Goal: Contribute content: Add original content to the website for others to see

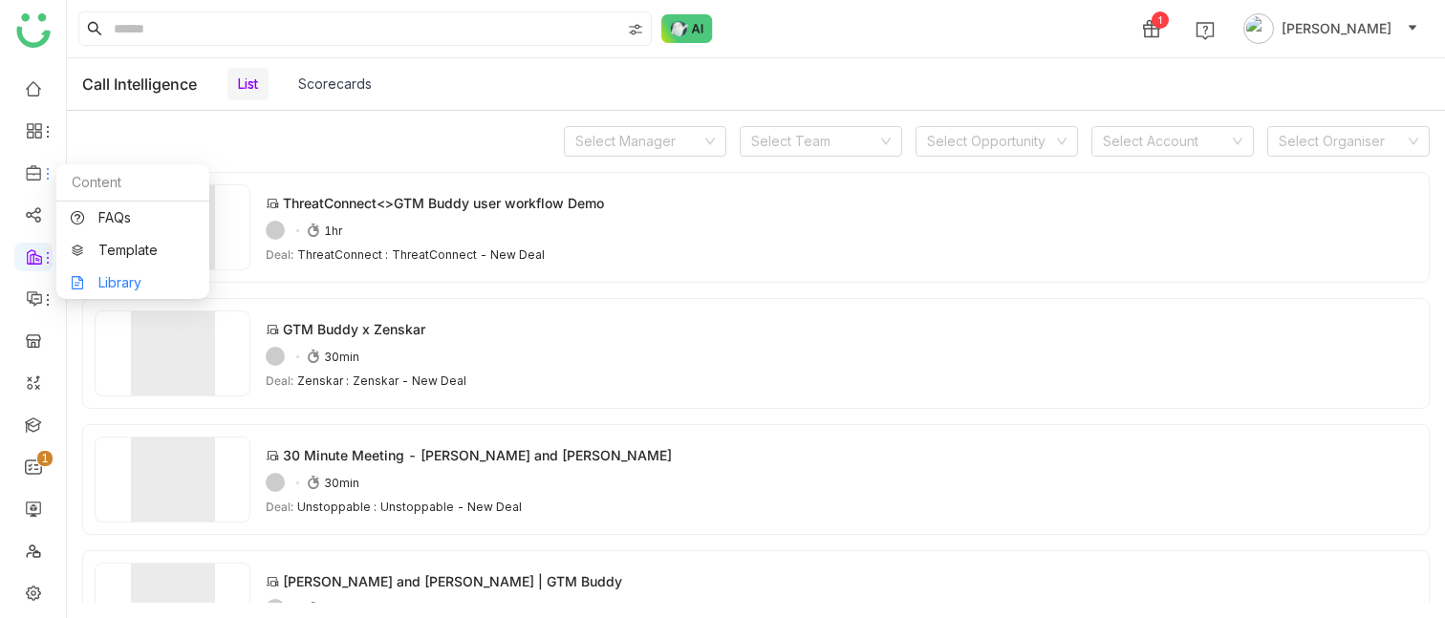
click at [123, 276] on link "Library" at bounding box center [133, 282] width 124 height 13
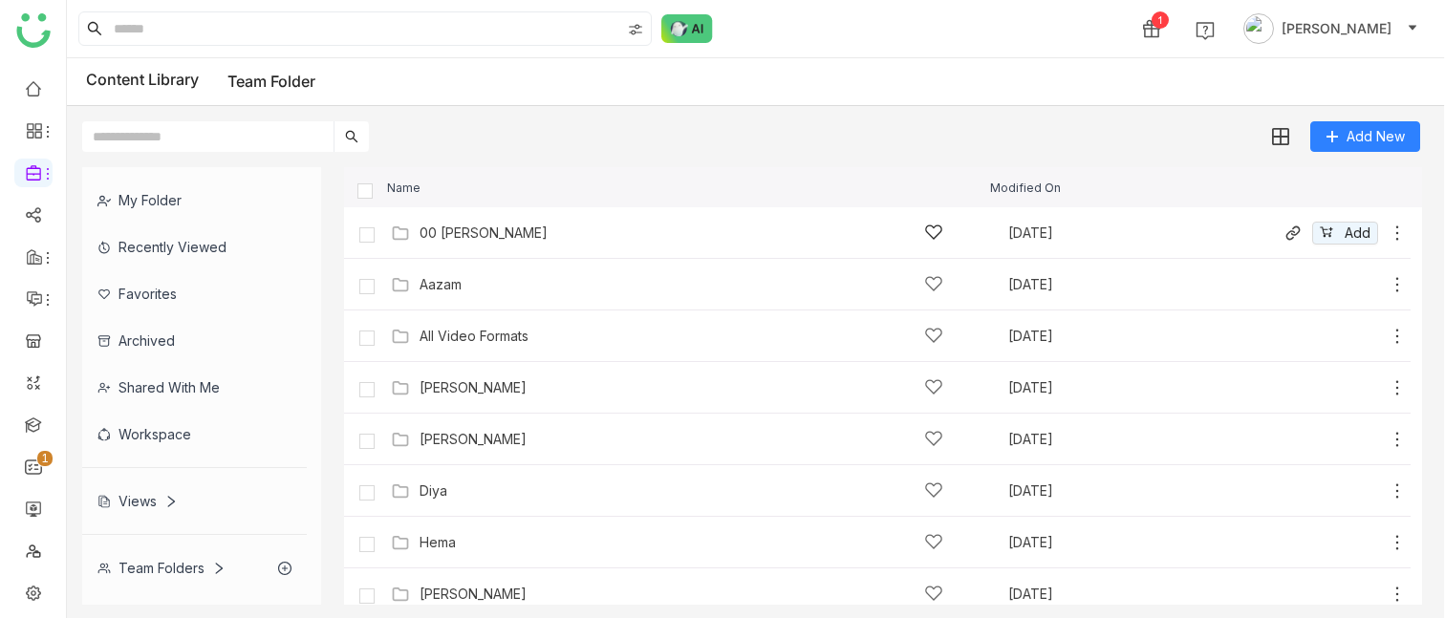
click at [481, 224] on div "00 [PERSON_NAME]" at bounding box center [681, 233] width 524 height 20
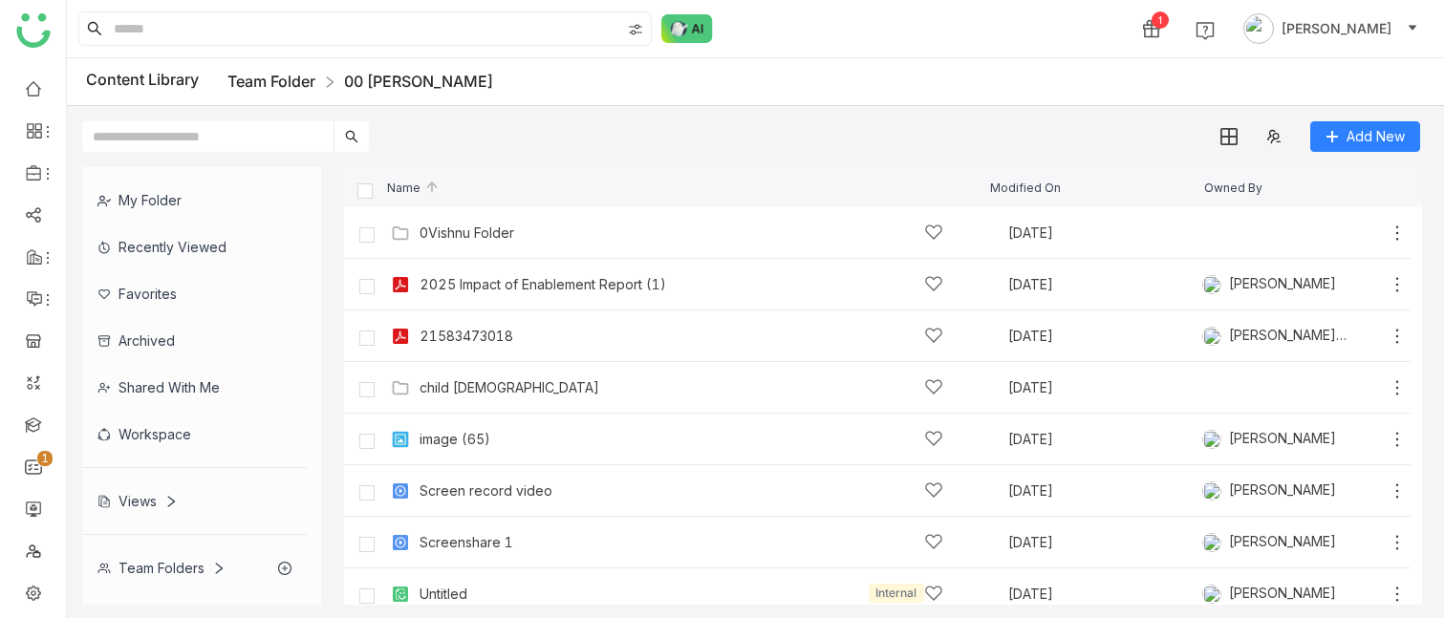
click at [291, 79] on link "Team Folder" at bounding box center [271, 81] width 88 height 19
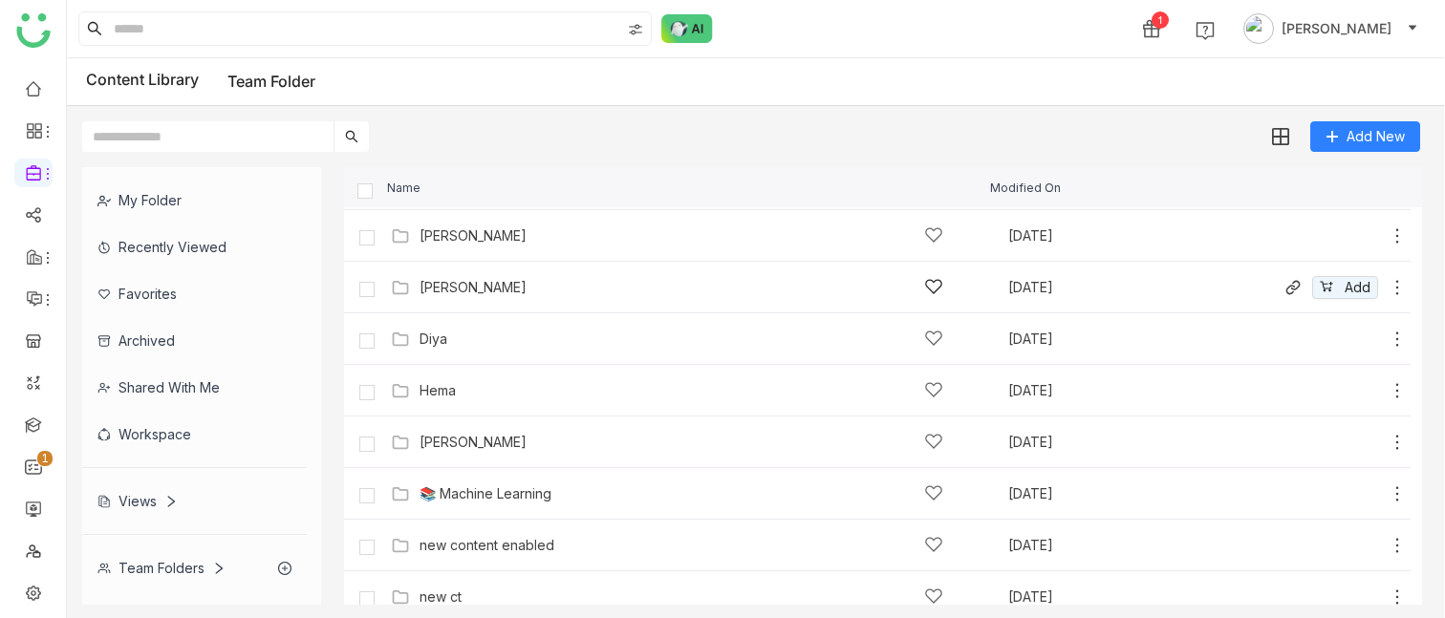
scroll to position [167, 0]
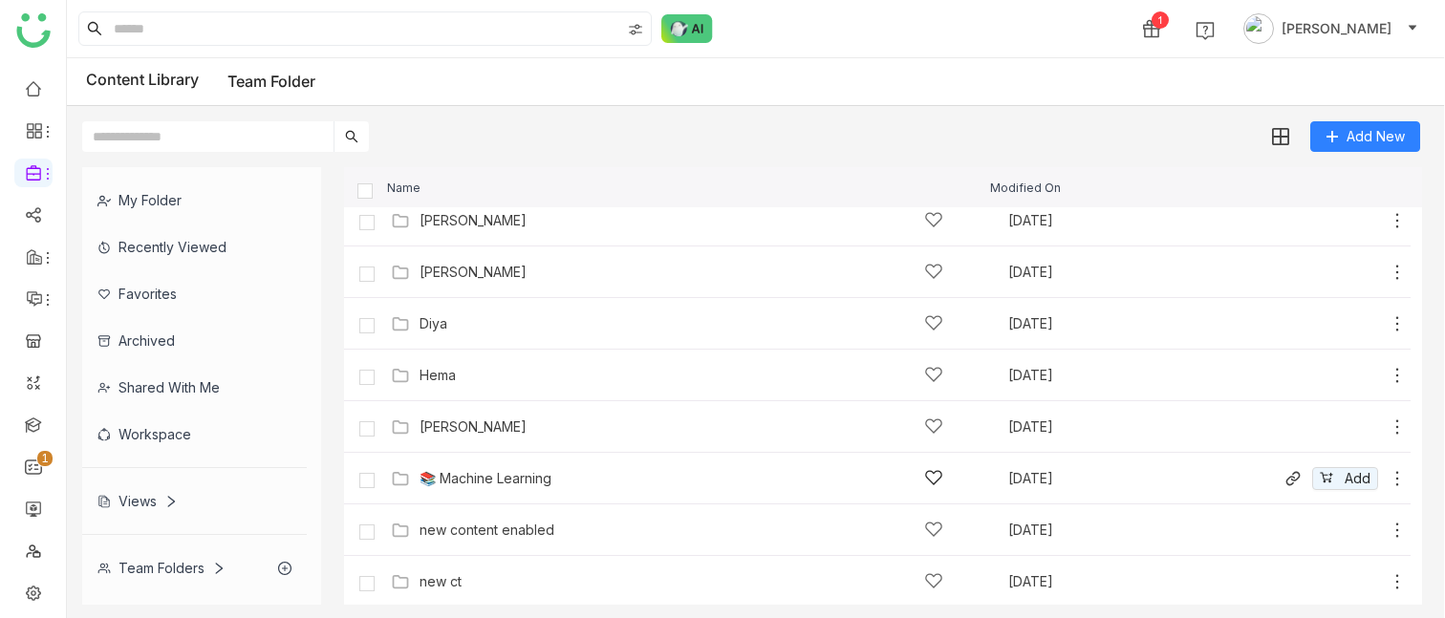
click at [495, 343] on div "📚 Machine Learning" at bounding box center [681, 478] width 524 height 20
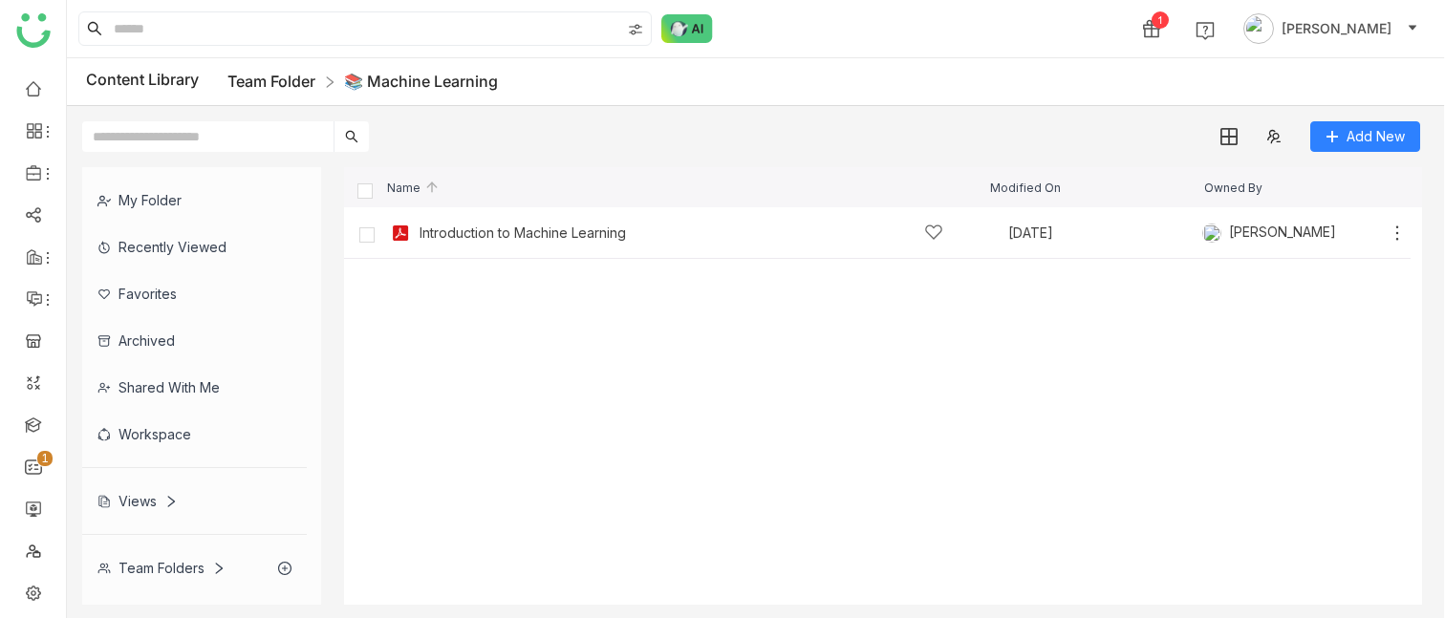
click at [296, 85] on link "Team Folder" at bounding box center [271, 81] width 88 height 19
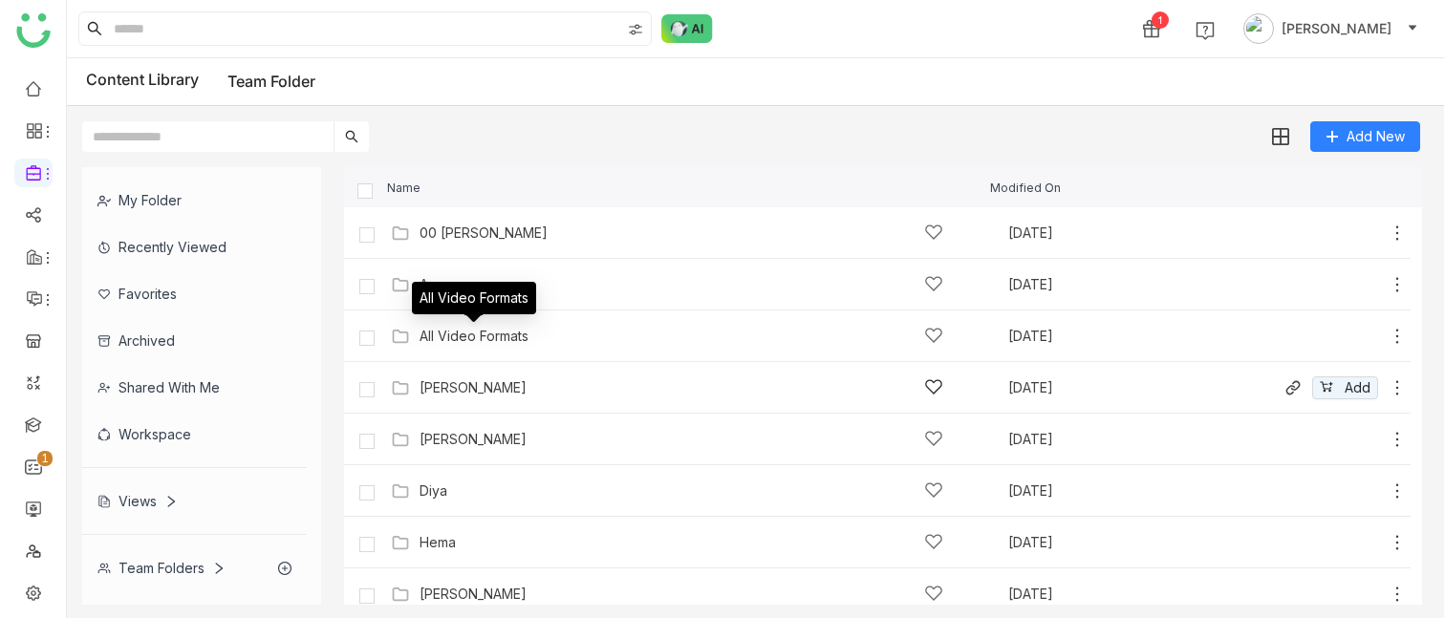
click at [455, 343] on div "[PERSON_NAME] [DATE] Add" at bounding box center [896, 388] width 1021 height 30
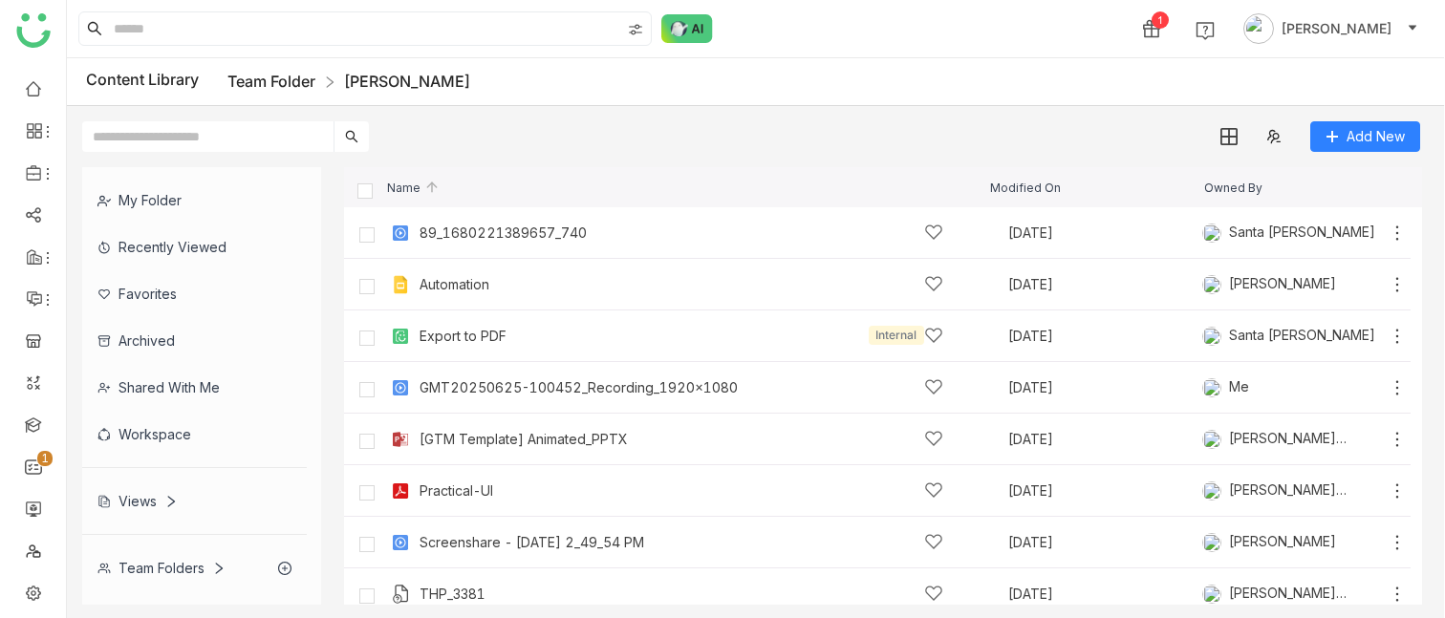
click at [314, 79] on link "Team Folder" at bounding box center [271, 81] width 88 height 19
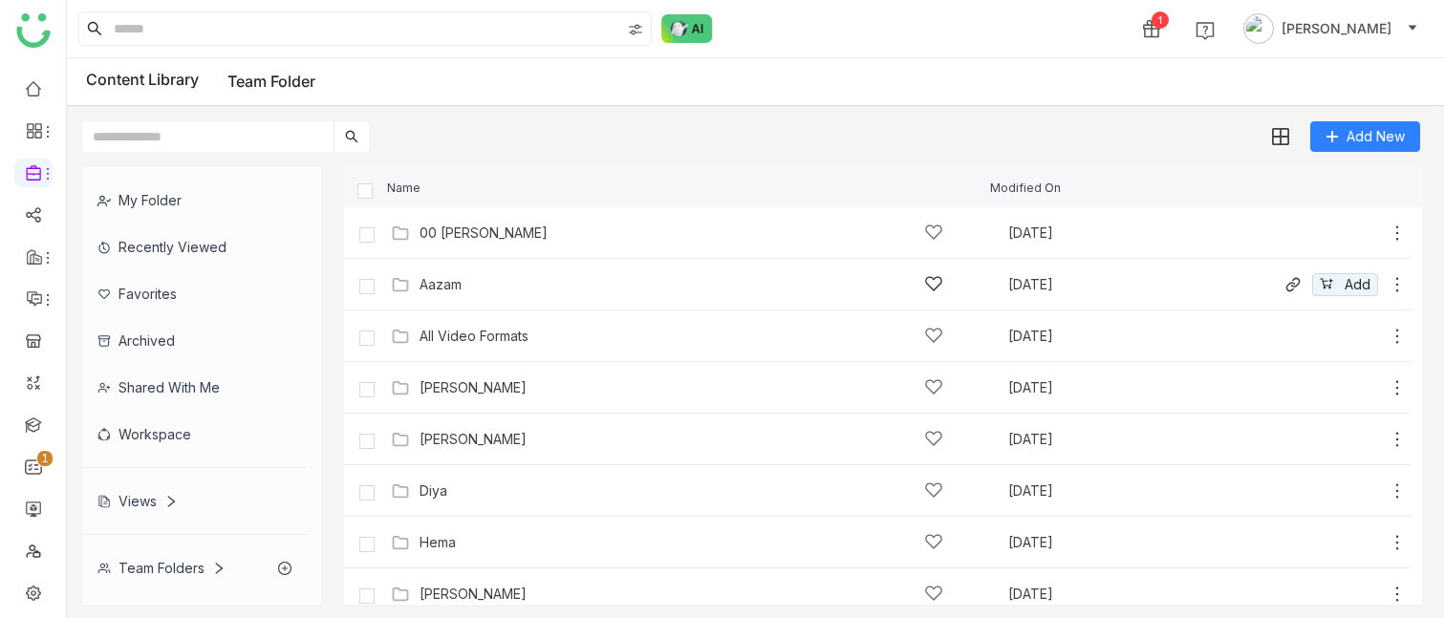
click at [465, 289] on div "Aazam" at bounding box center [681, 284] width 524 height 20
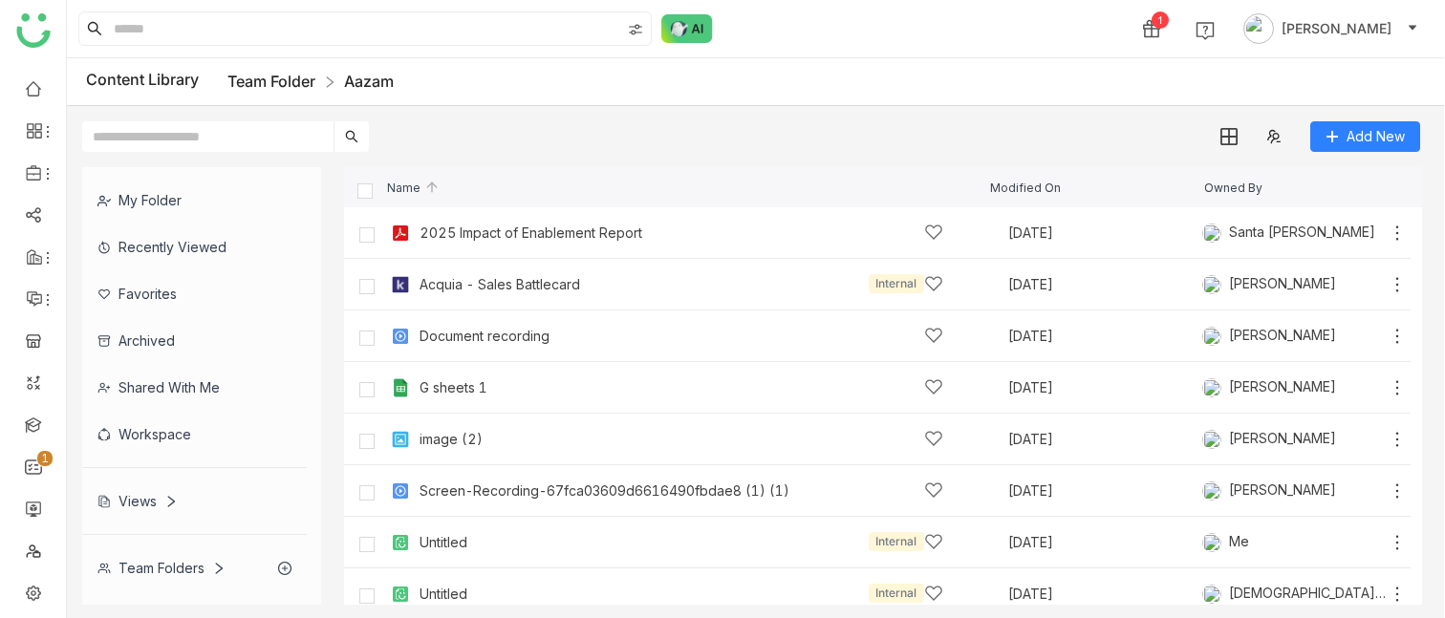
click at [282, 80] on link "Team Folder" at bounding box center [271, 81] width 88 height 19
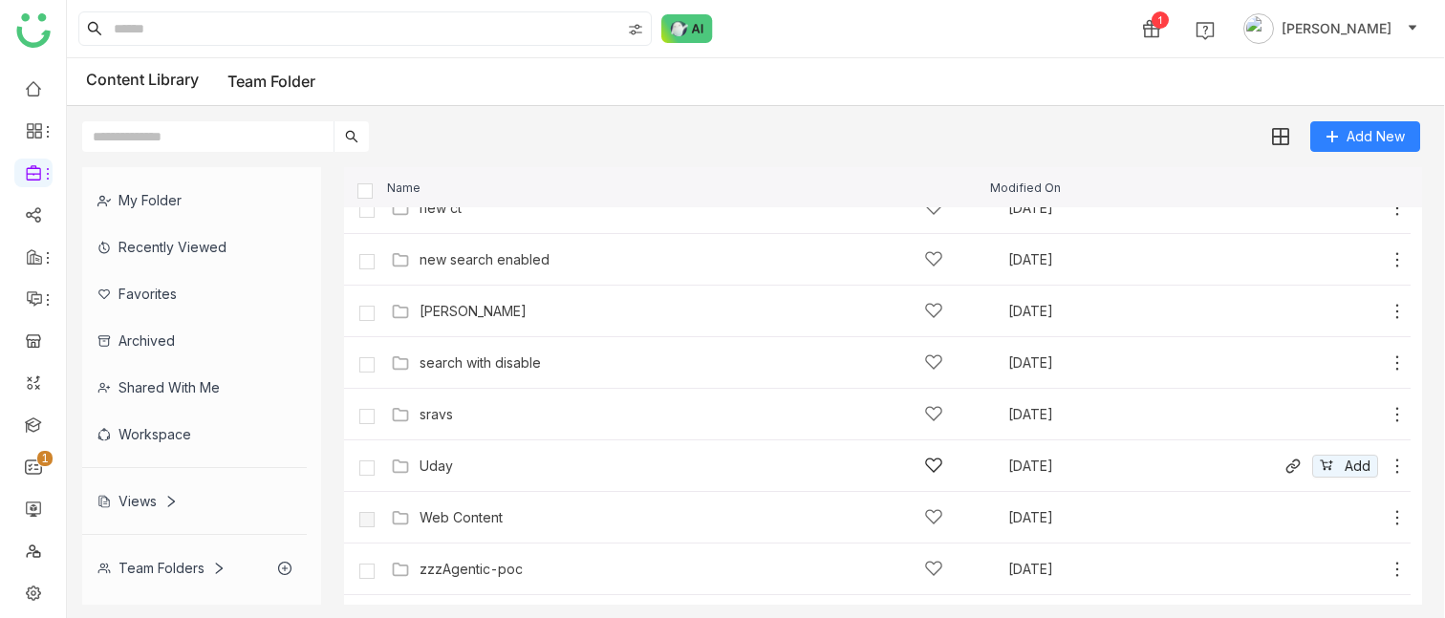
scroll to position [583, 0]
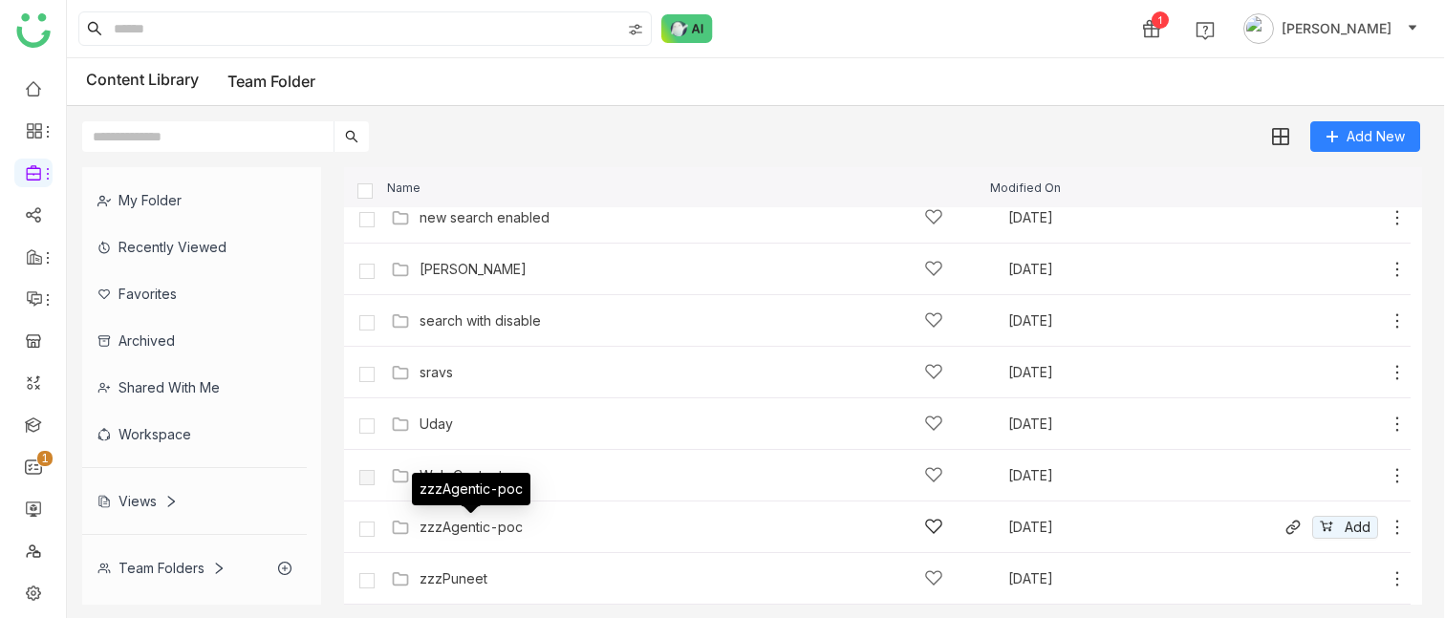
click at [465, 343] on div "zzzAgentic-poc" at bounding box center [470, 527] width 103 height 15
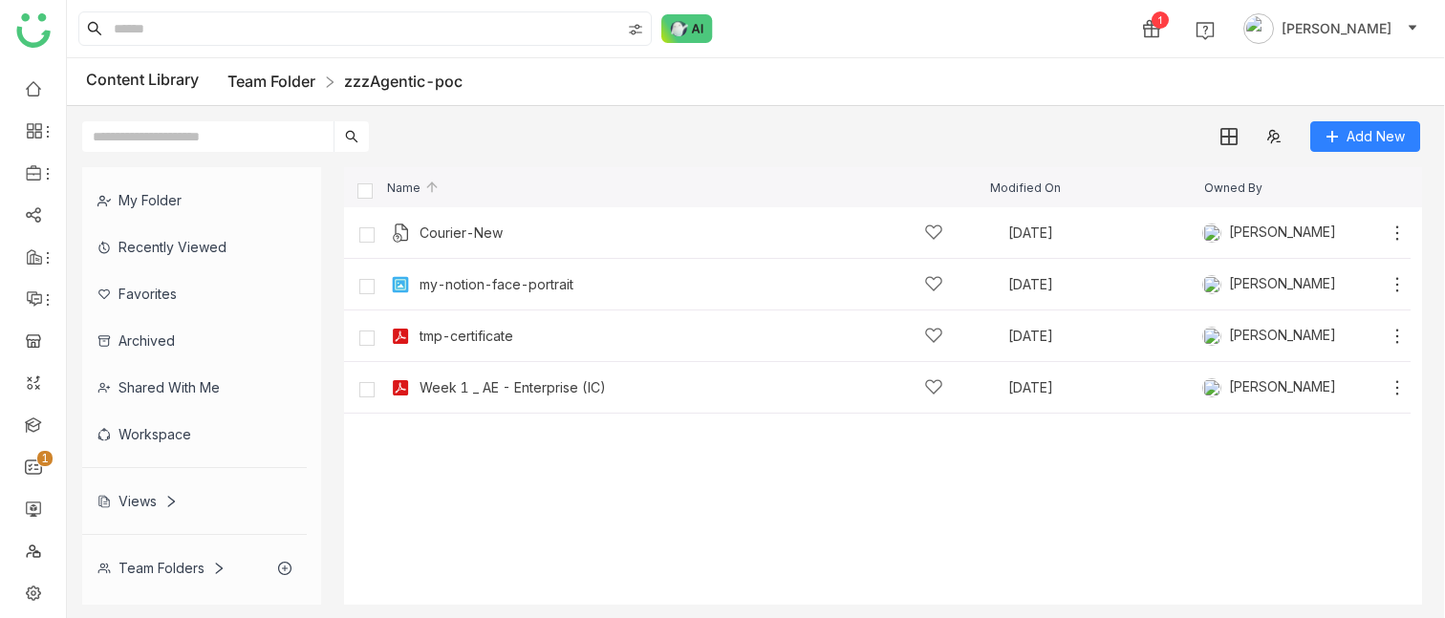
click at [272, 81] on link "Team Folder" at bounding box center [271, 81] width 88 height 19
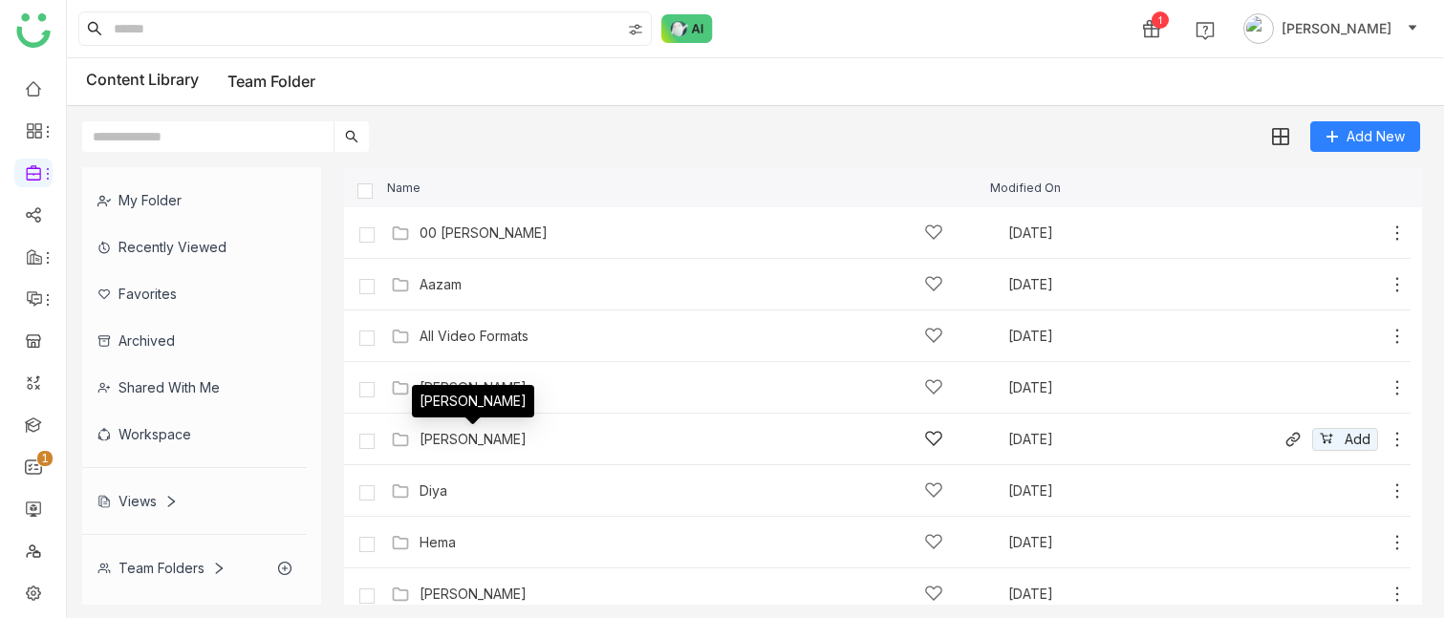
click at [462, 343] on div "[PERSON_NAME]" at bounding box center [472, 439] width 107 height 15
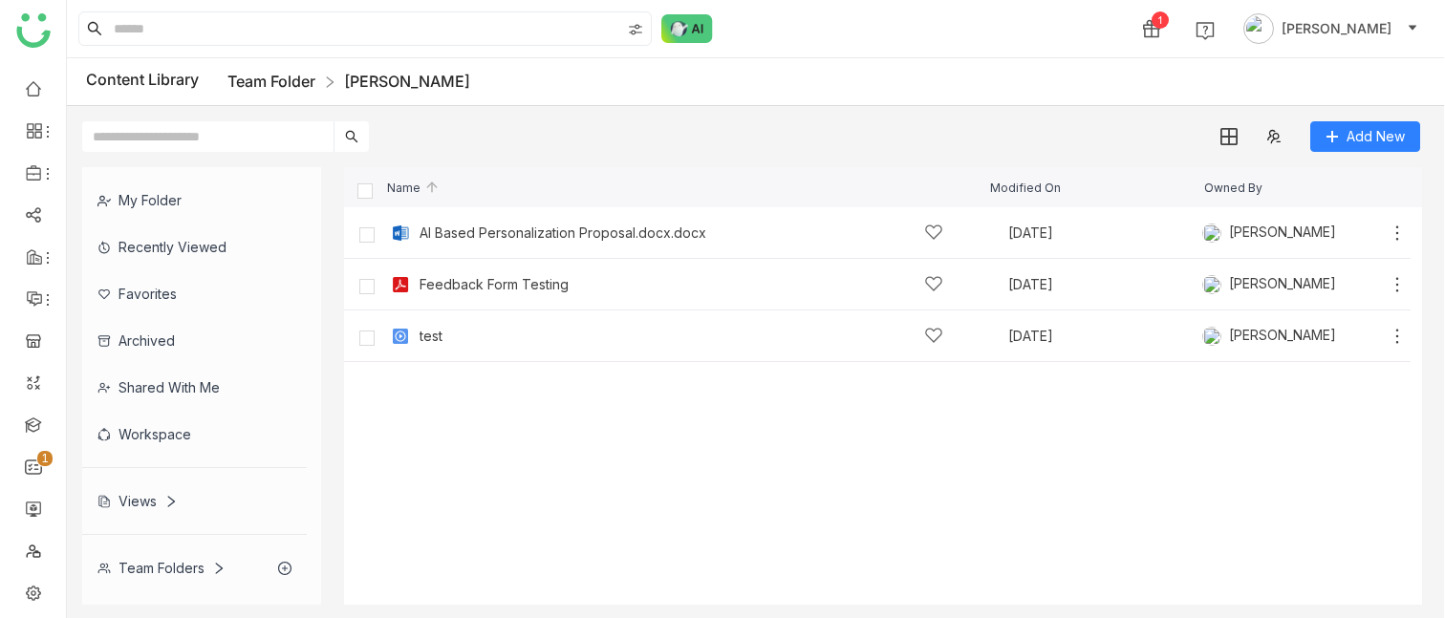
click at [294, 75] on link "Team Folder" at bounding box center [271, 81] width 88 height 19
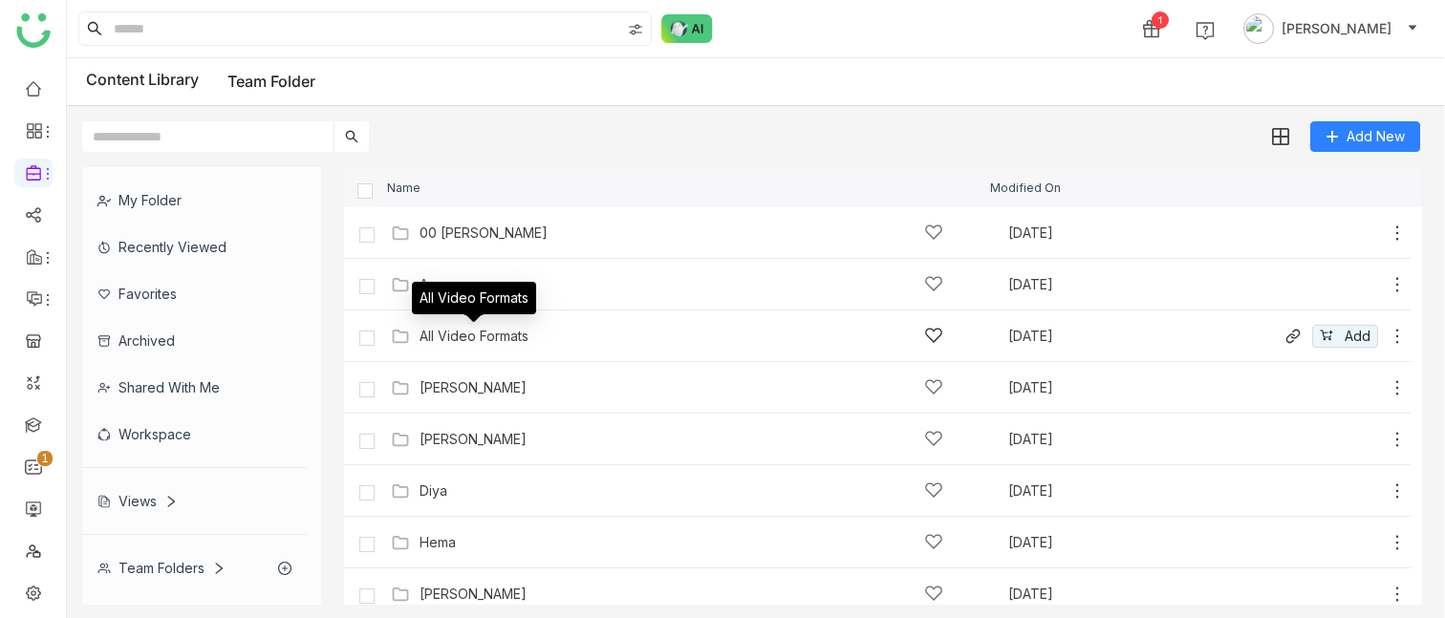
click at [456, 331] on div "All Video Formats" at bounding box center [473, 336] width 109 height 15
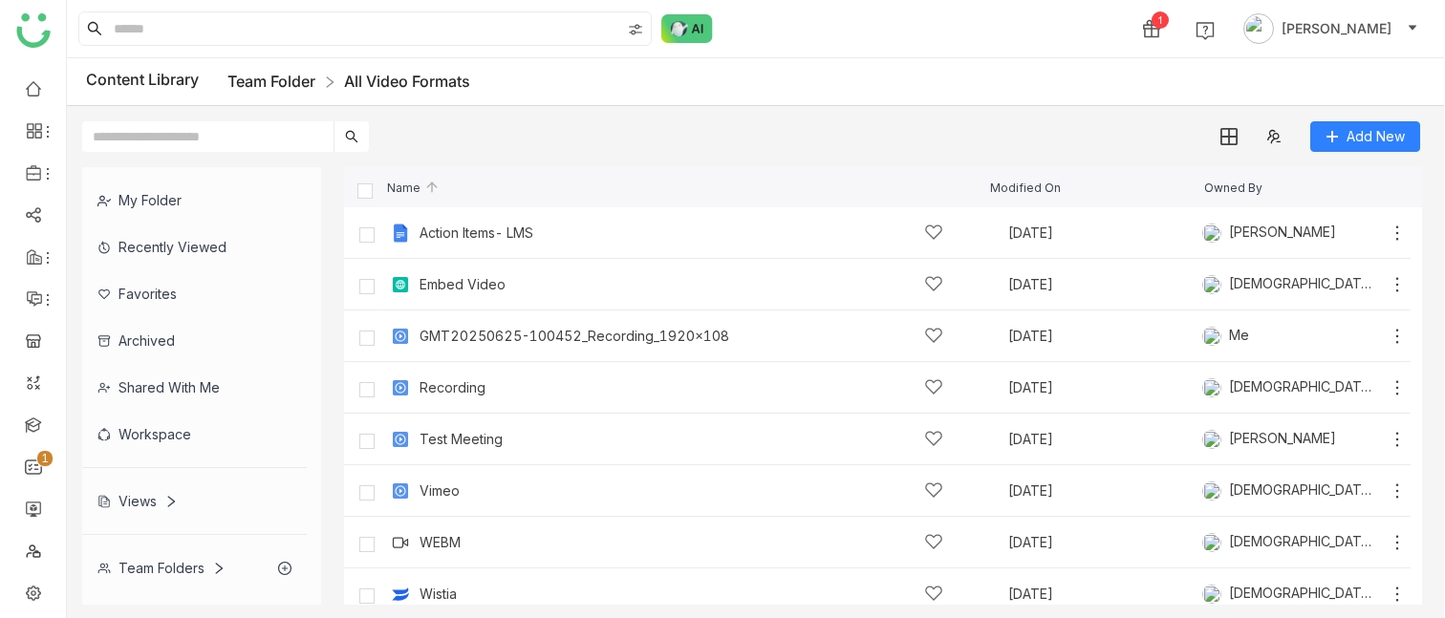
click at [271, 79] on link "Team Folder" at bounding box center [271, 81] width 88 height 19
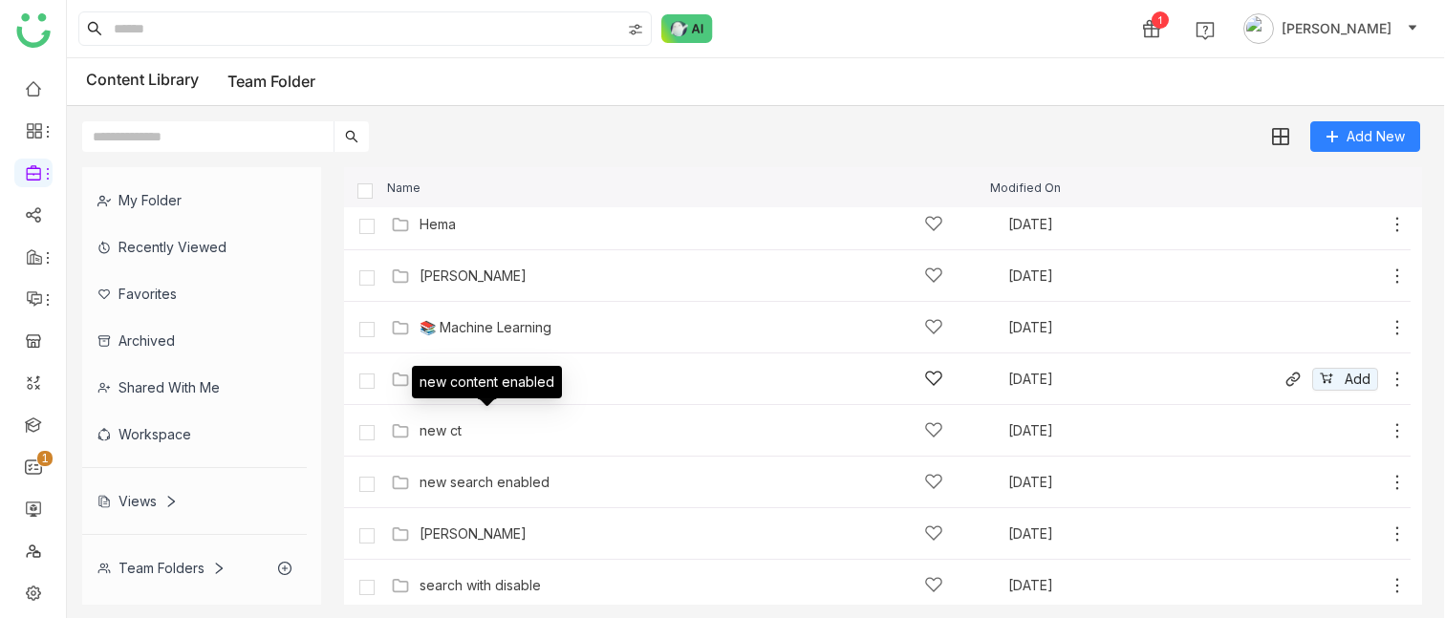
scroll to position [319, 0]
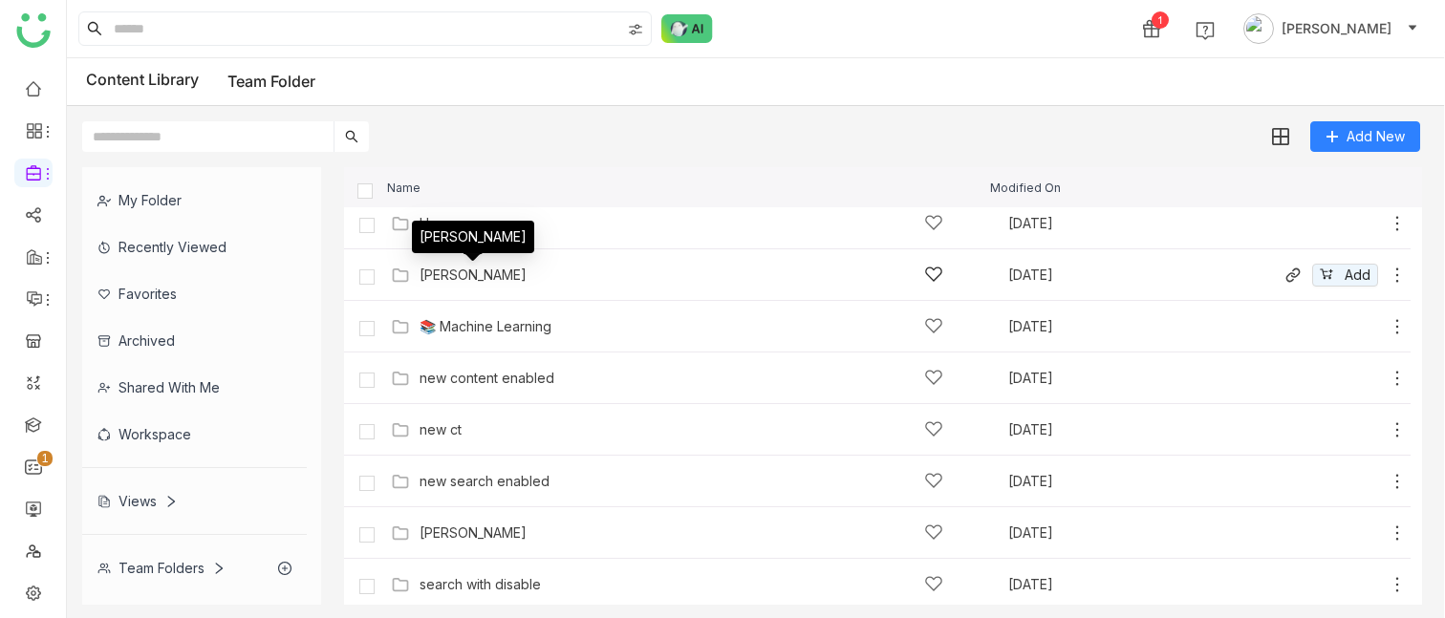
click at [446, 275] on div "[PERSON_NAME]" at bounding box center [472, 275] width 107 height 15
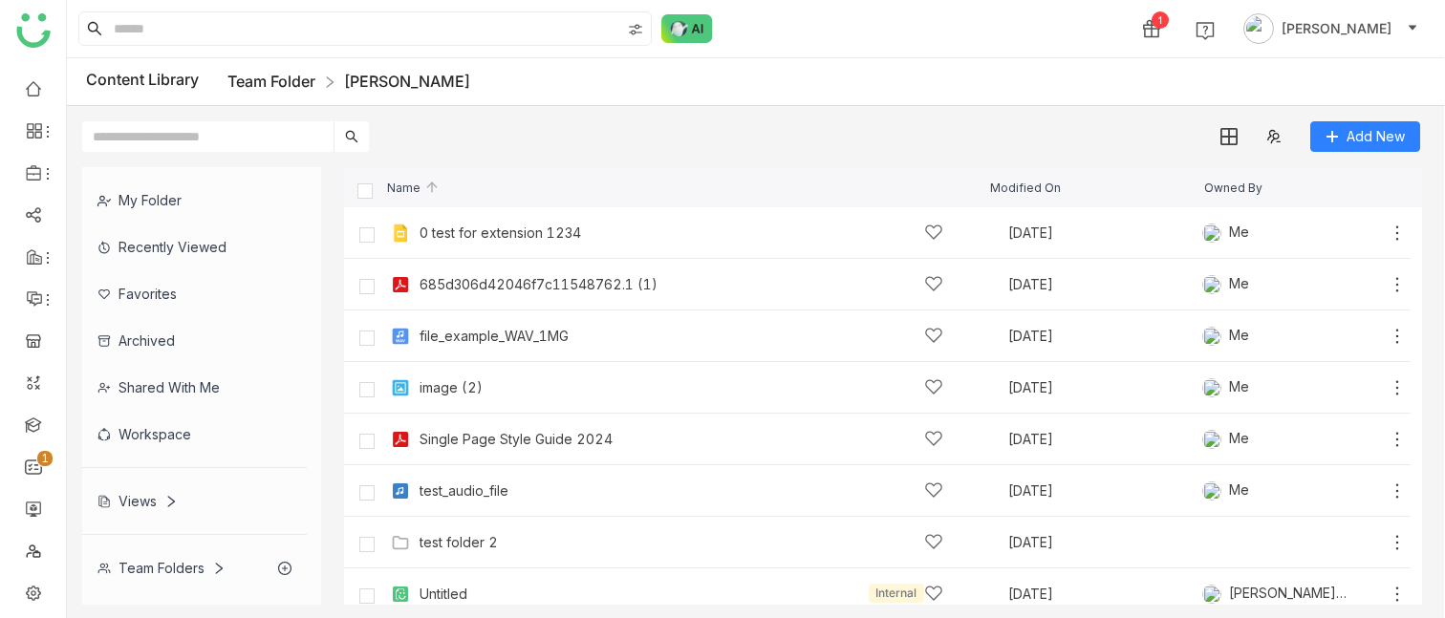
click at [272, 74] on link "Team Folder" at bounding box center [271, 81] width 88 height 19
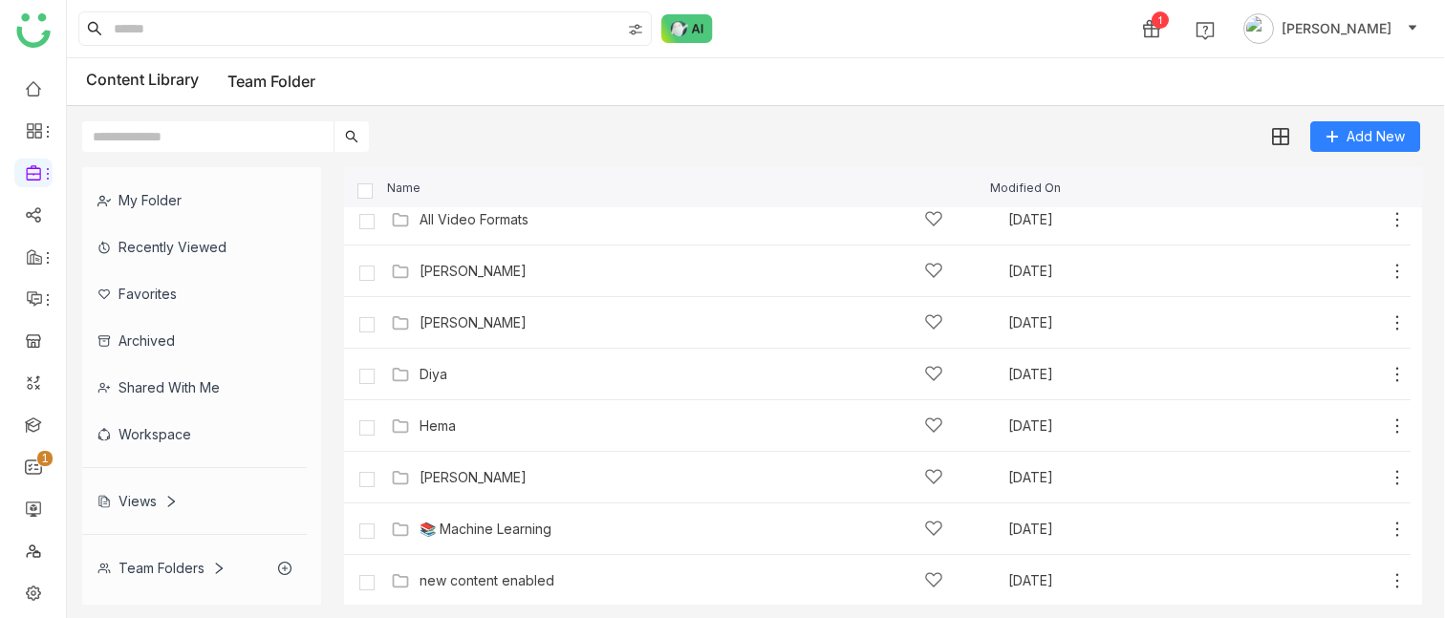
scroll to position [133, 0]
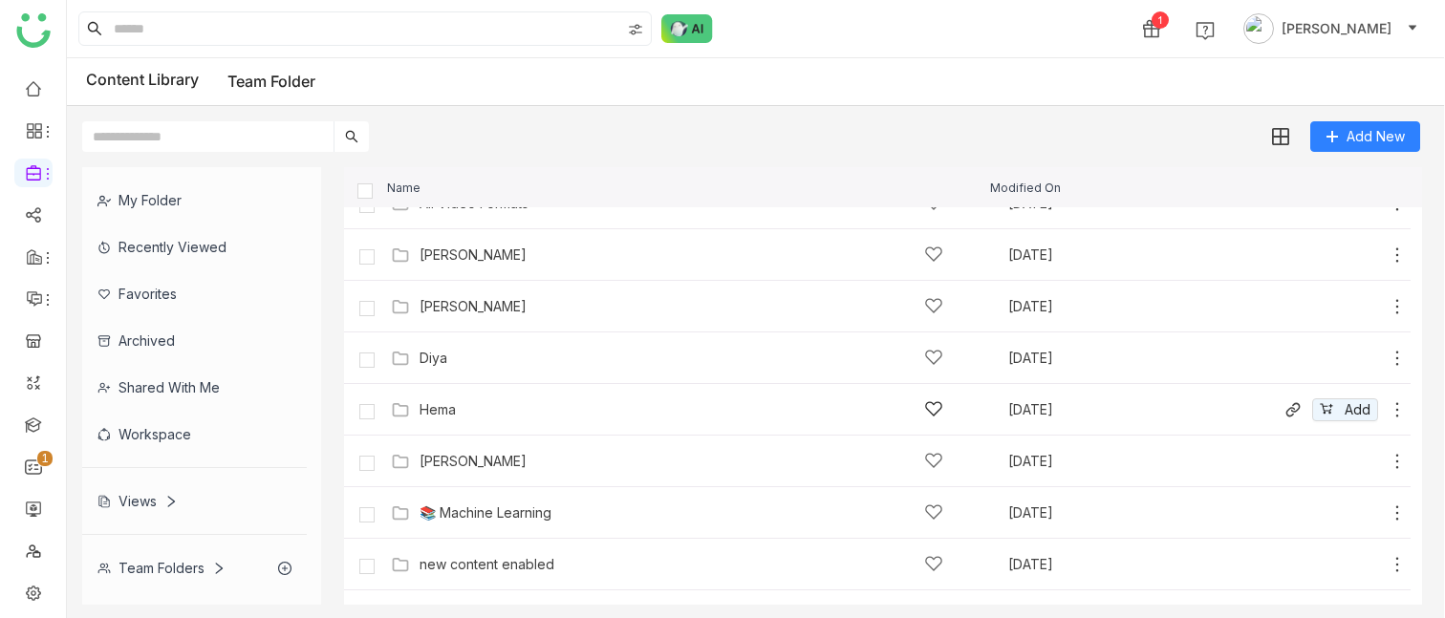
click at [440, 343] on div "Hema" at bounding box center [437, 409] width 36 height 15
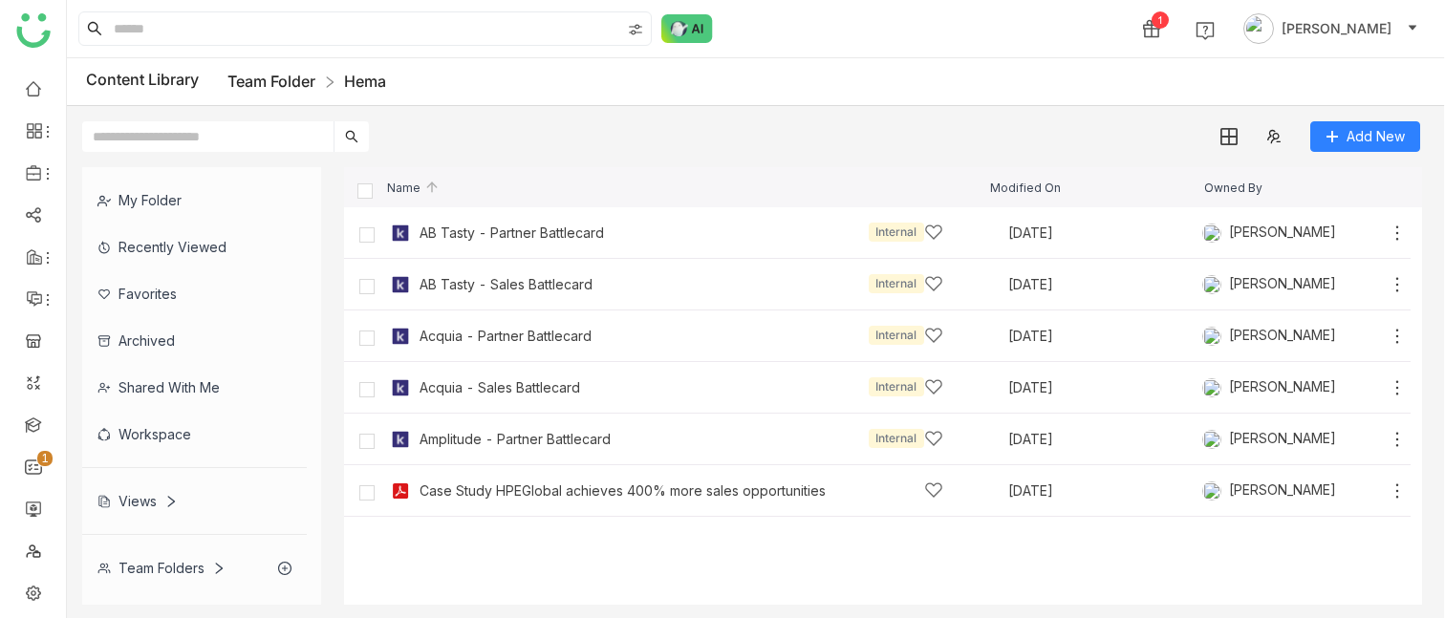
click at [297, 72] on link "Team Folder" at bounding box center [271, 81] width 88 height 19
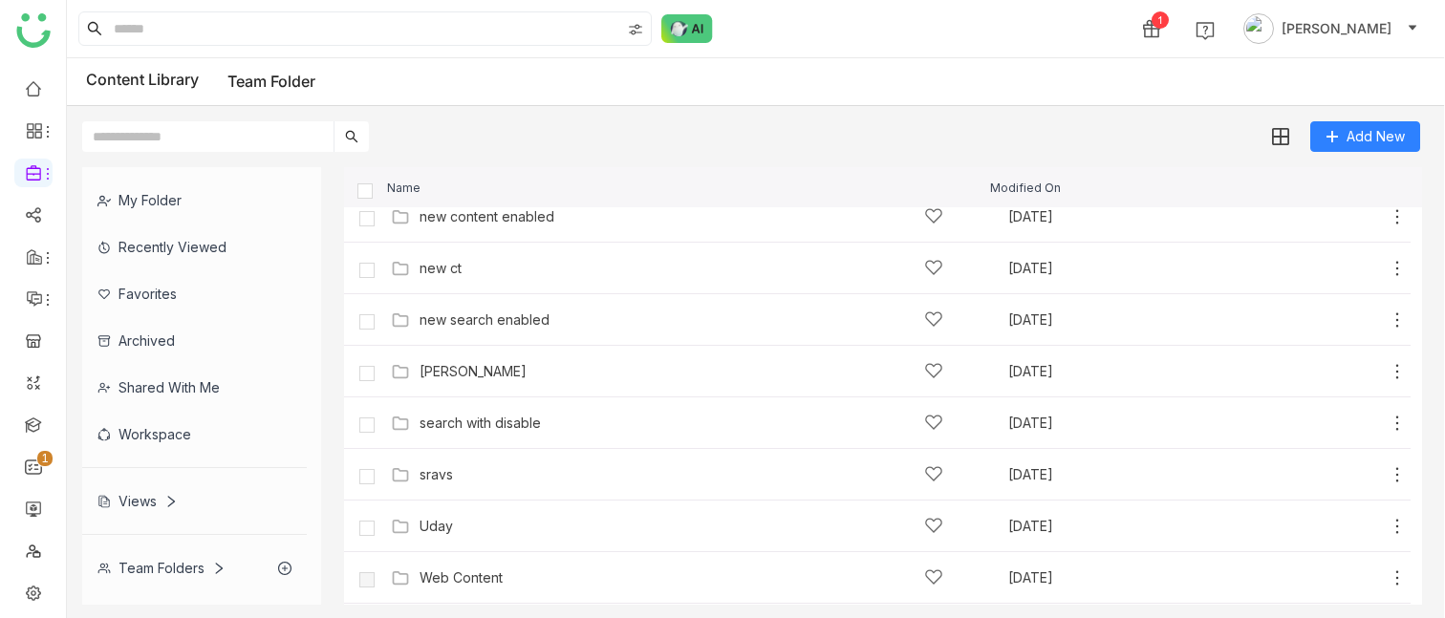
scroll to position [482, 0]
click at [488, 309] on div "new search enabled" at bounding box center [681, 319] width 524 height 20
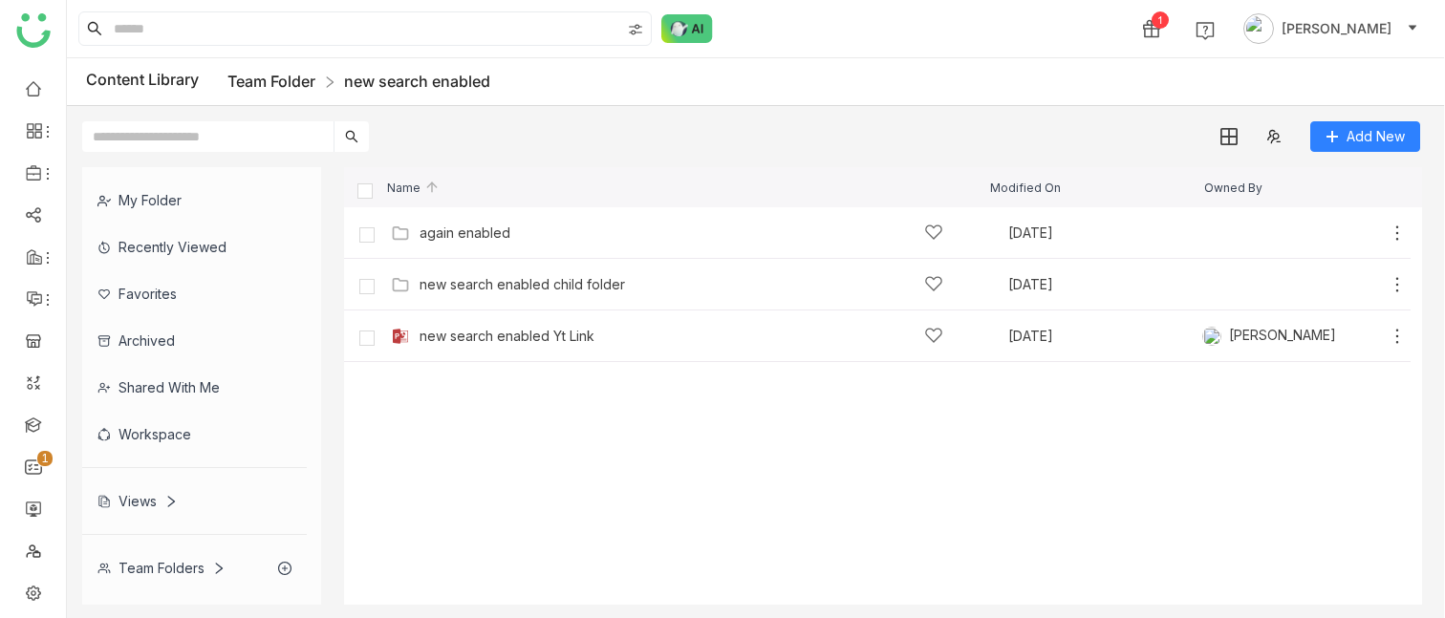
click at [275, 82] on link "Team Folder" at bounding box center [271, 81] width 88 height 19
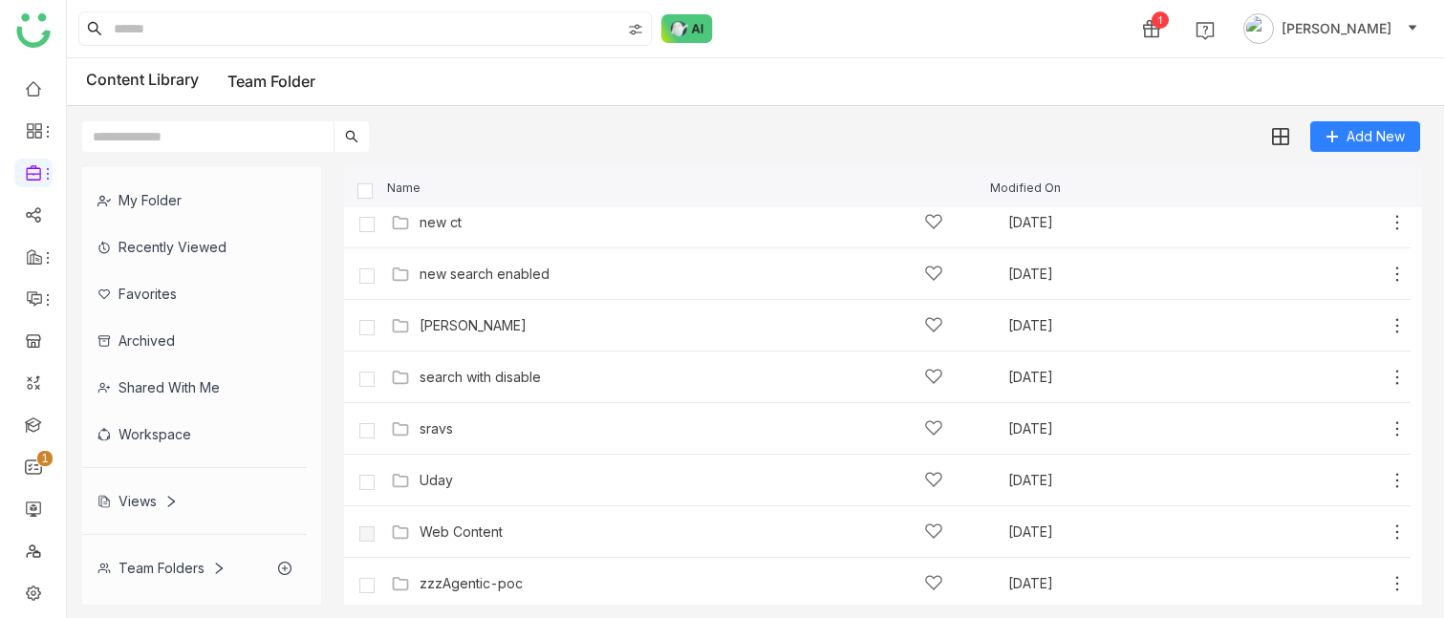
scroll to position [583, 0]
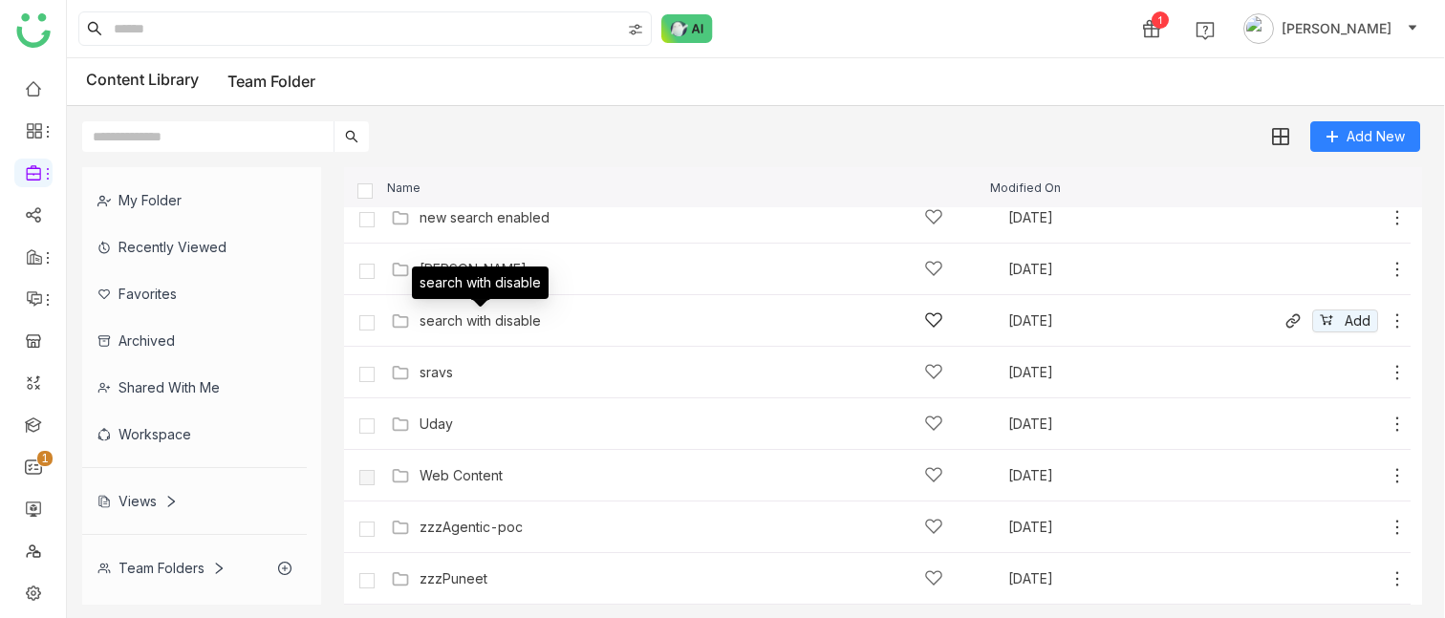
click at [463, 324] on div "search with disable" at bounding box center [479, 320] width 121 height 15
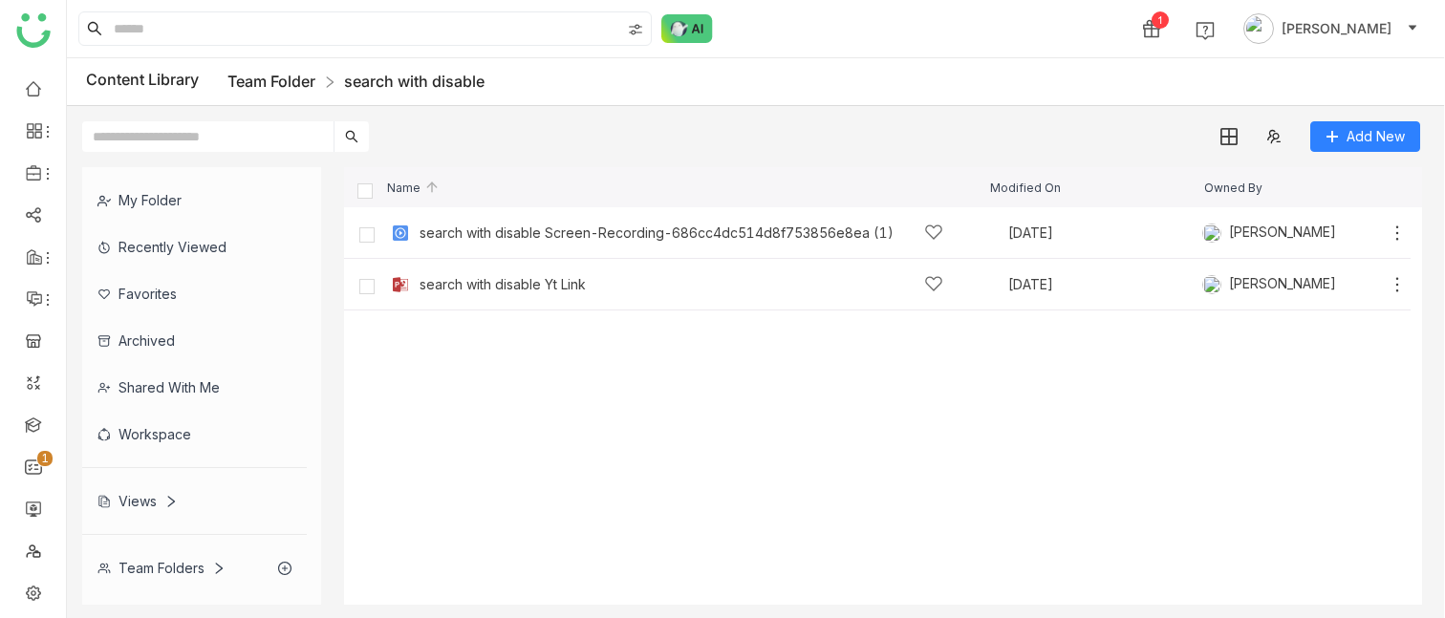
click at [254, 89] on link "Team Folder" at bounding box center [271, 81] width 88 height 19
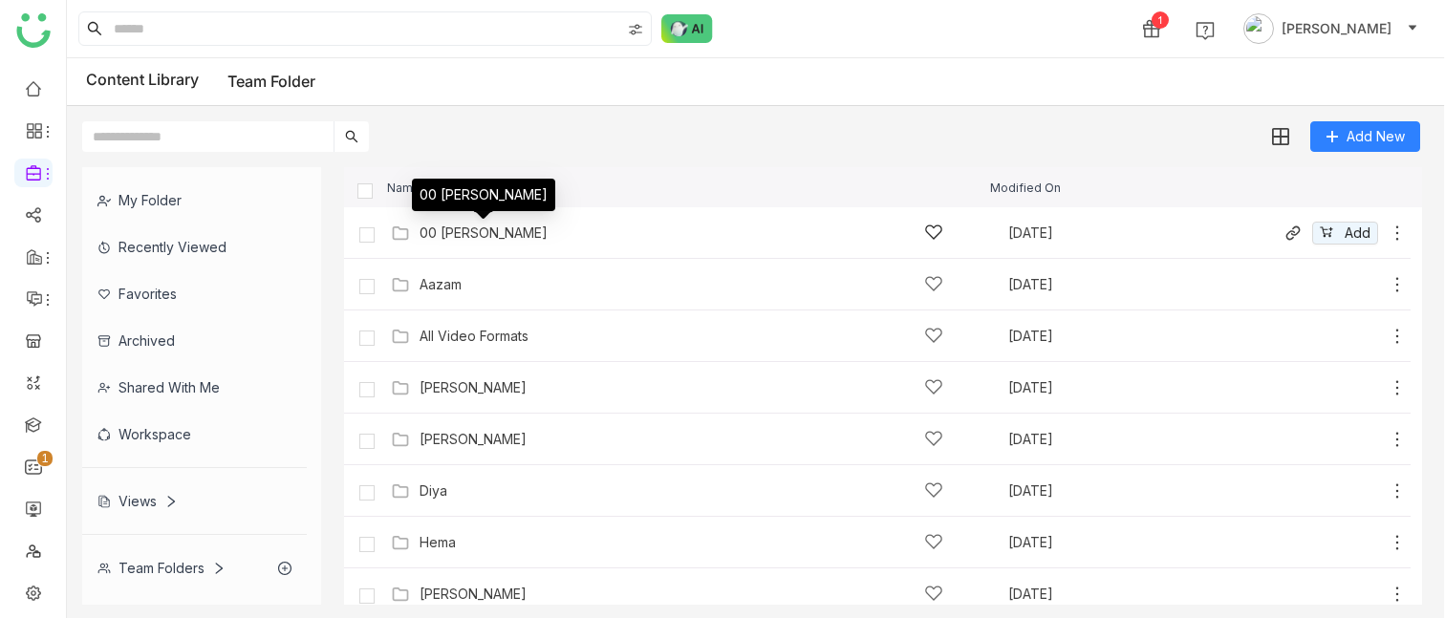
click at [478, 233] on div "00 [PERSON_NAME]" at bounding box center [483, 233] width 128 height 15
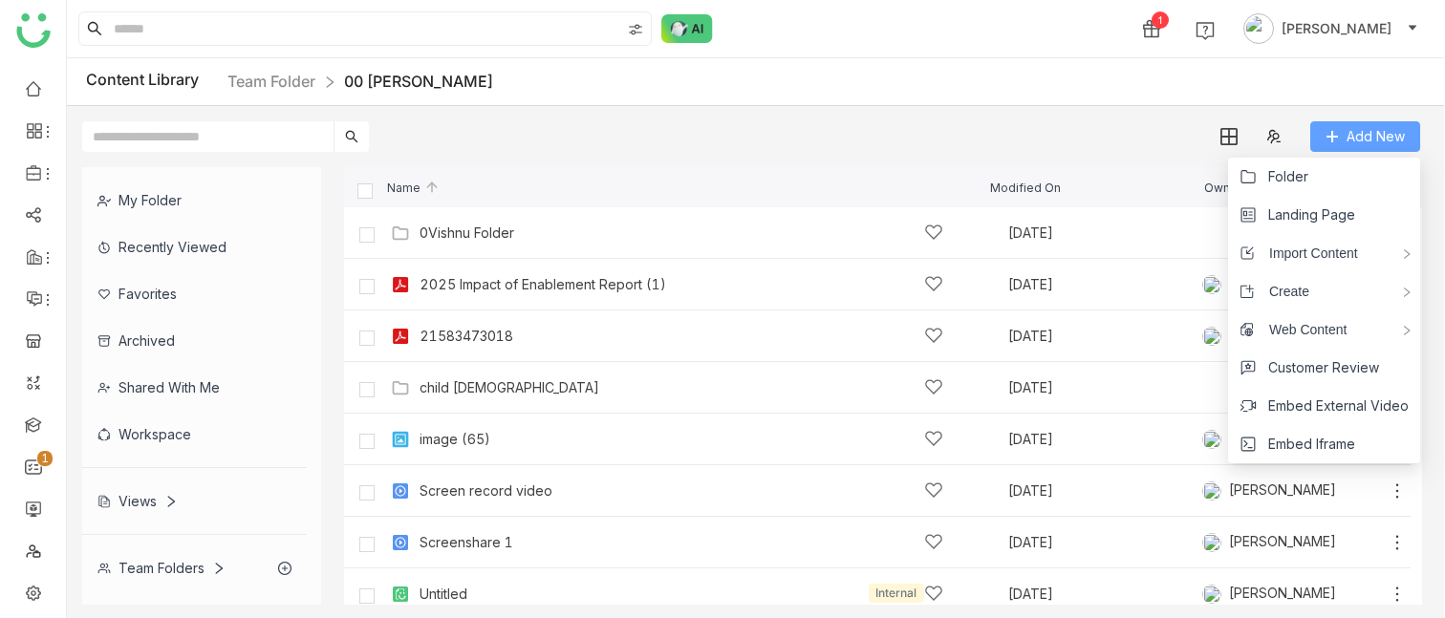
click at [1351, 142] on span "Add New" at bounding box center [1375, 136] width 58 height 21
click at [1317, 218] on span "Landing Page" at bounding box center [1311, 214] width 87 height 21
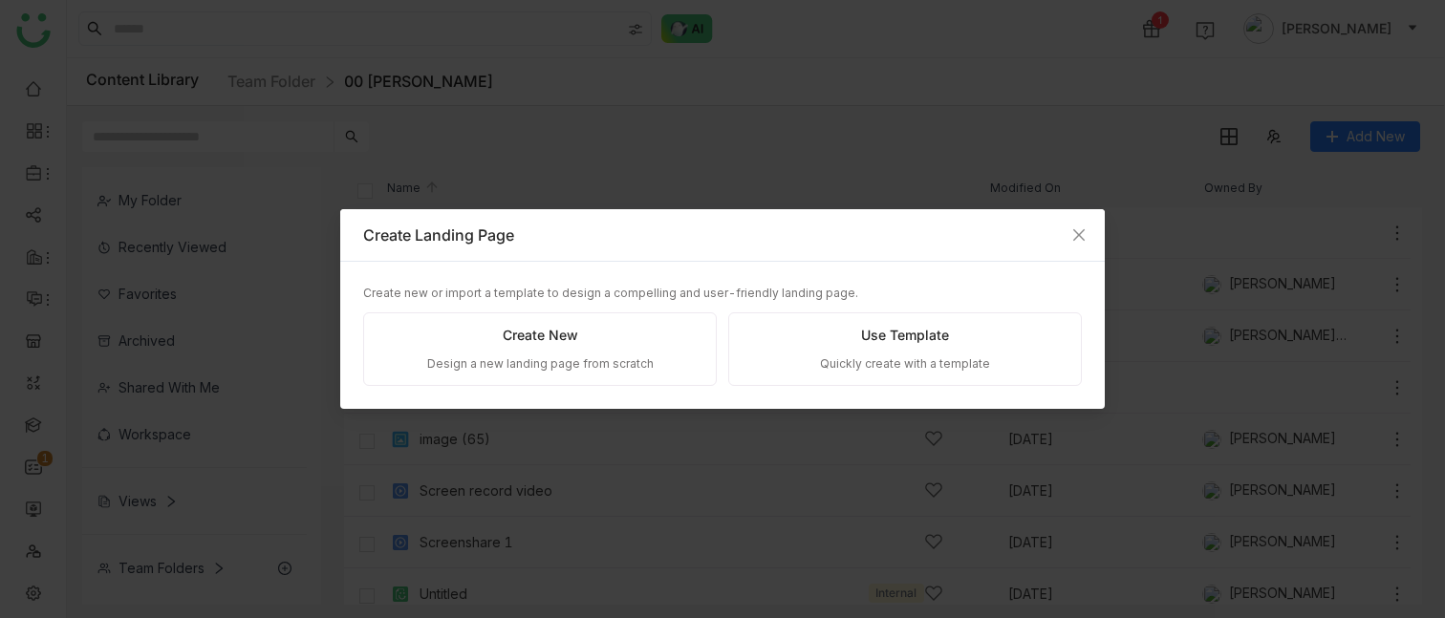
click at [585, 332] on div "Create New Design a new landing page from scratch" at bounding box center [540, 349] width 354 height 74
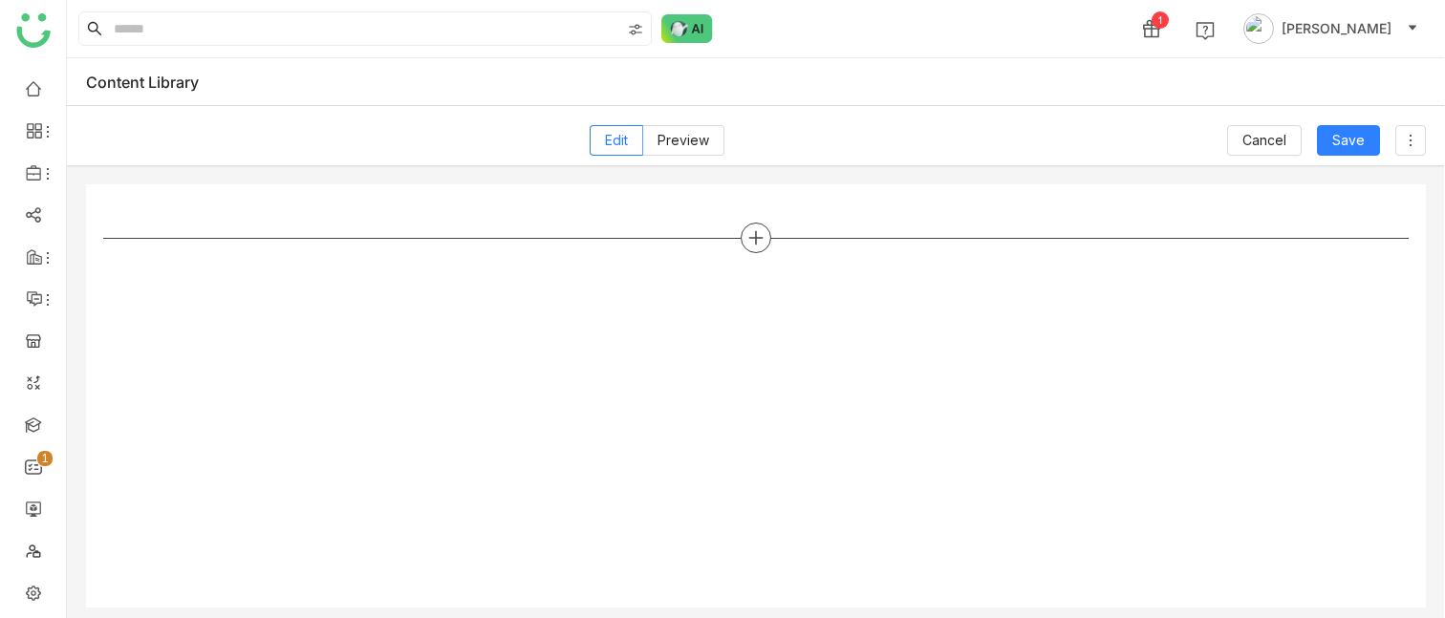
click at [753, 238] on icon at bounding box center [755, 237] width 17 height 17
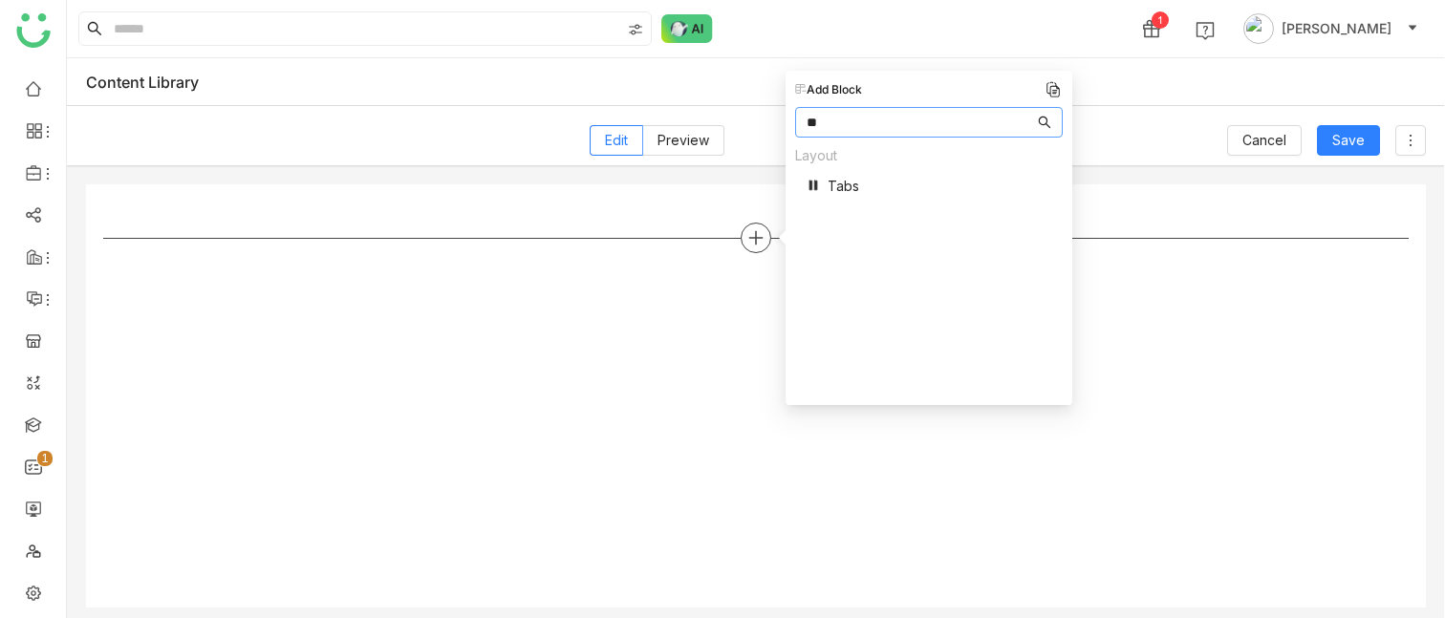
type input "*"
type input "***"
click at [852, 155] on span "Rich Text" at bounding box center [857, 165] width 59 height 20
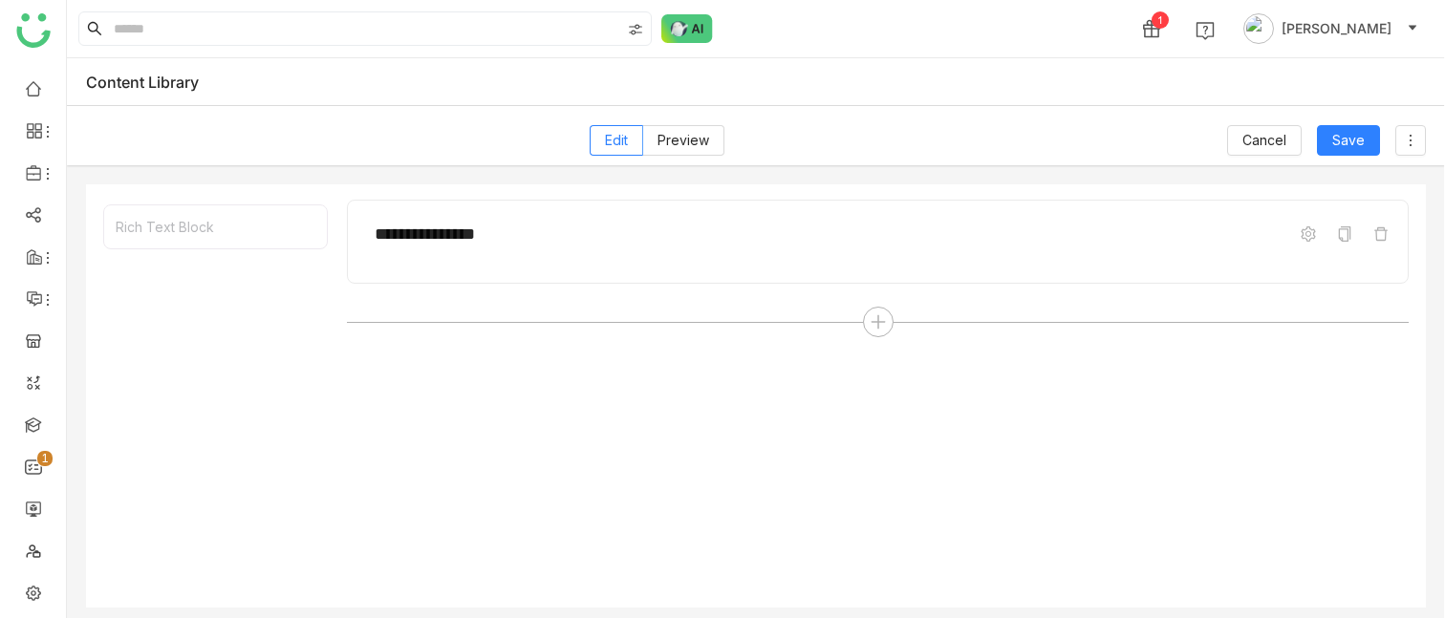
scroll to position [11, 0]
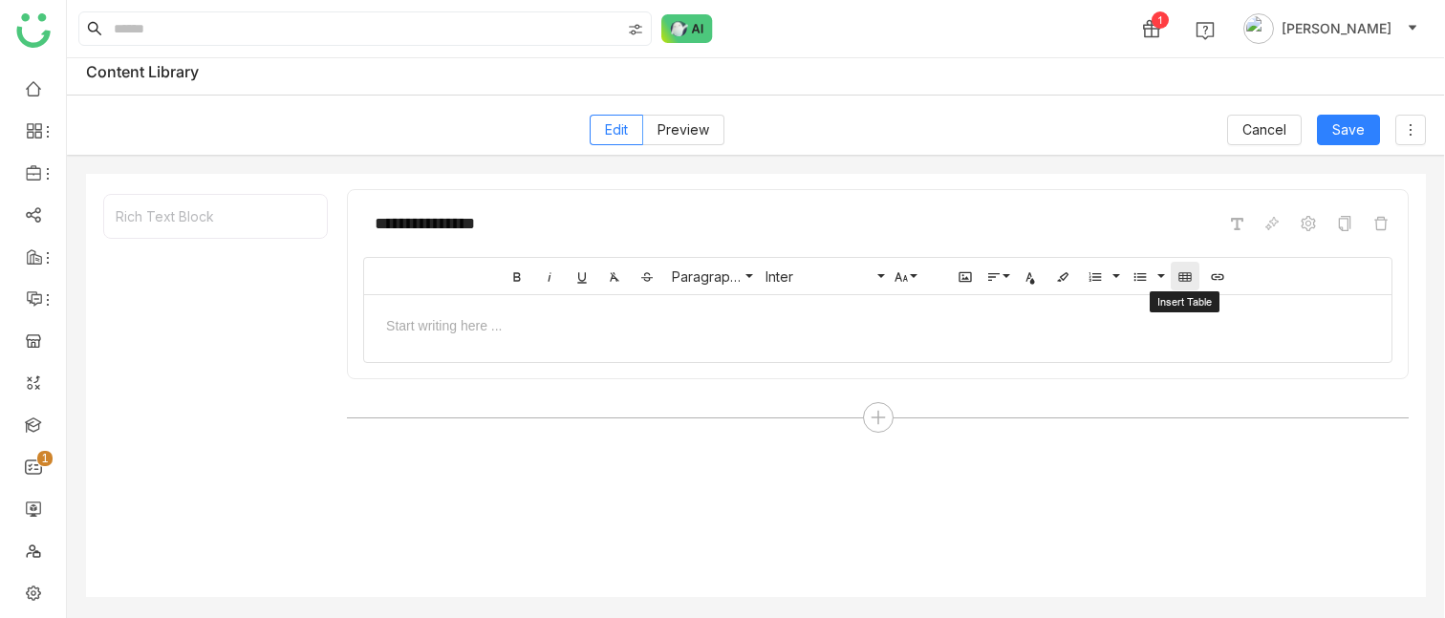
click at [1181, 273] on icon "button" at bounding box center [1184, 277] width 12 height 9
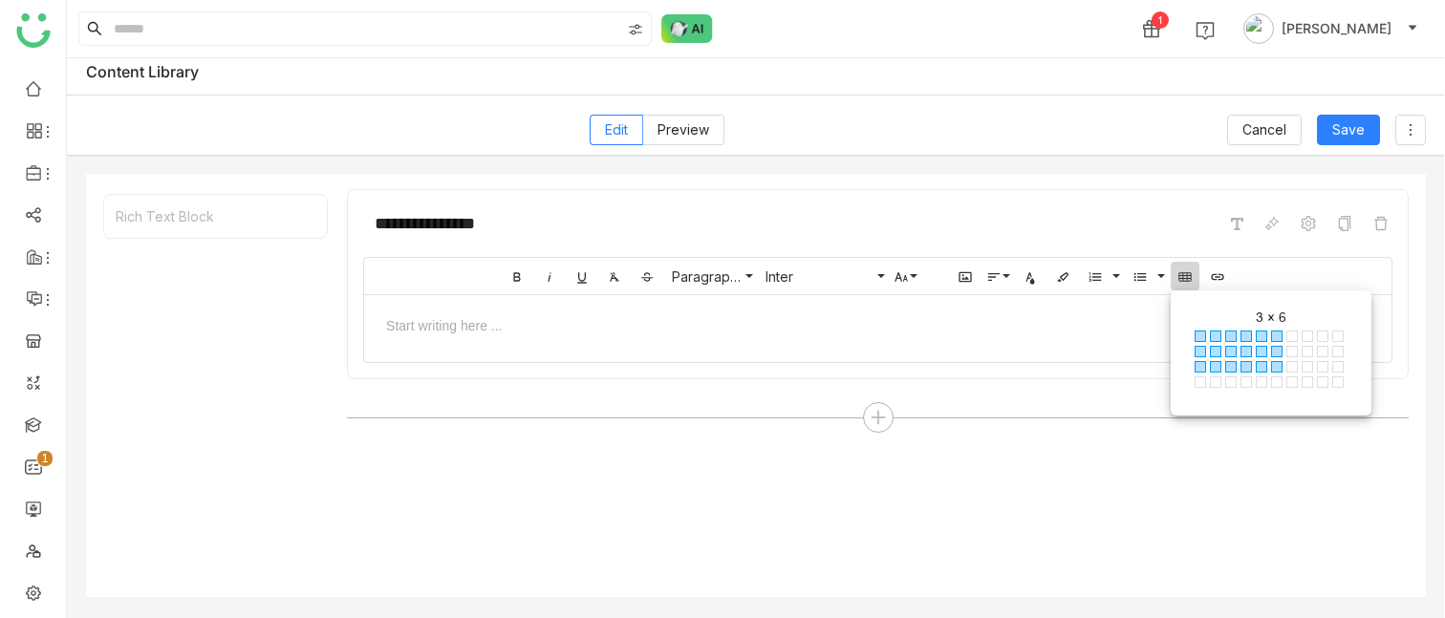
click at [1273, 343] on span at bounding box center [1276, 366] width 11 height 11
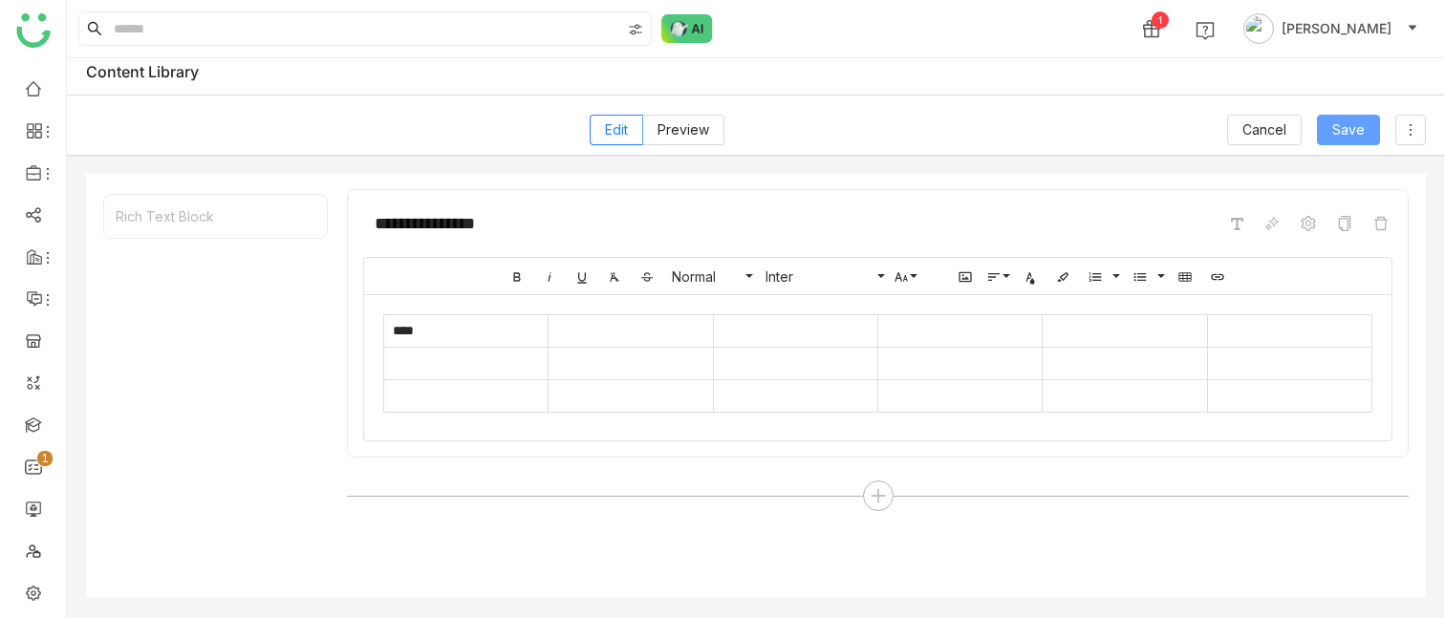
click at [1349, 132] on span "Save" at bounding box center [1348, 129] width 32 height 21
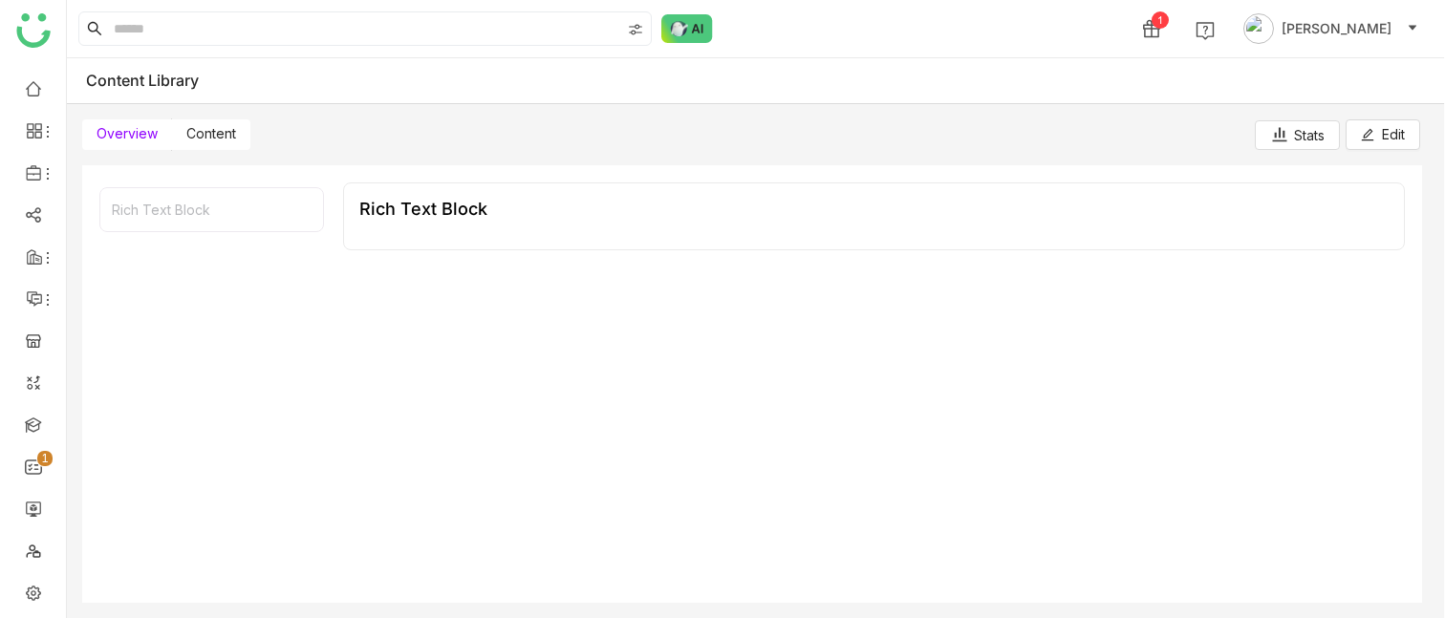
scroll to position [2, 0]
click at [578, 271] on td at bounding box center [616, 284] width 171 height 32
drag, startPoint x: 446, startPoint y: 254, endPoint x: 640, endPoint y: 252, distance: 194.0
click at [640, 252] on tr "****" at bounding box center [874, 251] width 1028 height 32
click at [640, 252] on td at bounding box center [616, 251] width 171 height 32
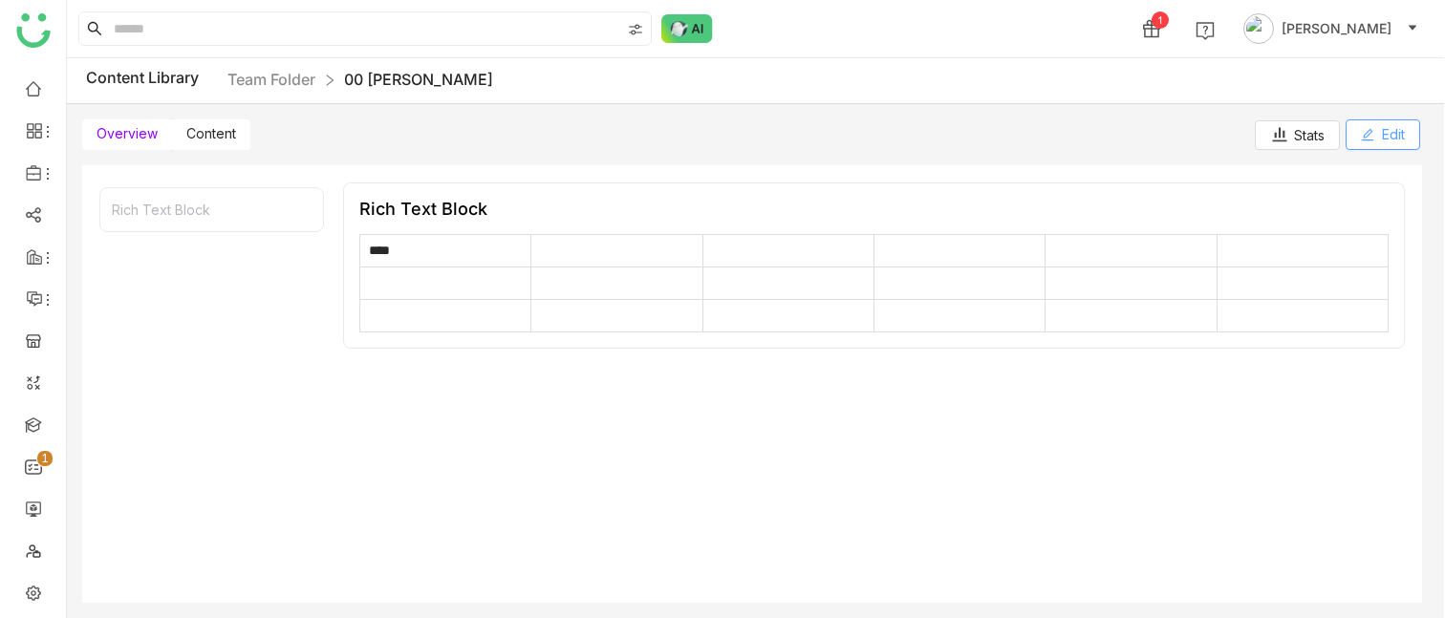
click at [1372, 137] on icon at bounding box center [1367, 134] width 13 height 13
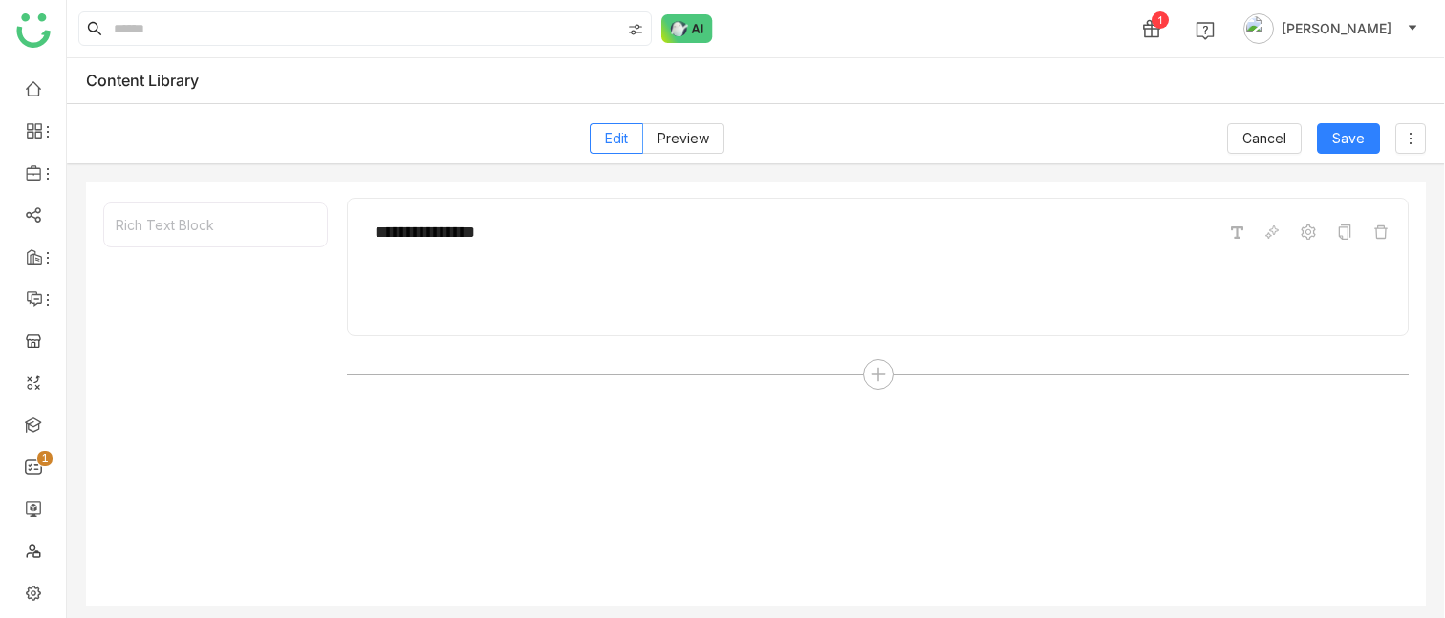
scroll to position [5, 0]
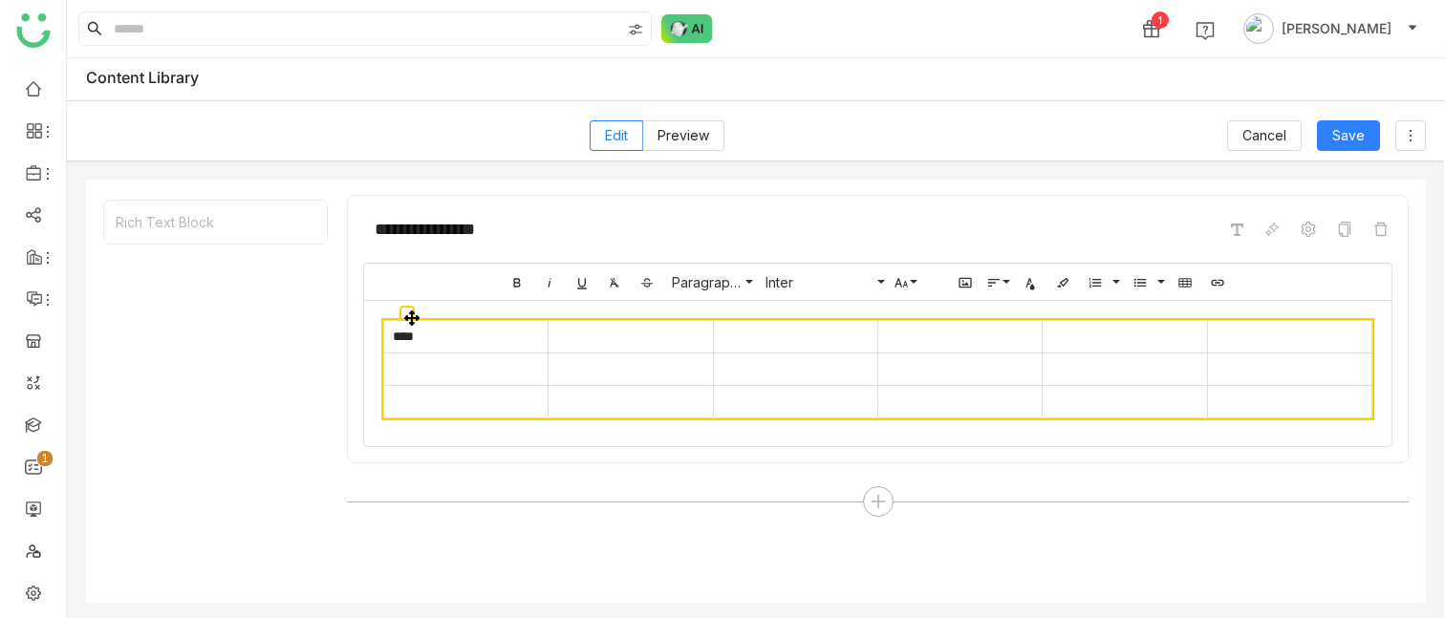
click at [493, 338] on td "****" at bounding box center [466, 337] width 164 height 32
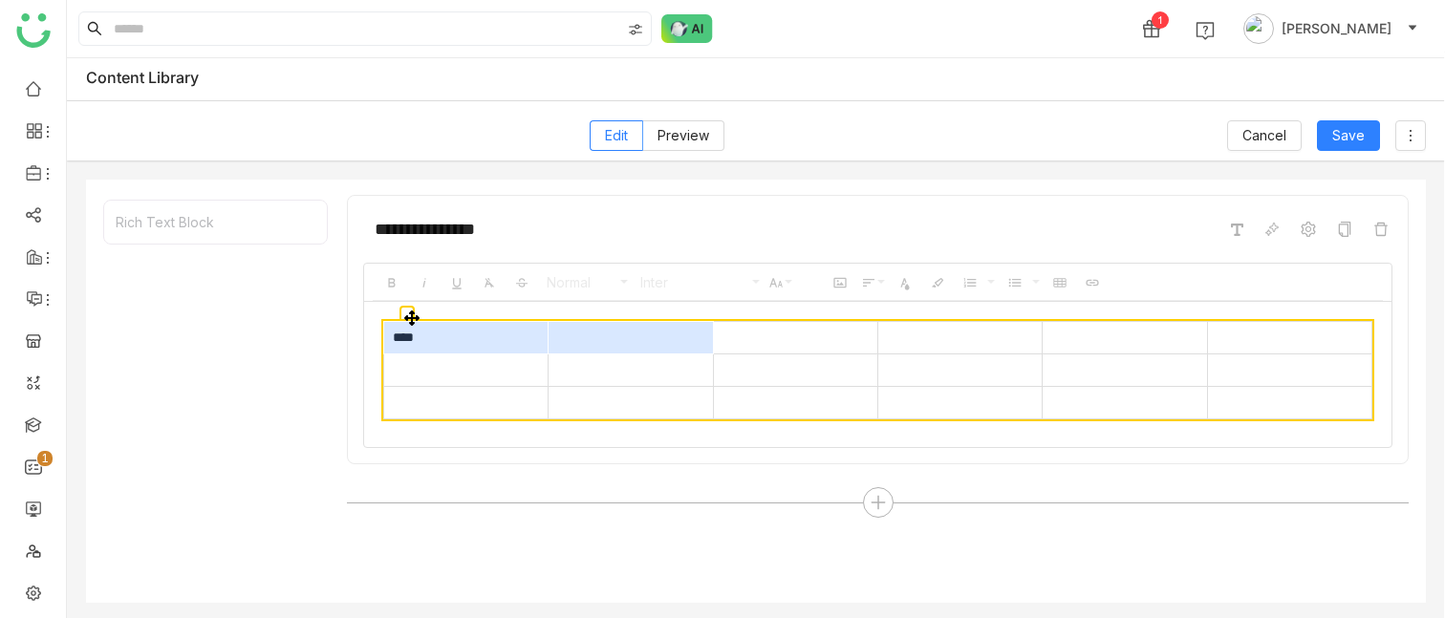
drag, startPoint x: 493, startPoint y: 337, endPoint x: 621, endPoint y: 342, distance: 128.1
click at [622, 342] on tr "****" at bounding box center [878, 338] width 988 height 32
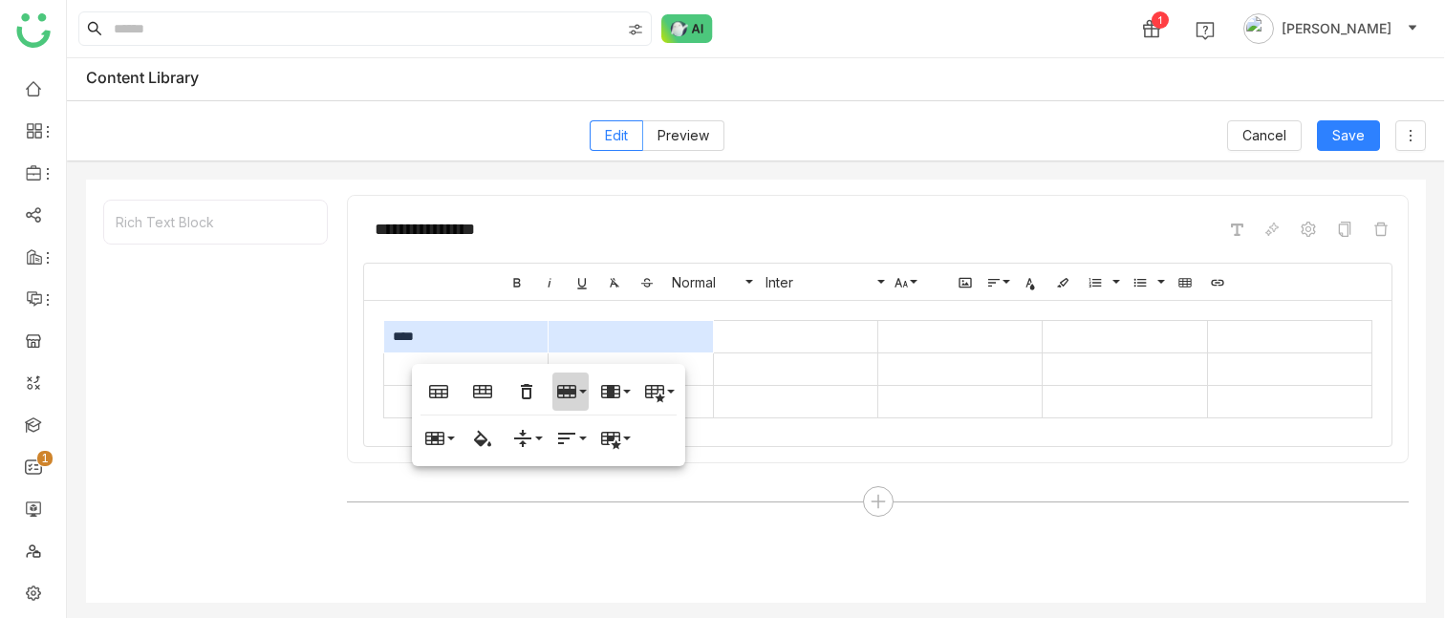
click at [569, 343] on icon "button" at bounding box center [566, 391] width 23 height 23
click at [448, 343] on button "Cell" at bounding box center [438, 438] width 36 height 38
click at [462, 343] on link "Merge cells" at bounding box center [485, 476] width 130 height 29
click at [635, 343] on div "**********" at bounding box center [878, 391] width 1062 height 393
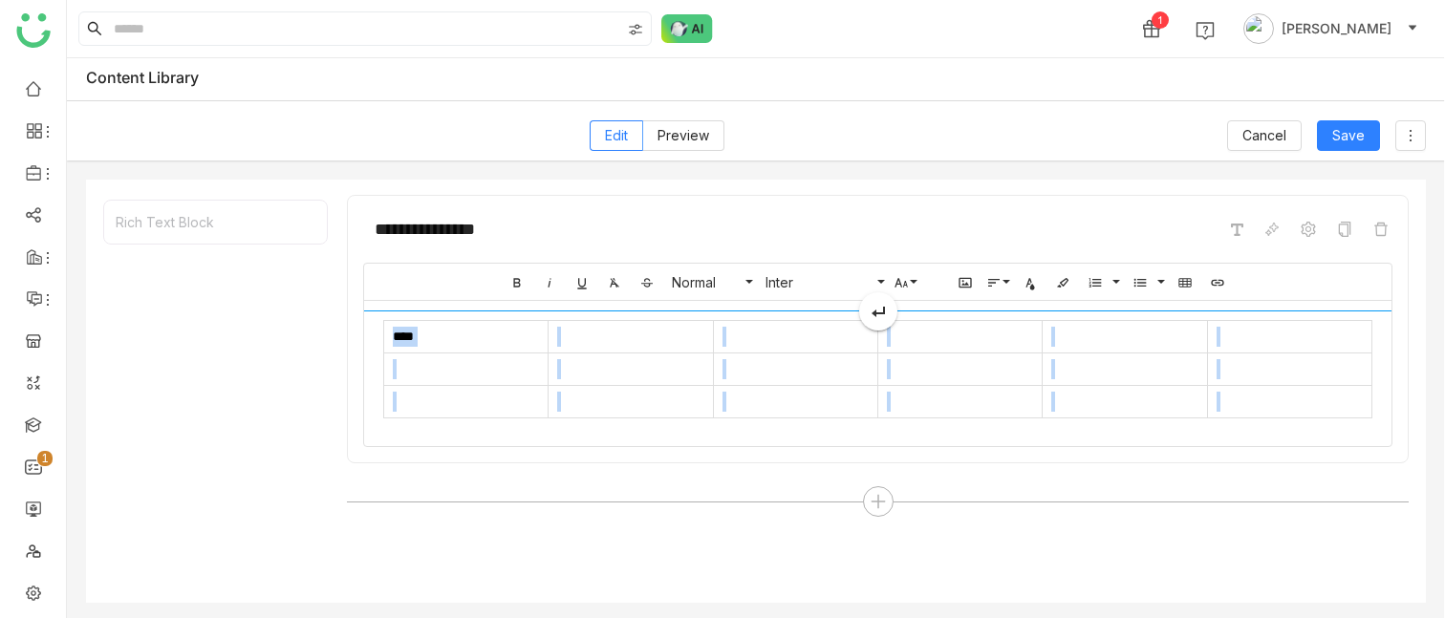
drag, startPoint x: 515, startPoint y: 333, endPoint x: 799, endPoint y: 333, distance: 283.8
click at [799, 333] on div "Bold Italic Underline Clear Formatting Strikethrough Normal Normal Heading 1 He…" at bounding box center [877, 355] width 1029 height 184
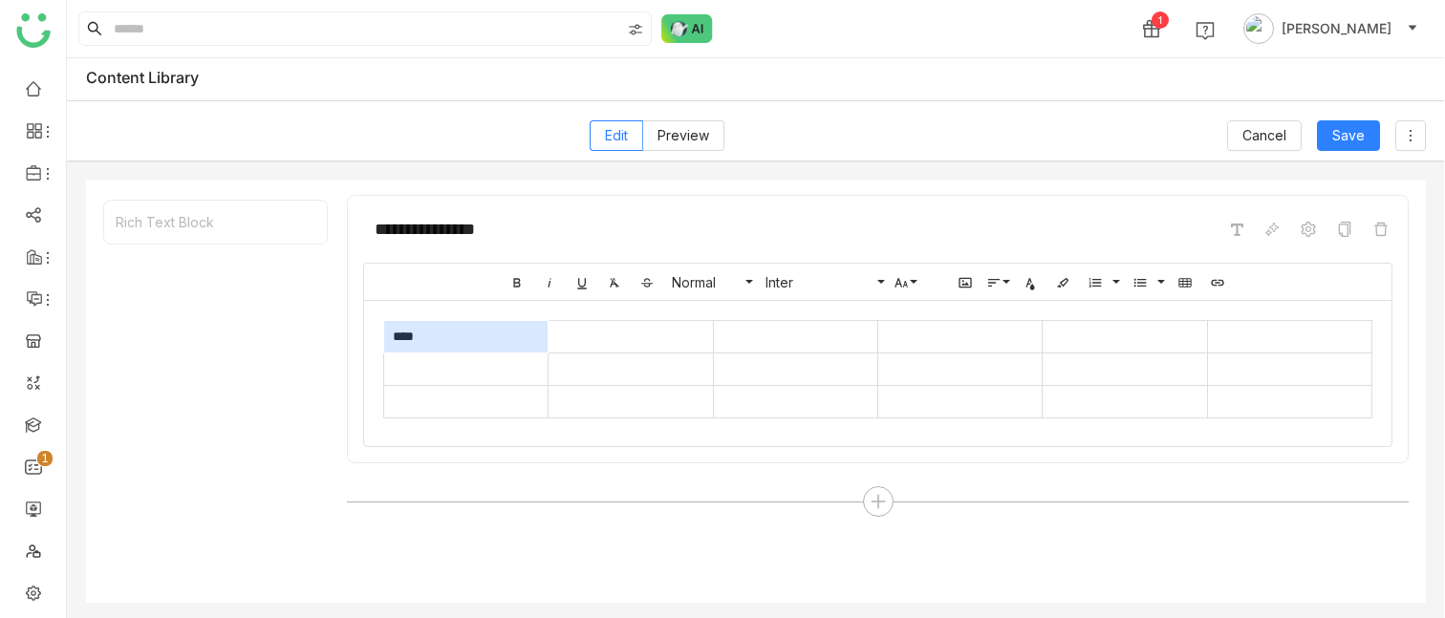
click at [388, 335] on td "****" at bounding box center [466, 337] width 164 height 32
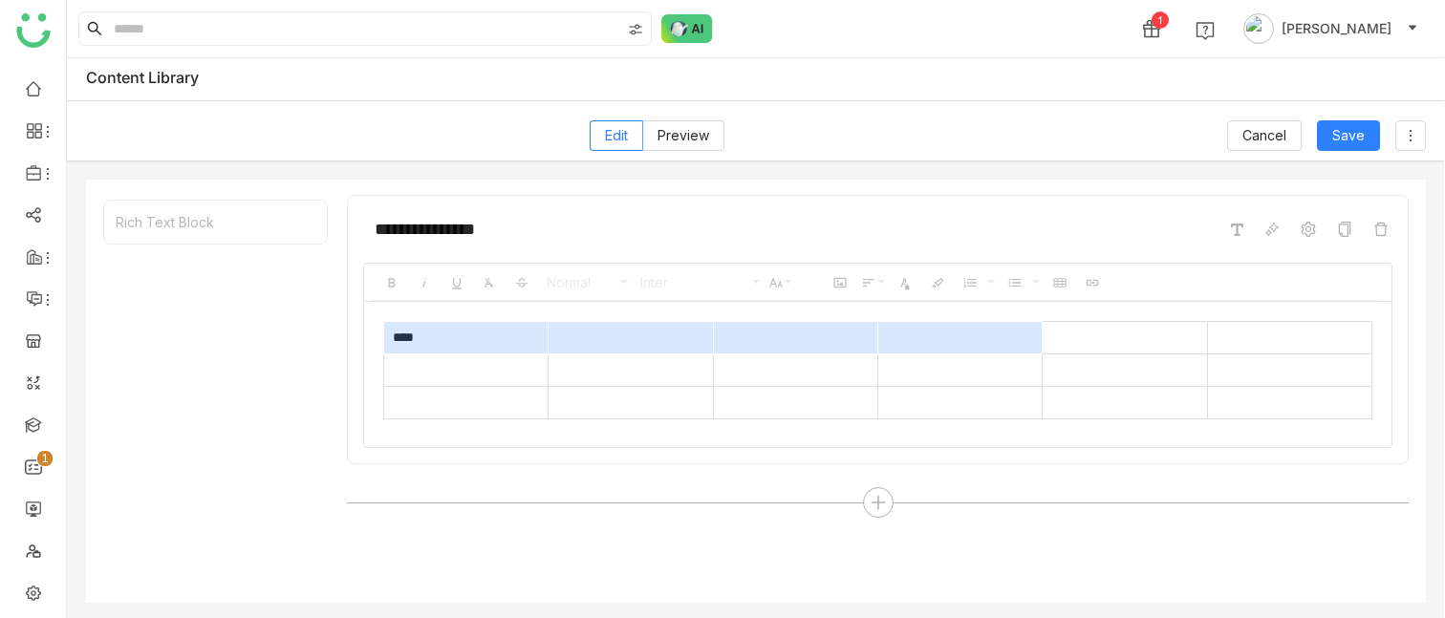
drag, startPoint x: 388, startPoint y: 335, endPoint x: 993, endPoint y: 336, distance: 604.9
click at [993, 336] on tr "****" at bounding box center [878, 338] width 988 height 32
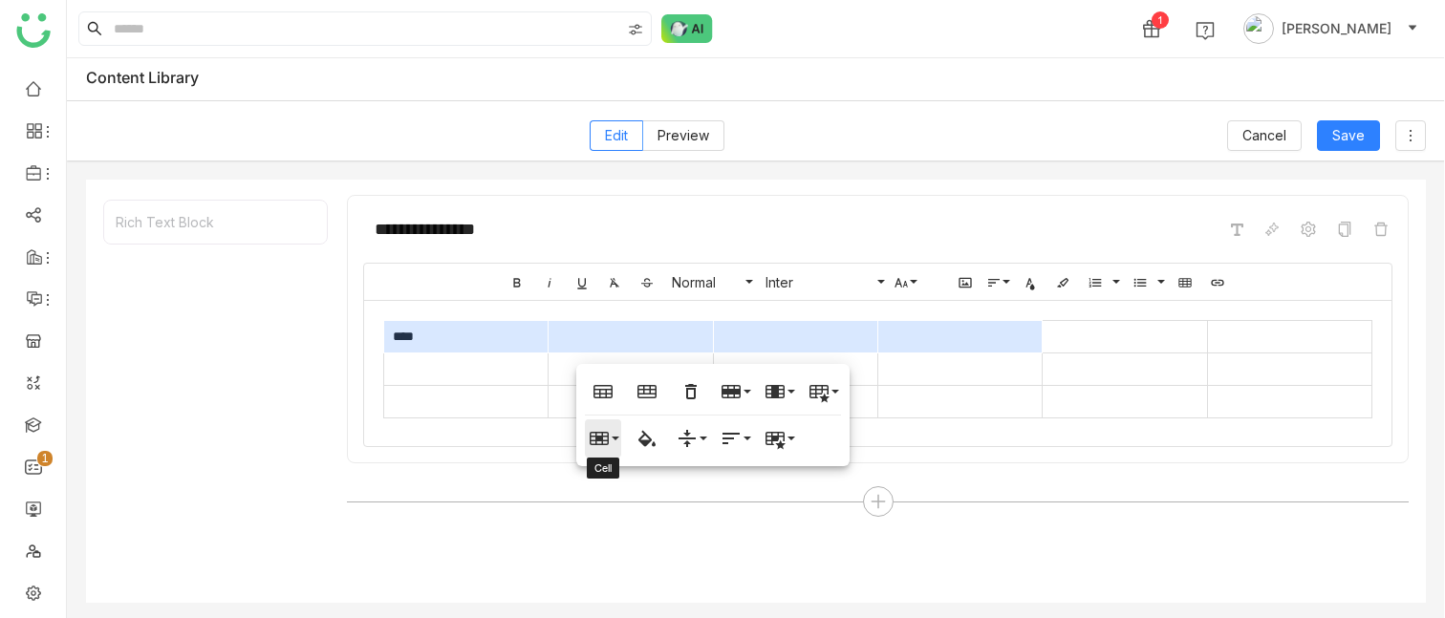
click at [612, 343] on button "Cell" at bounding box center [603, 438] width 36 height 38
click at [615, 343] on link "Merge cells" at bounding box center [650, 476] width 130 height 29
click at [1363, 132] on span "Save" at bounding box center [1348, 135] width 32 height 21
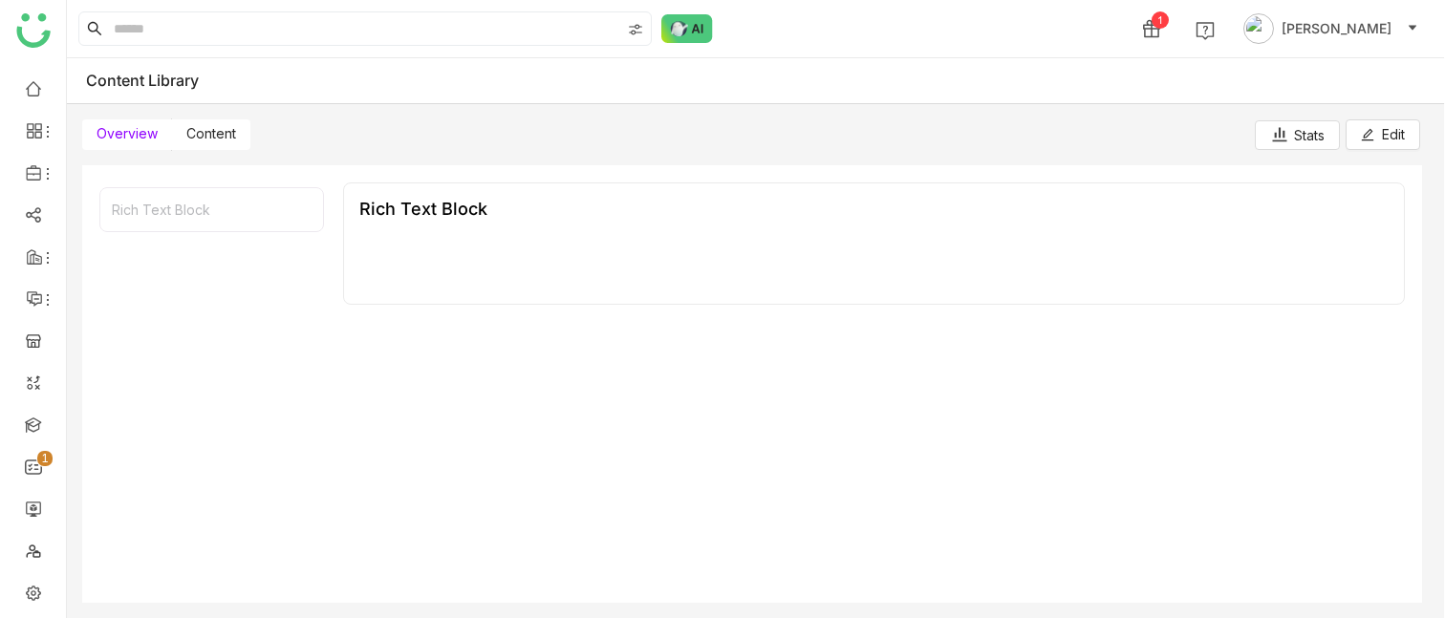
scroll to position [2, 0]
click at [1376, 135] on button "Edit" at bounding box center [1382, 134] width 75 height 31
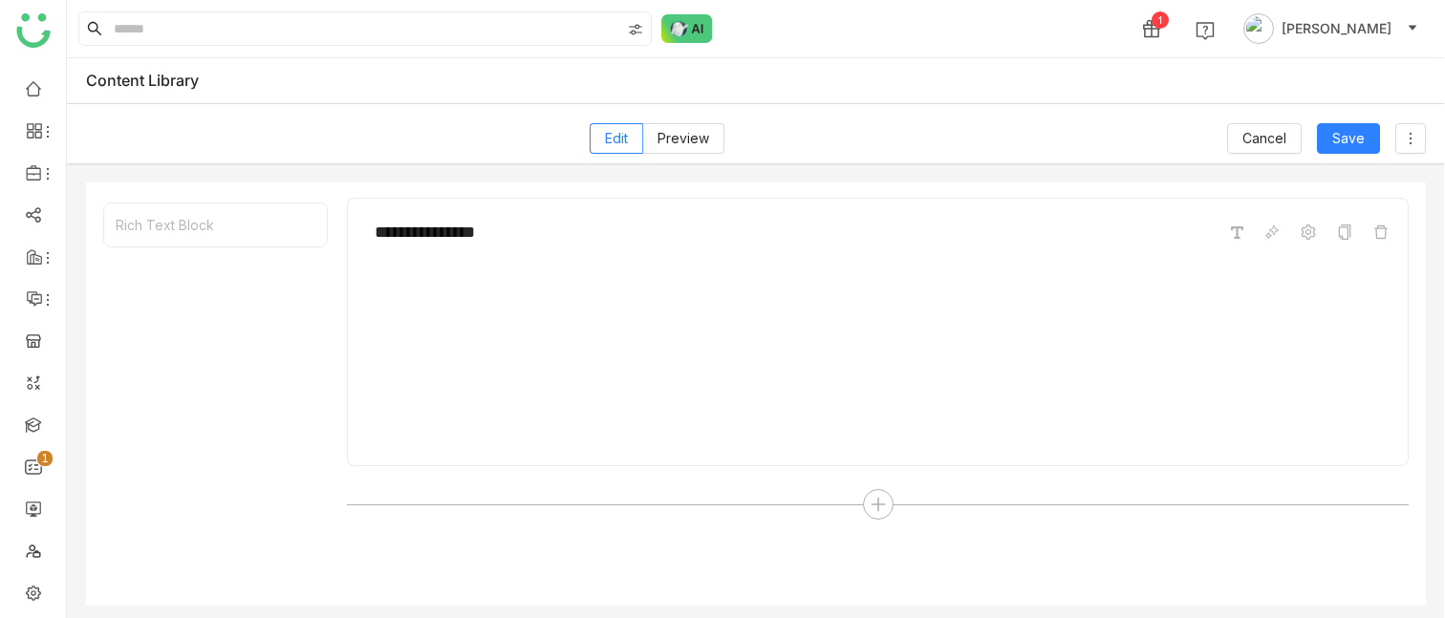
scroll to position [5, 0]
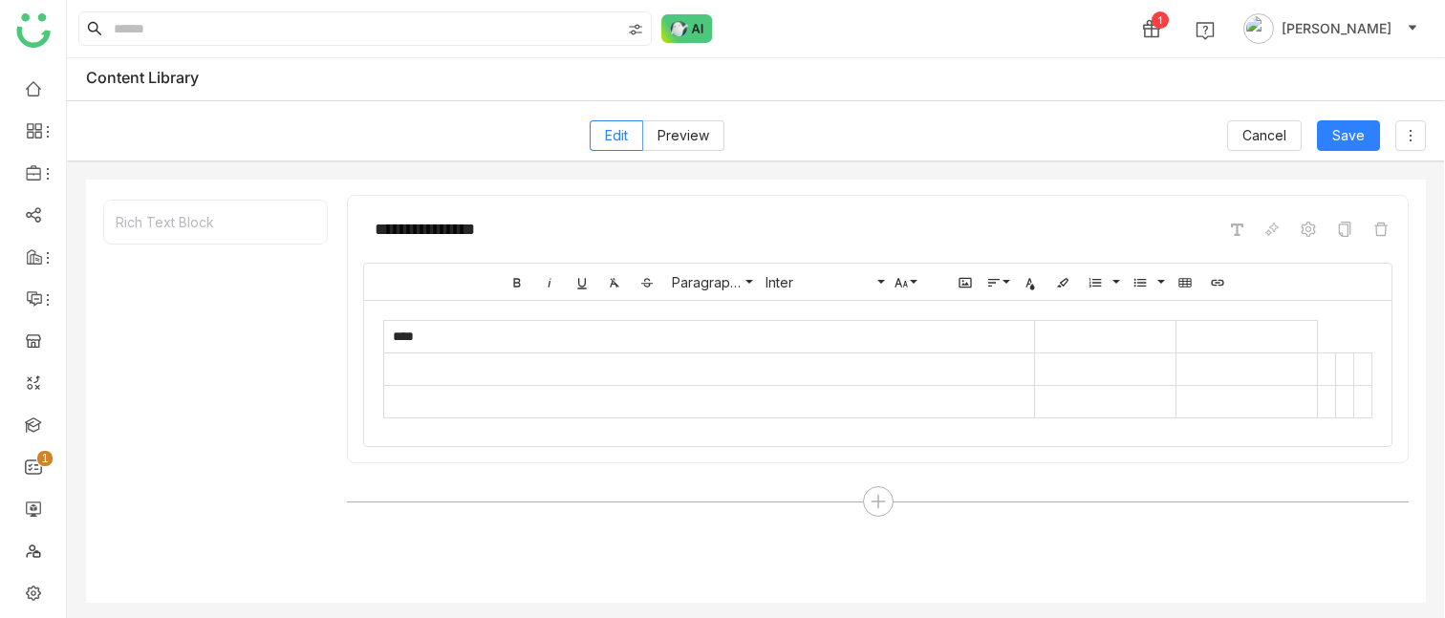
click at [661, 343] on div "**********" at bounding box center [878, 391] width 1062 height 393
click at [1265, 132] on span "Cancel" at bounding box center [1264, 135] width 44 height 21
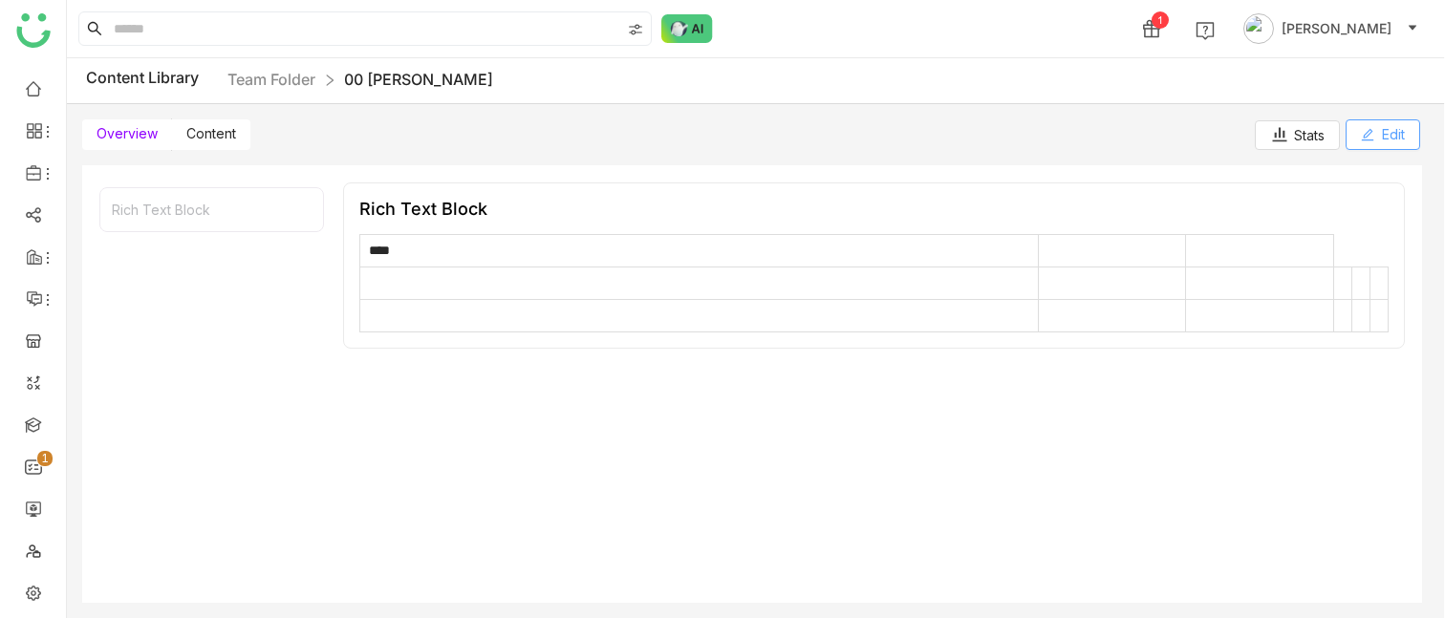
click at [1357, 135] on button "Edit" at bounding box center [1382, 134] width 75 height 31
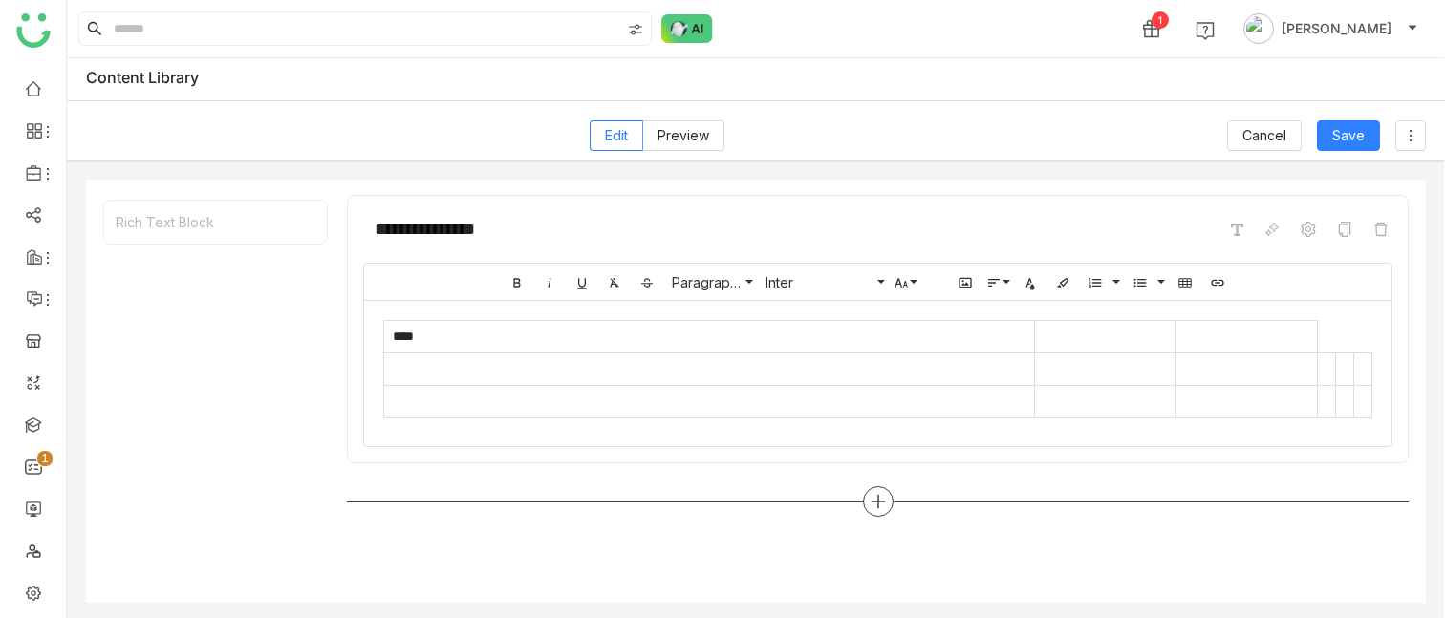
click at [879, 343] on icon at bounding box center [878, 501] width 17 height 17
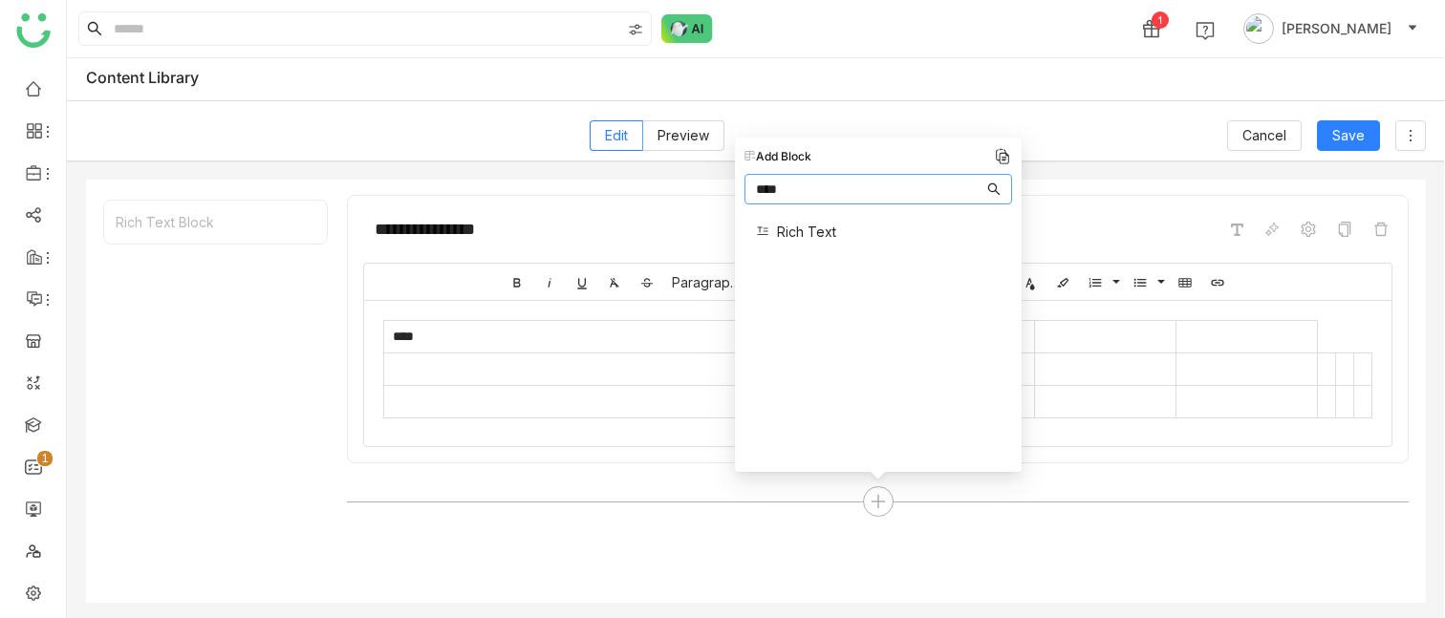
type input "****"
click at [815, 238] on span "Rich Text" at bounding box center [806, 232] width 59 height 20
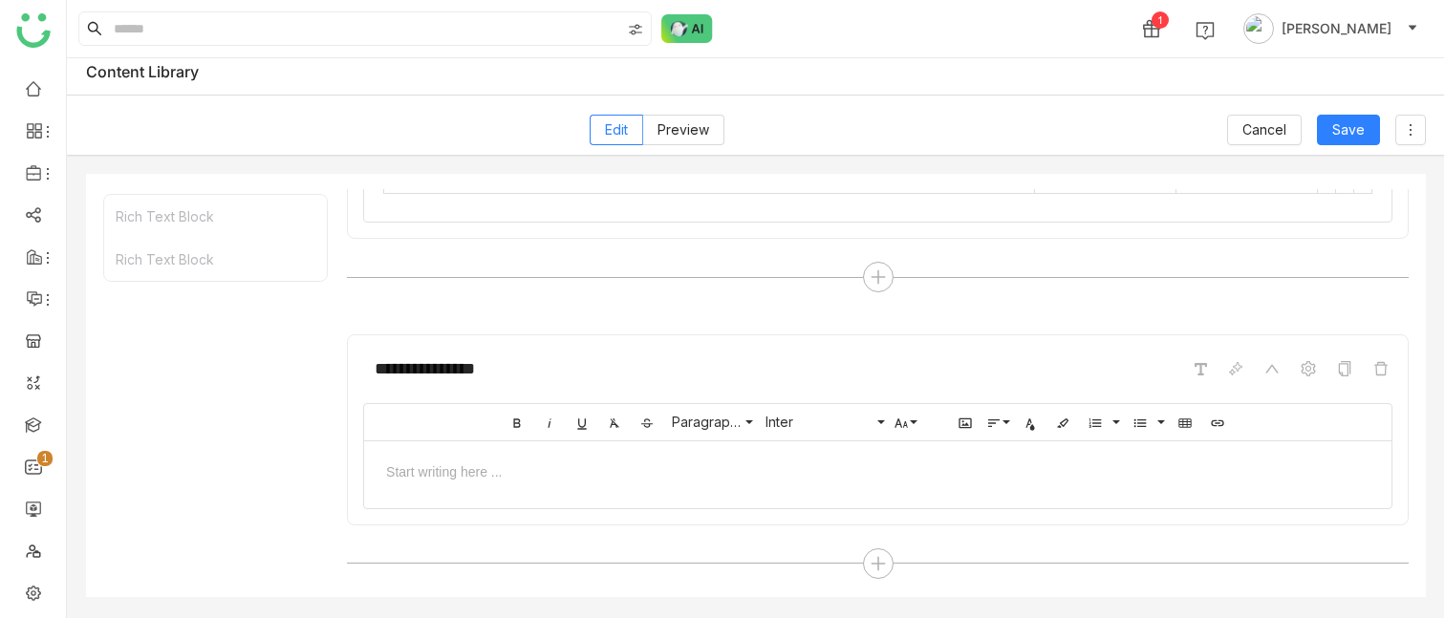
scroll to position [219, 0]
click at [1186, 343] on icon "button" at bounding box center [1184, 423] width 15 height 15
click at [1269, 343] on span "3 × 5" at bounding box center [1263, 513] width 15 height 15
click at [446, 343] on td at bounding box center [483, 477] width 198 height 32
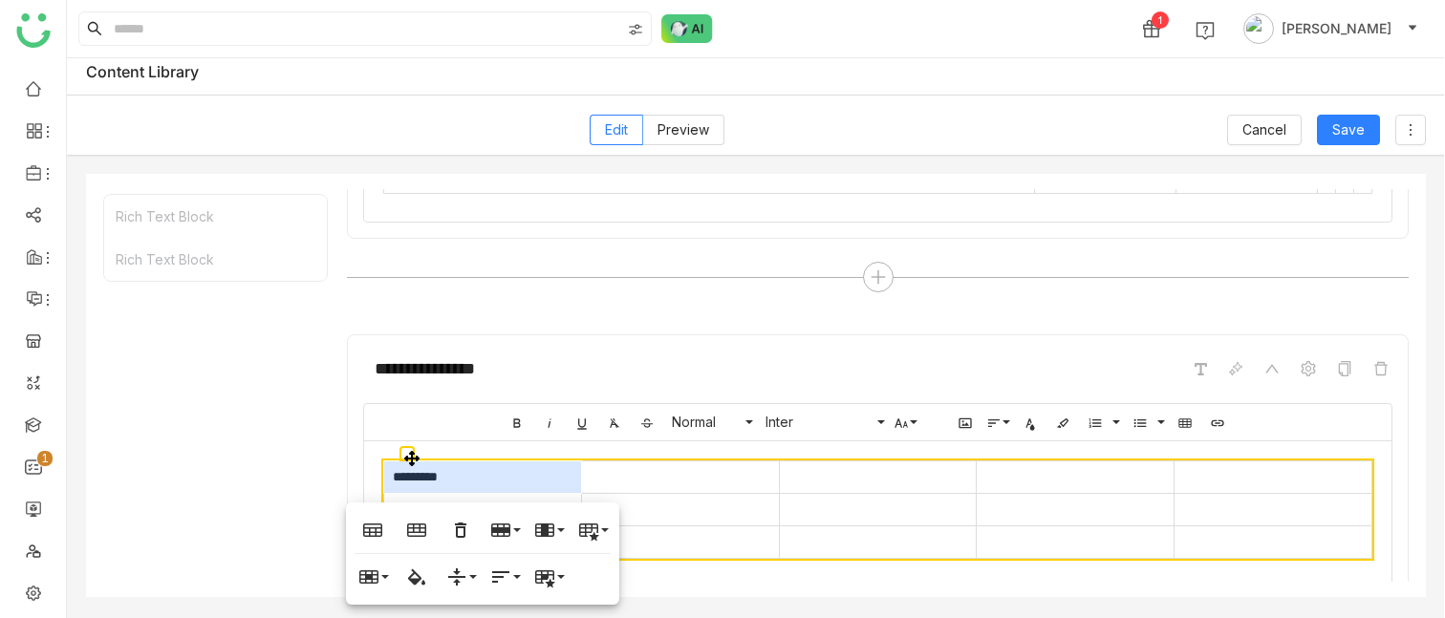
click at [659, 343] on td at bounding box center [680, 509] width 198 height 32
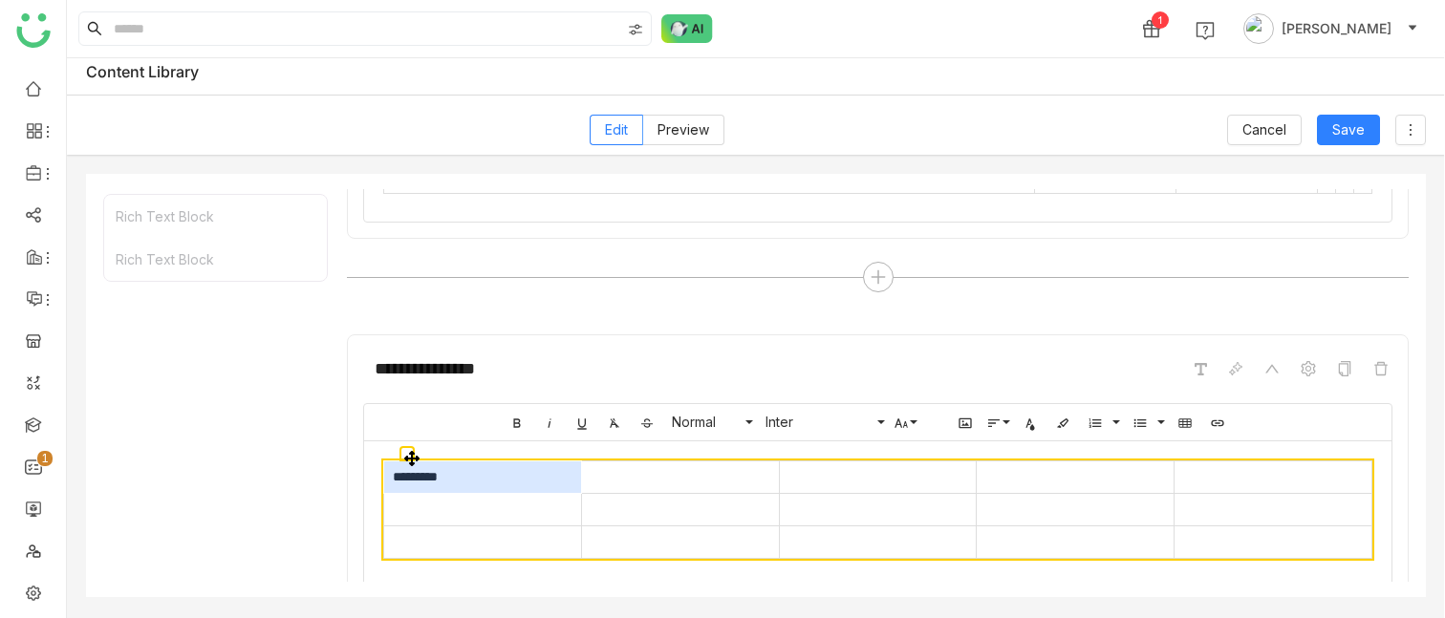
click at [532, 343] on td "*********" at bounding box center [483, 477] width 198 height 32
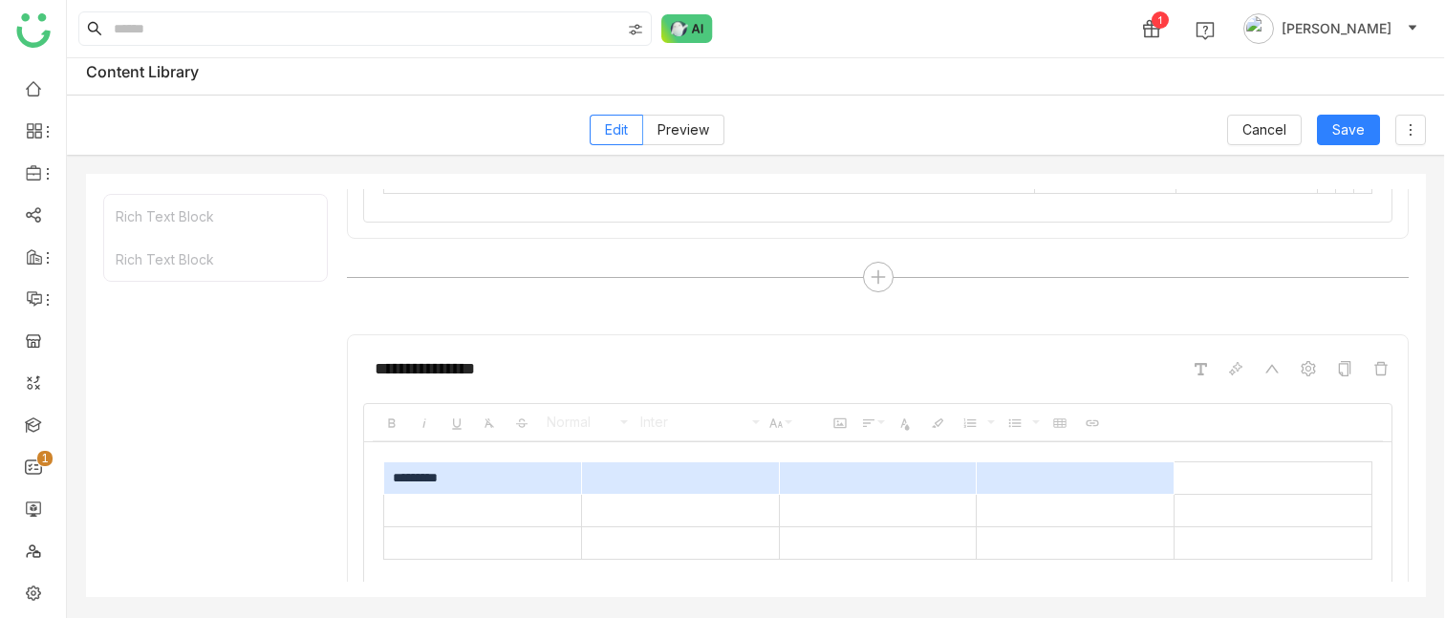
drag, startPoint x: 532, startPoint y: 486, endPoint x: 1093, endPoint y: 477, distance: 561.0
click at [1093, 343] on tr "*********" at bounding box center [878, 478] width 988 height 32
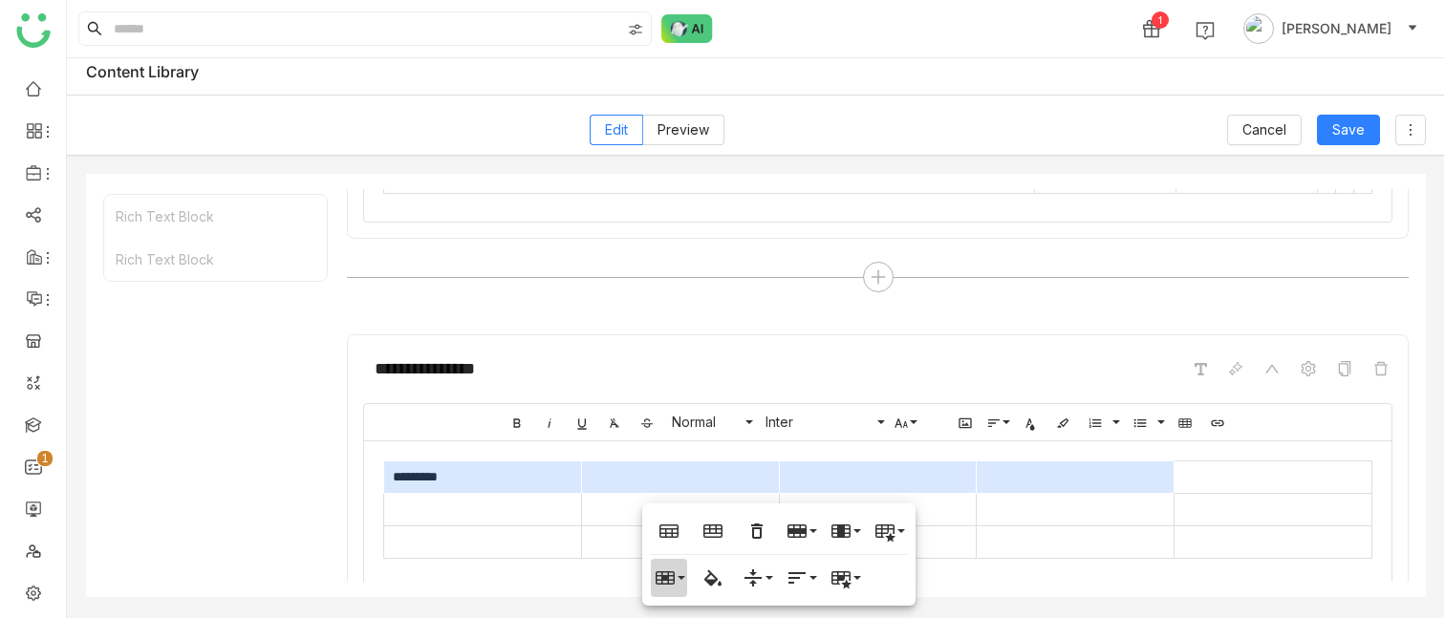
click at [679, 343] on button "Cell" at bounding box center [669, 578] width 36 height 38
click at [699, 343] on link "Merge cells" at bounding box center [716, 479] width 130 height 29
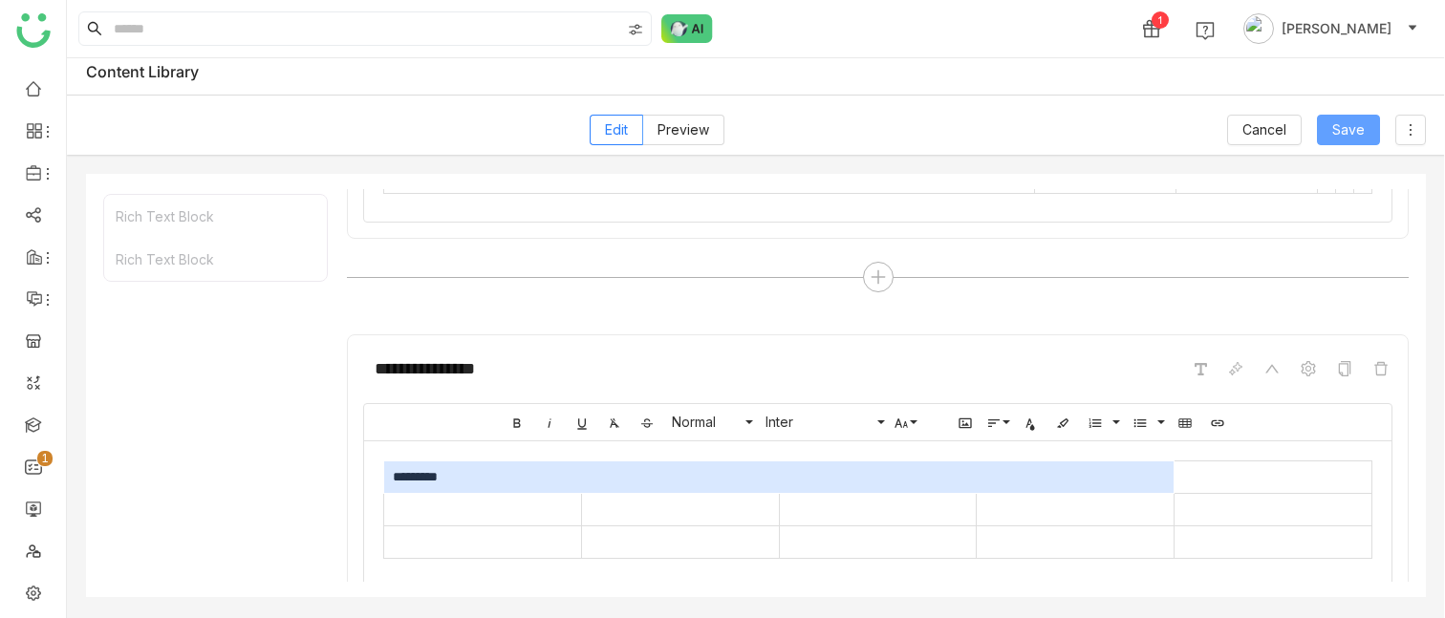
click at [1365, 128] on button "Save" at bounding box center [1348, 130] width 63 height 31
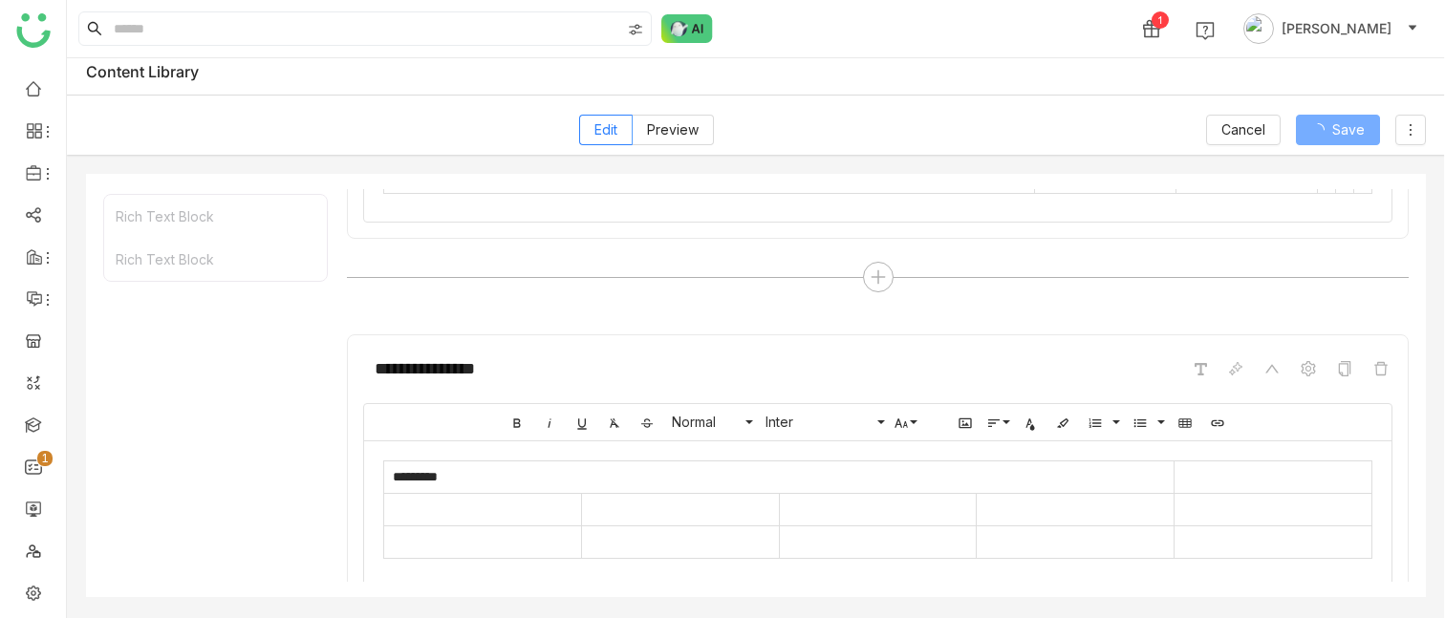
scroll to position [2, 0]
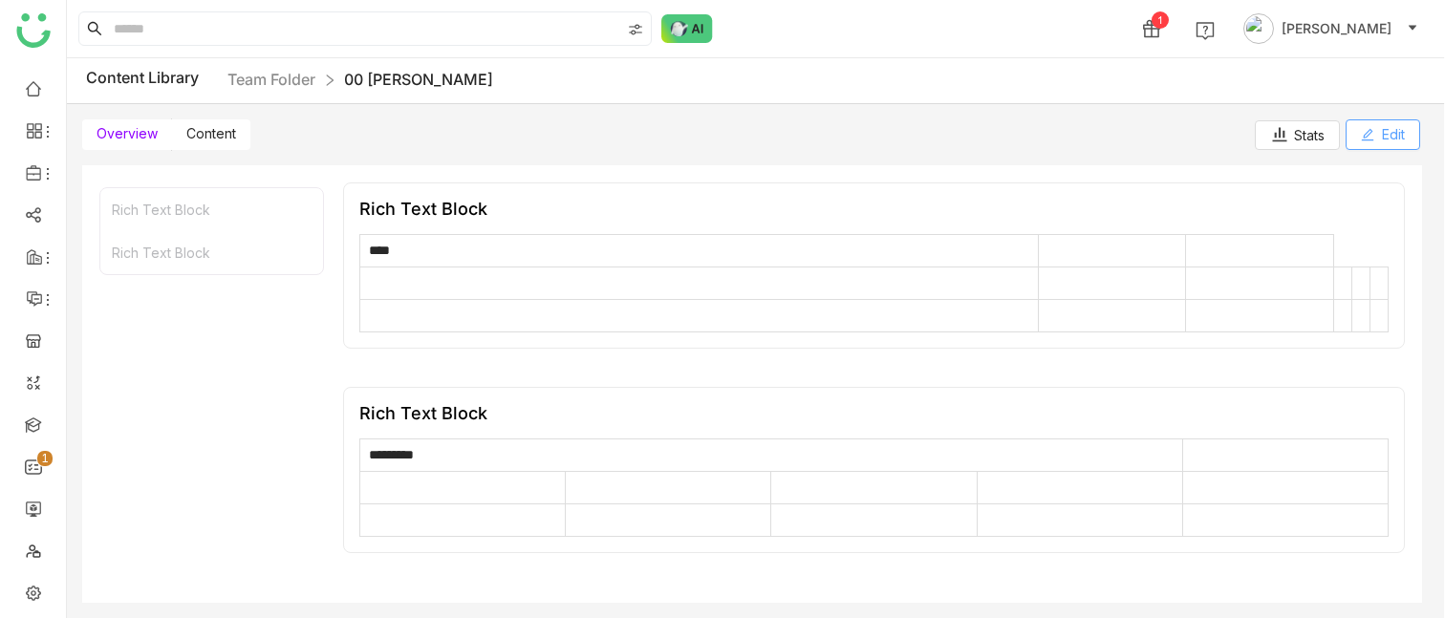
click at [1366, 144] on button "Edit" at bounding box center [1382, 134] width 75 height 31
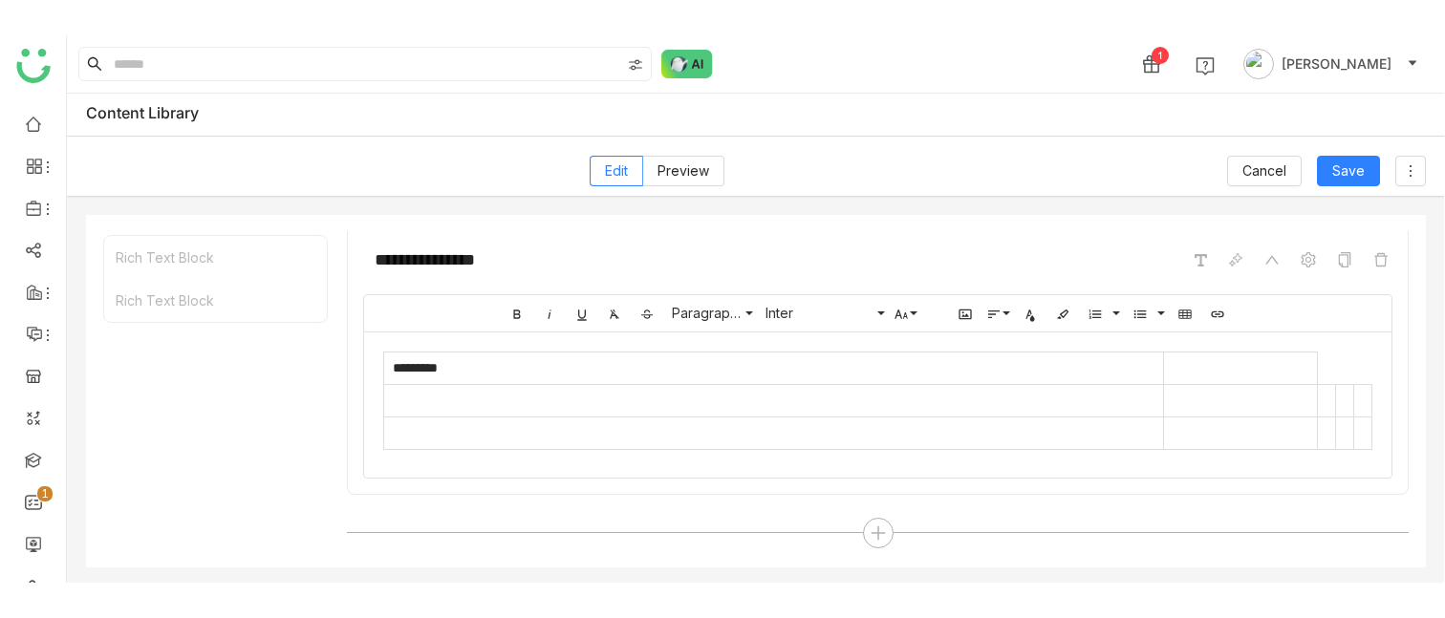
scroll to position [334, 0]
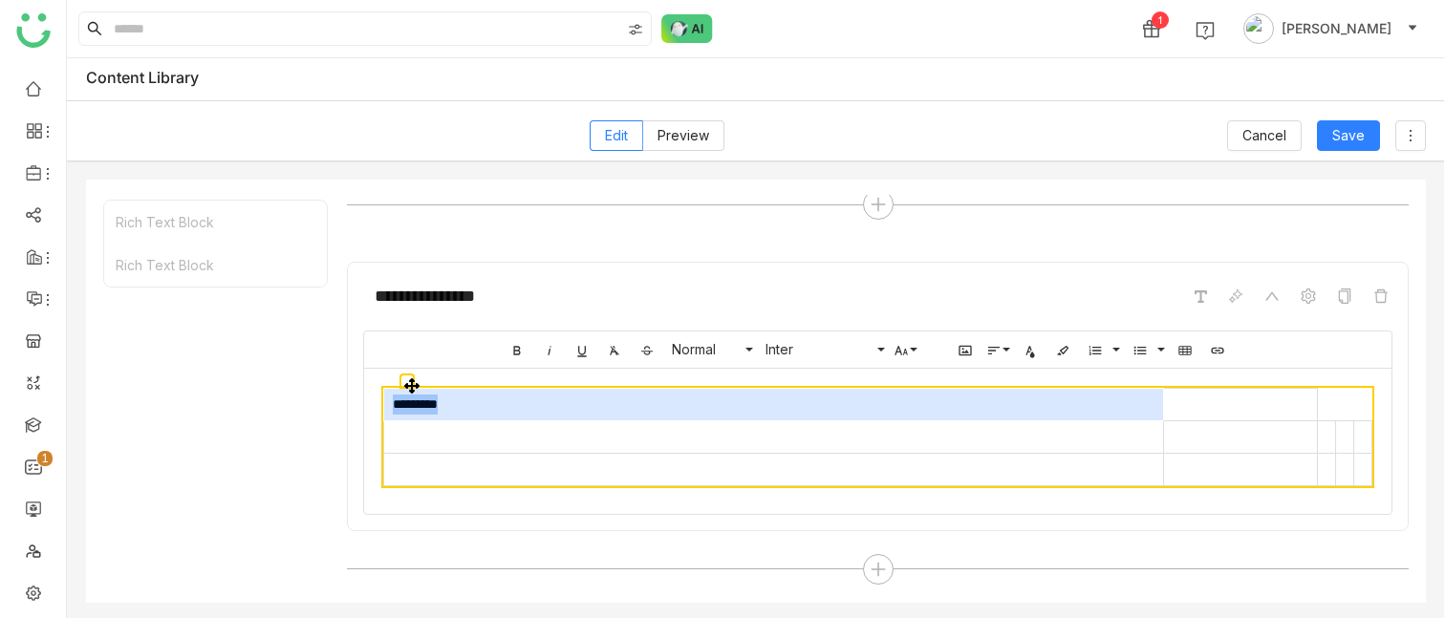
drag, startPoint x: 392, startPoint y: 408, endPoint x: 1114, endPoint y: 418, distance: 722.5
click at [1115, 343] on td "*********" at bounding box center [774, 404] width 780 height 32
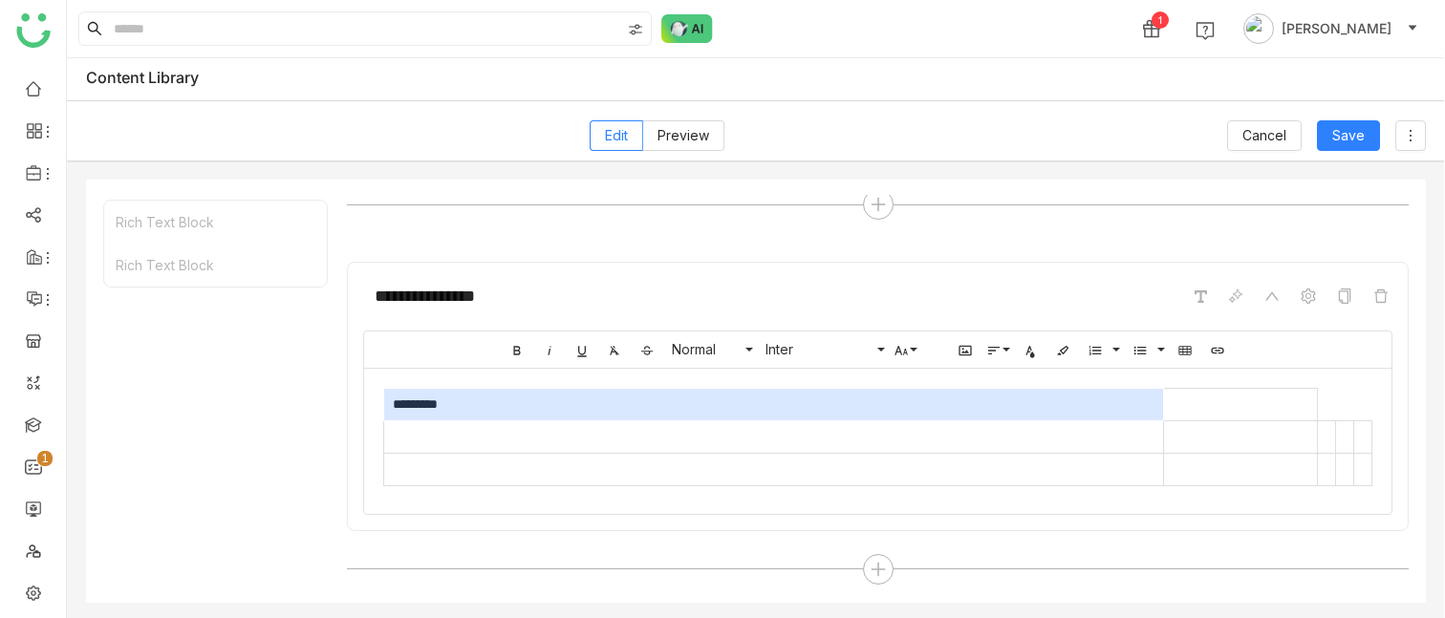
click at [607, 343] on td "*********" at bounding box center [774, 404] width 780 height 32
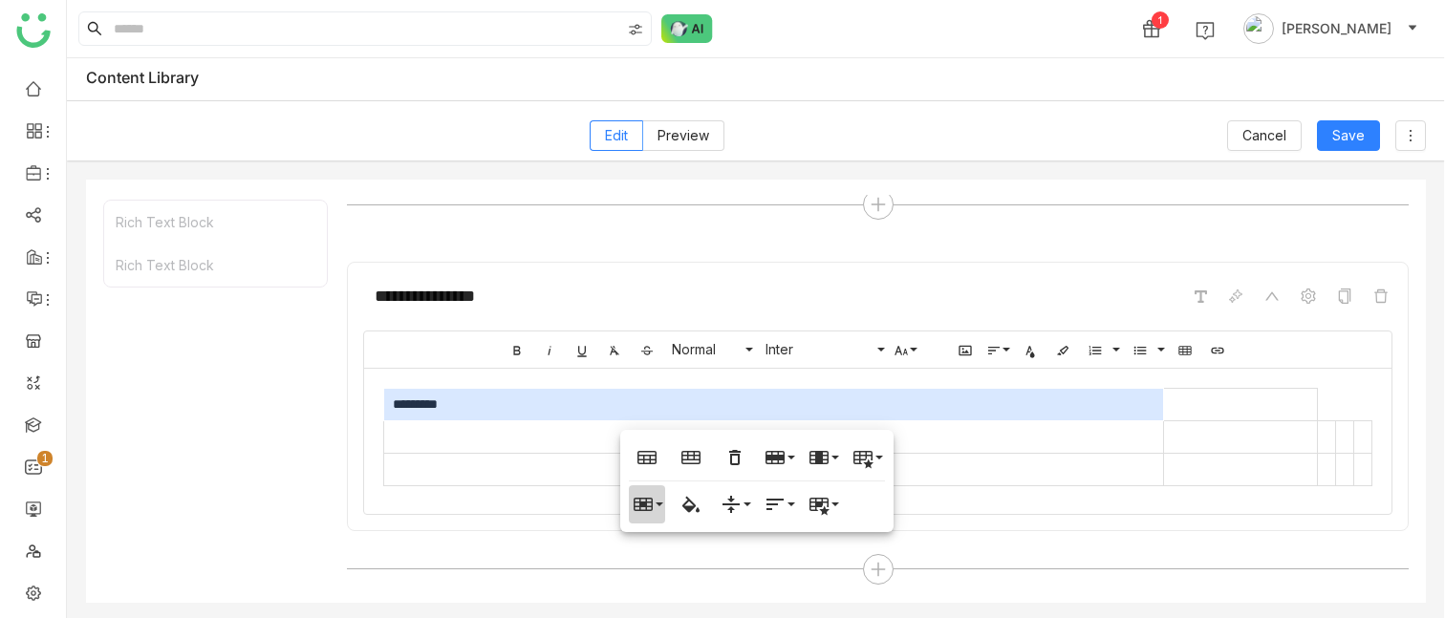
click at [660, 343] on button "Cell" at bounding box center [647, 504] width 36 height 38
click at [686, 343] on link "Horizontal split" at bounding box center [694, 463] width 130 height 29
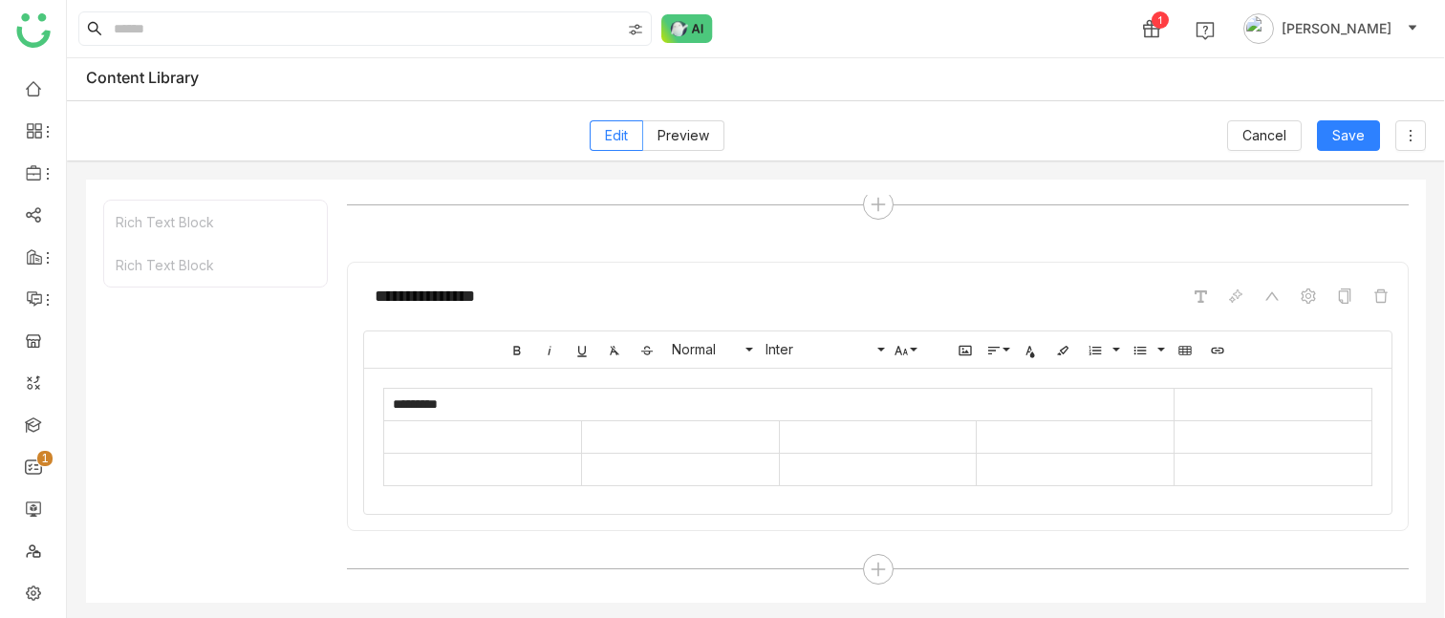
click at [960, 299] on div "**********" at bounding box center [877, 296] width 1029 height 36
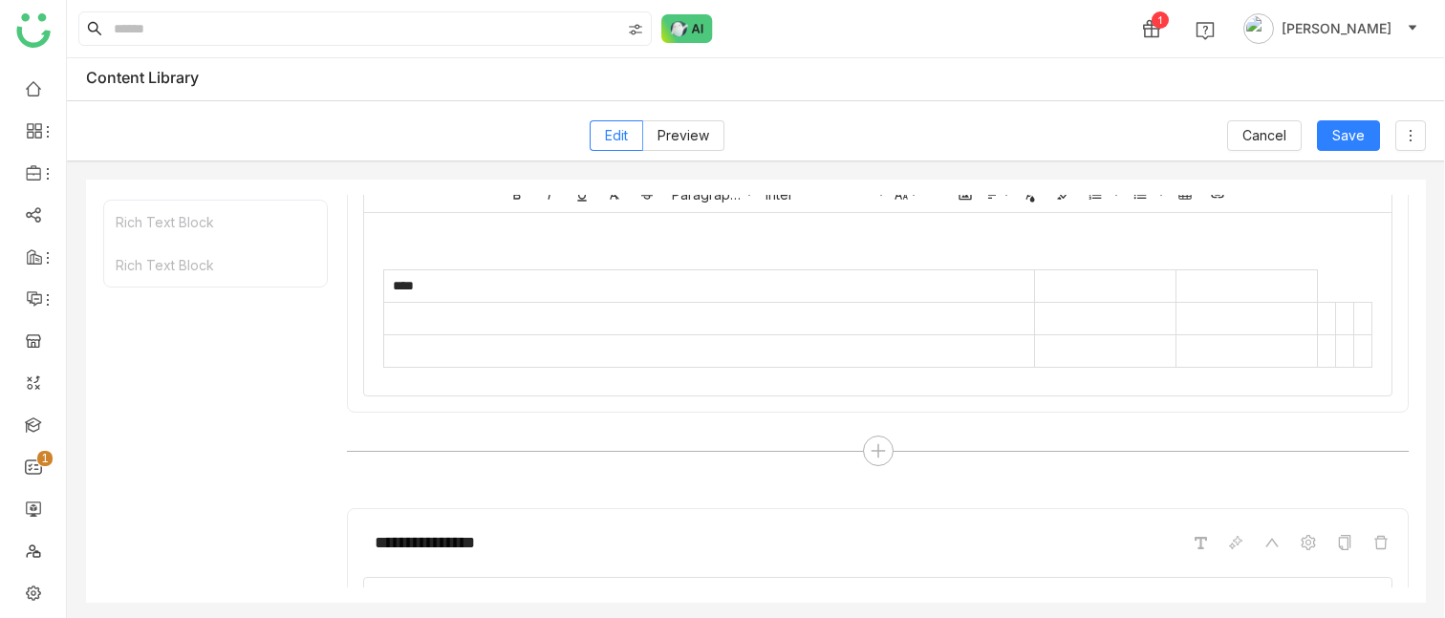
scroll to position [0, 0]
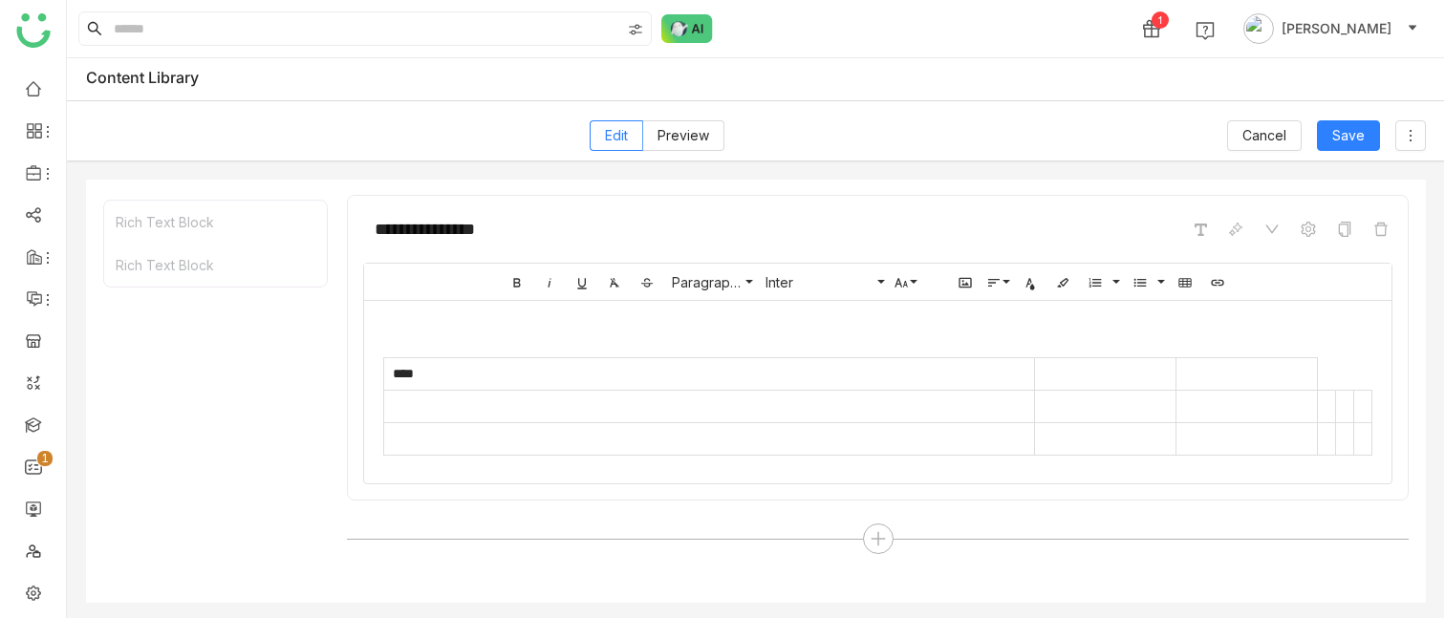
click at [861, 343] on tbody "****" at bounding box center [878, 406] width 988 height 97
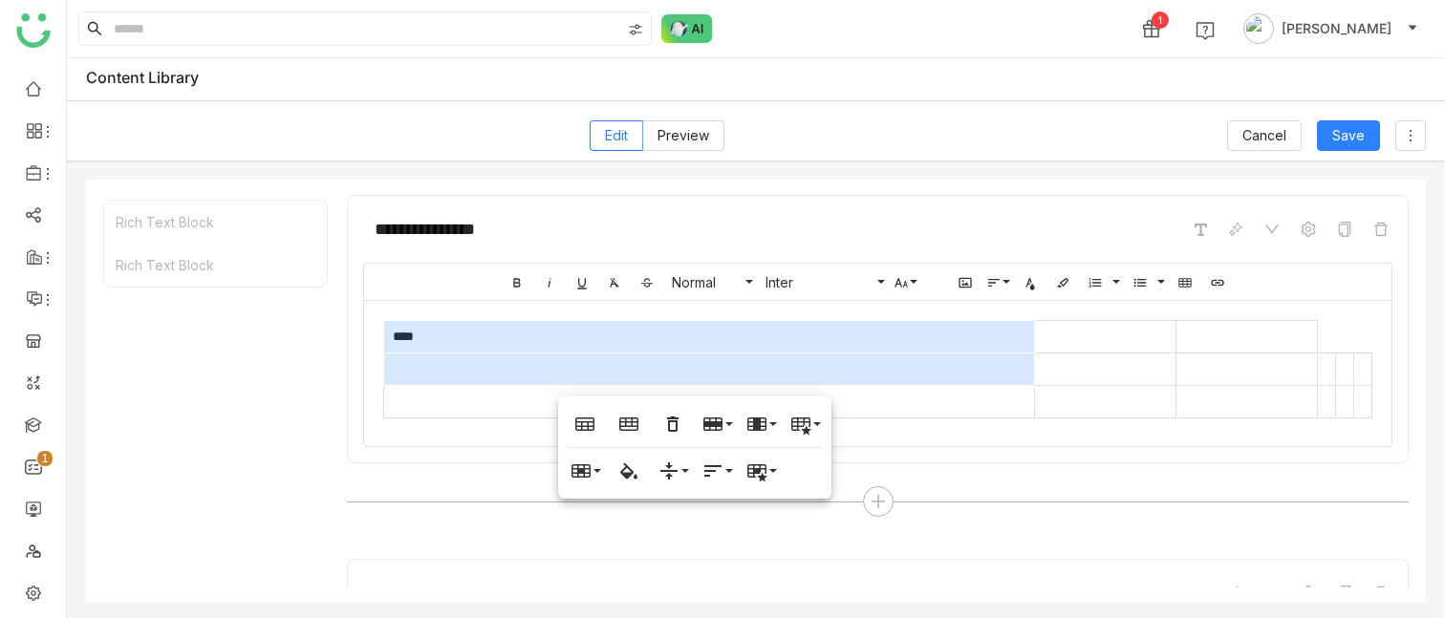
click at [944, 336] on td "****" at bounding box center [709, 337] width 651 height 32
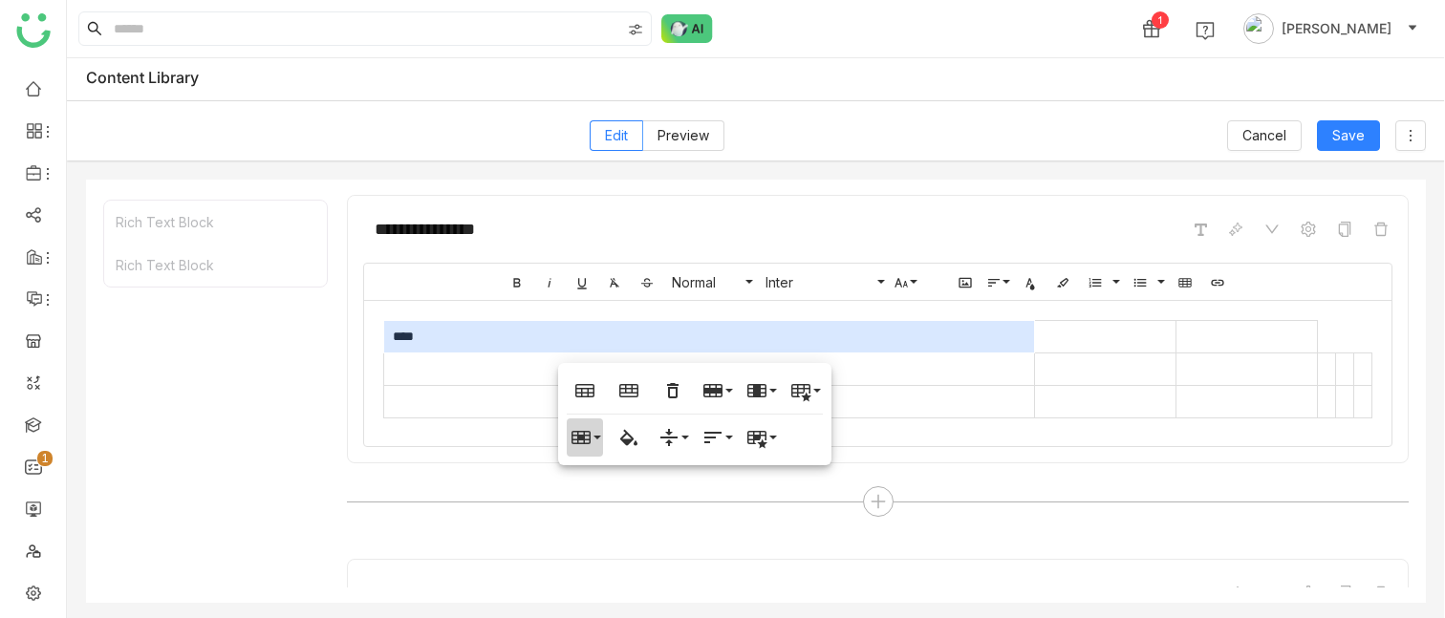
click at [593, 343] on button "Cell" at bounding box center [585, 438] width 36 height 38
click at [619, 343] on link "Horizontal split" at bounding box center [632, 532] width 130 height 29
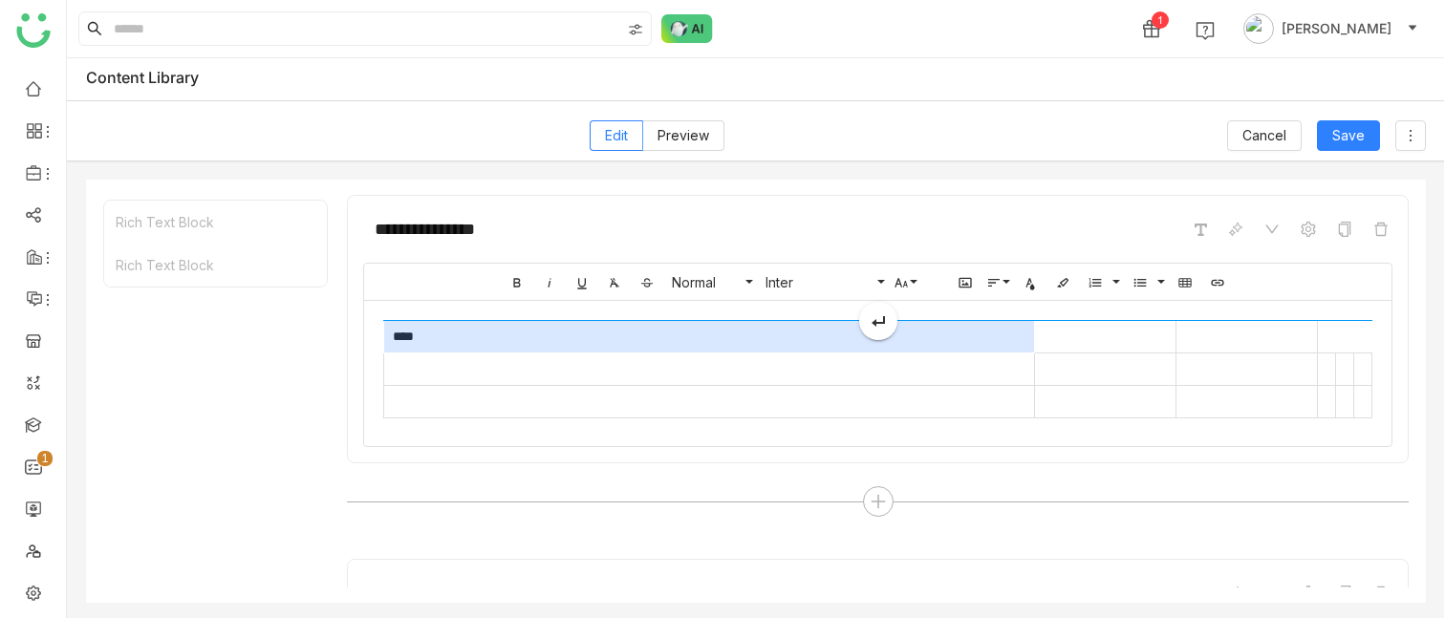
click at [644, 332] on div "Bold Italic Underline Clear Formatting Strikethrough Normal Normal Heading 1 He…" at bounding box center [877, 355] width 1029 height 184
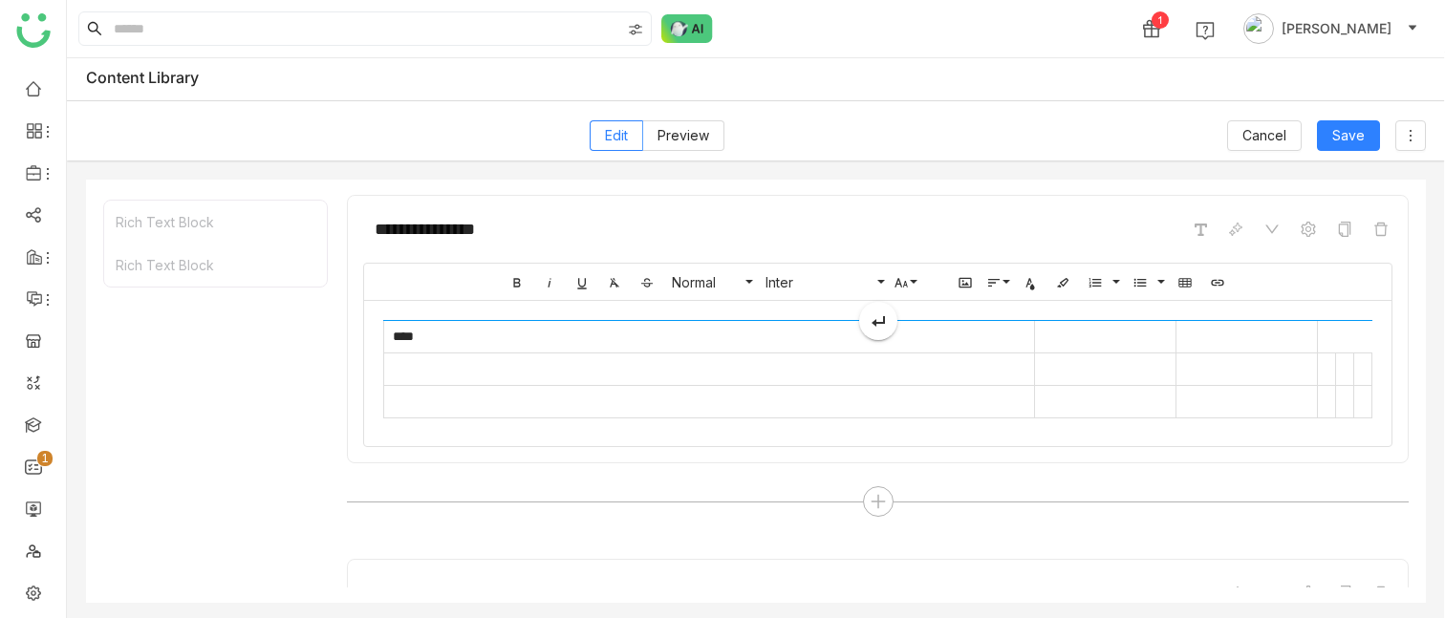
click at [676, 337] on div at bounding box center [877, 332] width 989 height 24
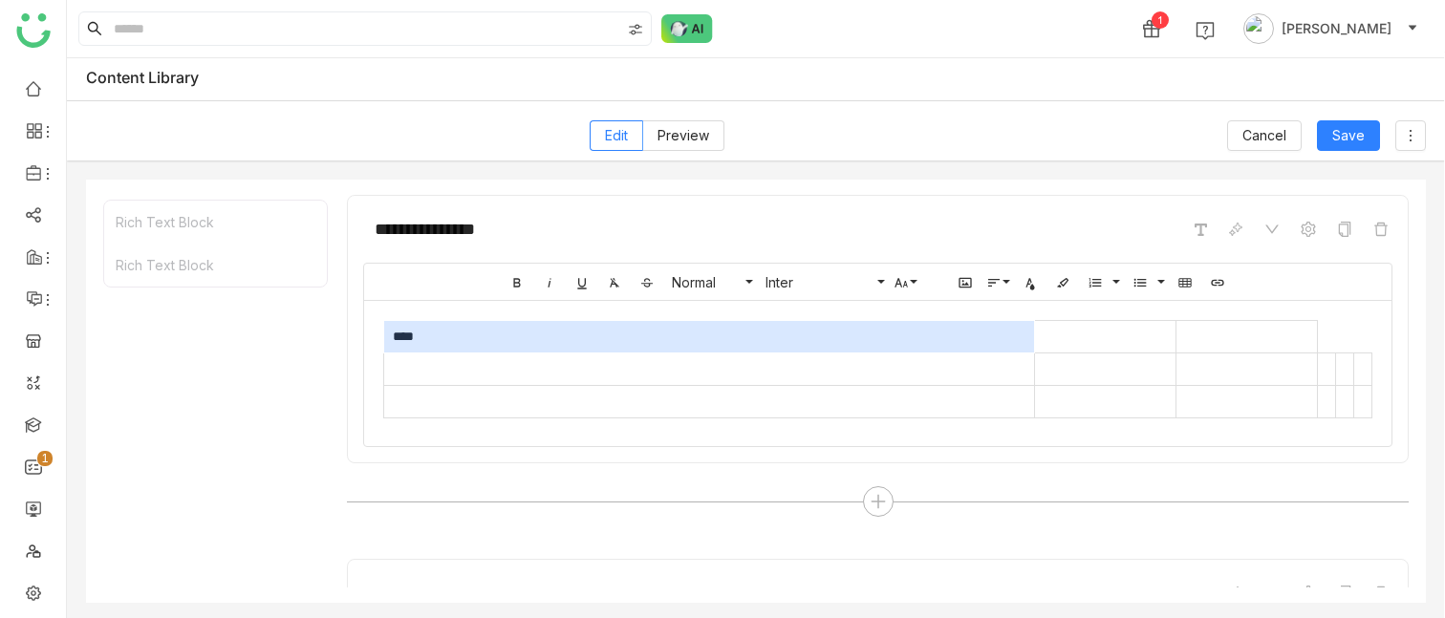
click at [532, 343] on td "****" at bounding box center [709, 337] width 651 height 32
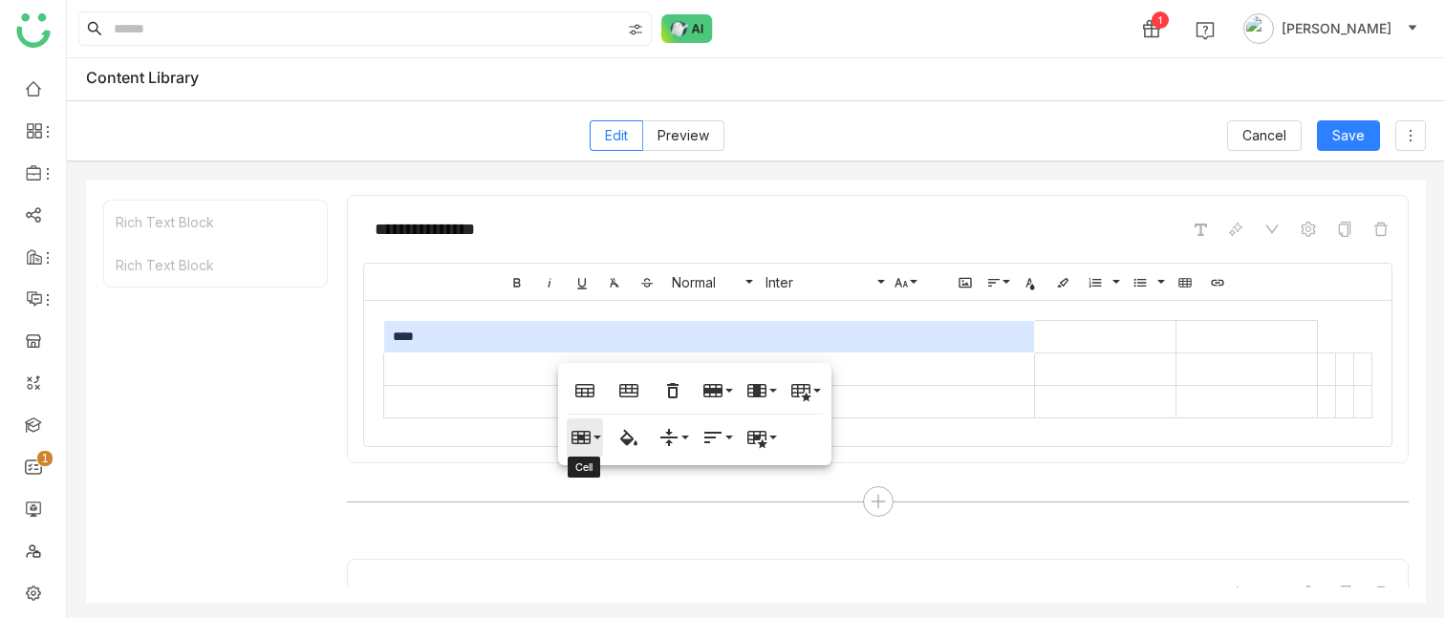
click at [591, 343] on icon "button" at bounding box center [581, 437] width 23 height 23
click at [619, 343] on link "Horizontal split" at bounding box center [632, 532] width 130 height 29
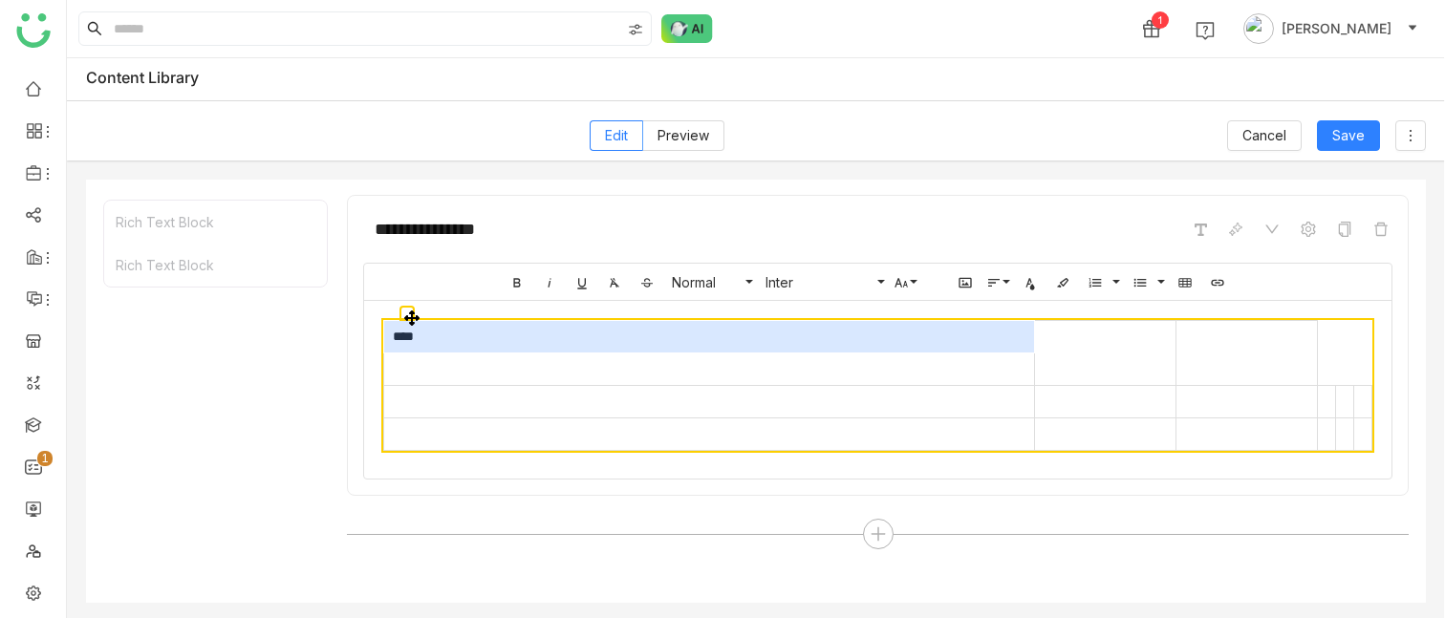
click at [609, 343] on td "****" at bounding box center [709, 337] width 651 height 32
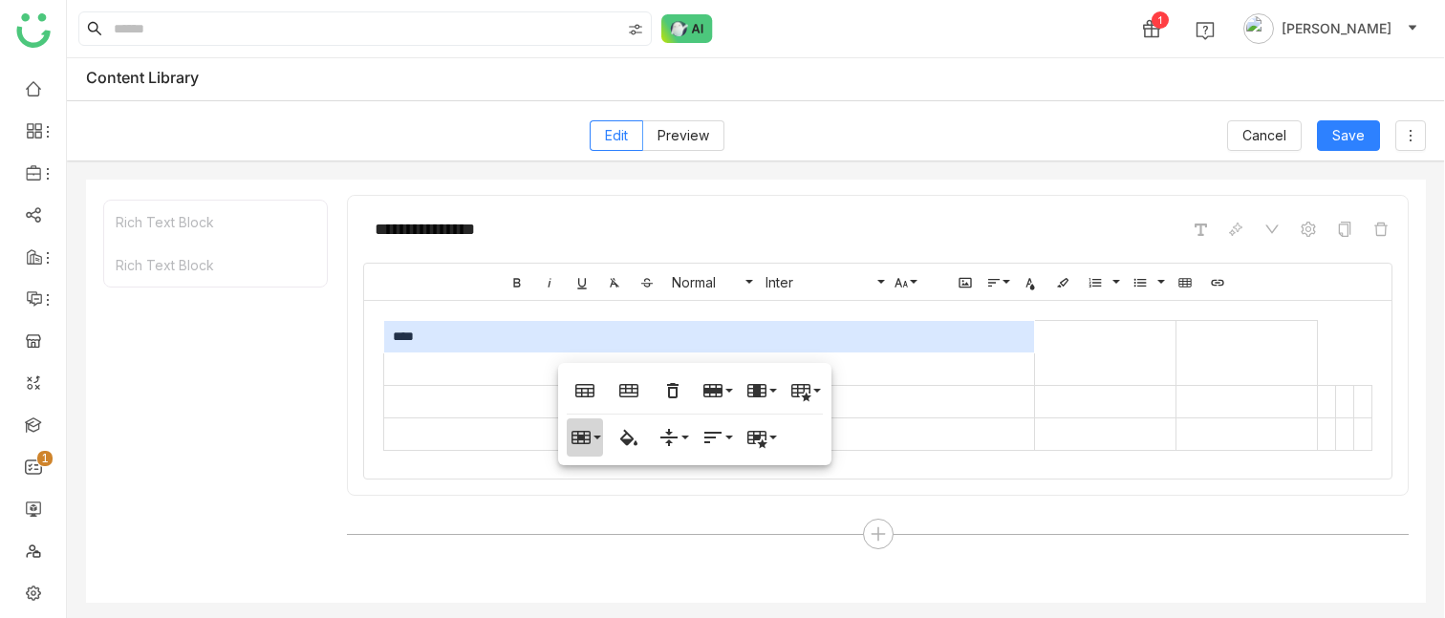
click at [595, 343] on button "Cell" at bounding box center [585, 438] width 36 height 38
click at [613, 343] on link "Vertical split" at bounding box center [632, 503] width 130 height 29
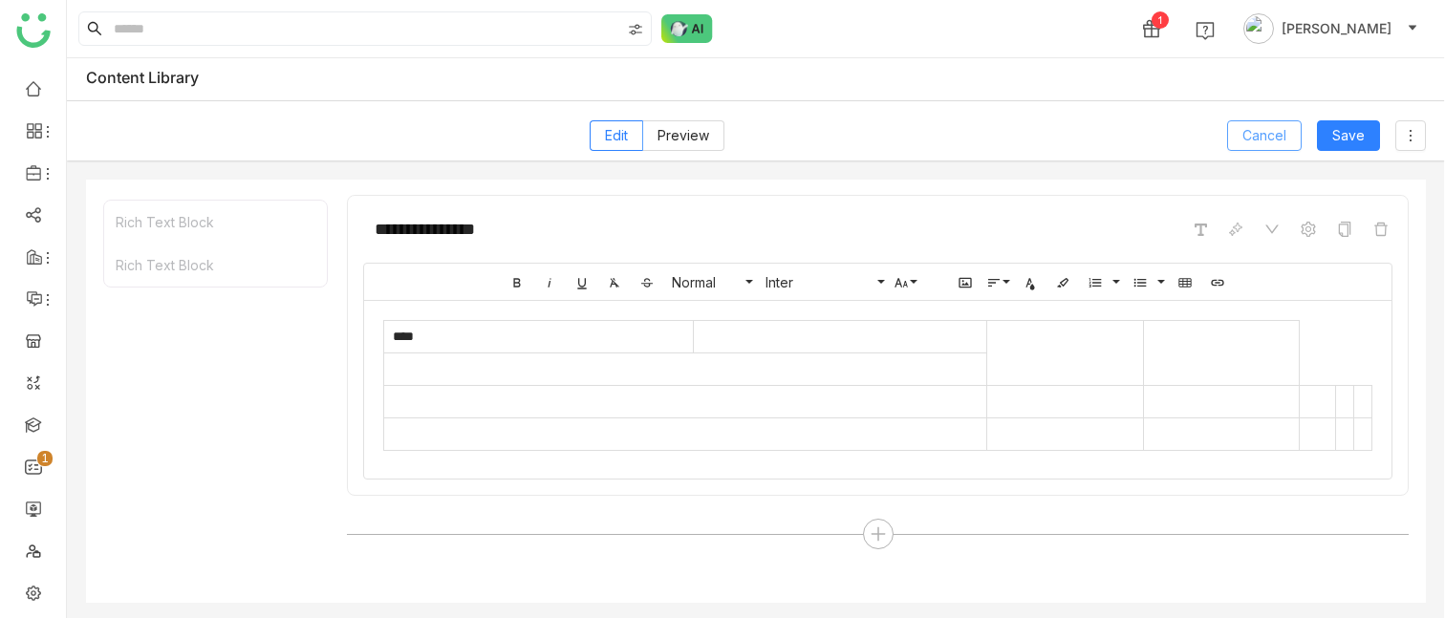
click at [1267, 136] on span "Cancel" at bounding box center [1264, 135] width 44 height 21
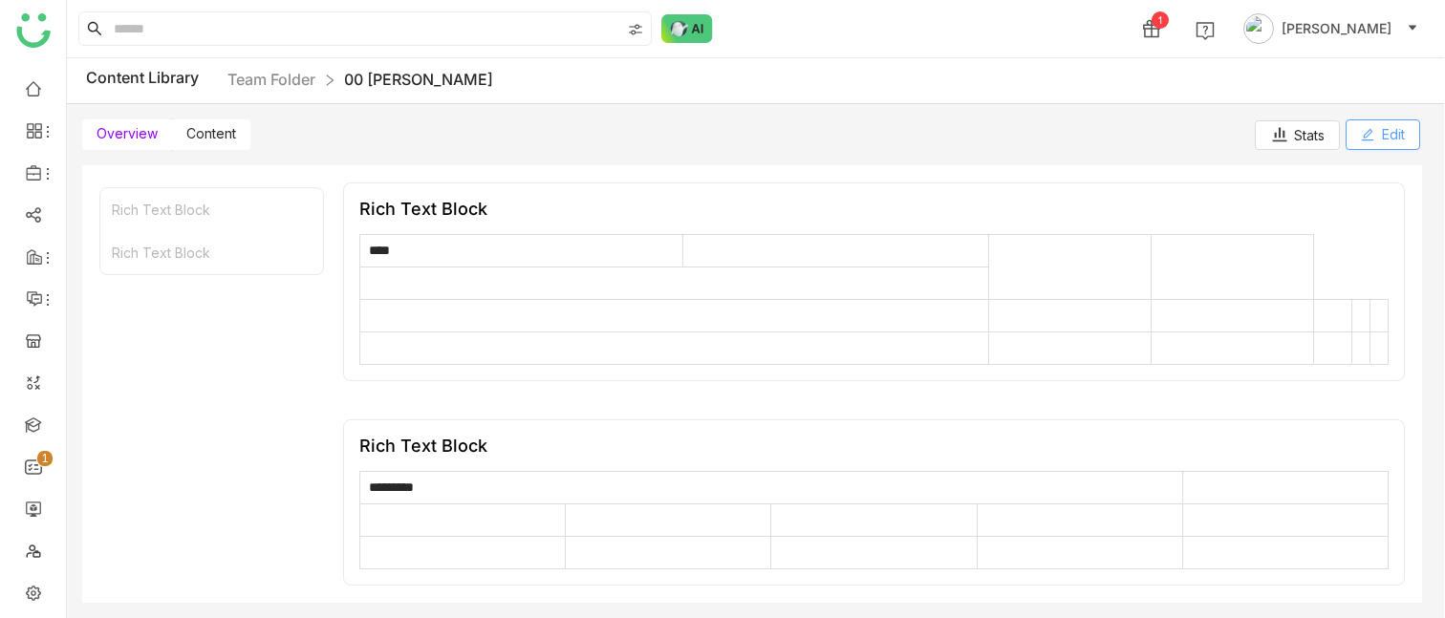
click at [1387, 134] on span "Edit" at bounding box center [1393, 134] width 23 height 21
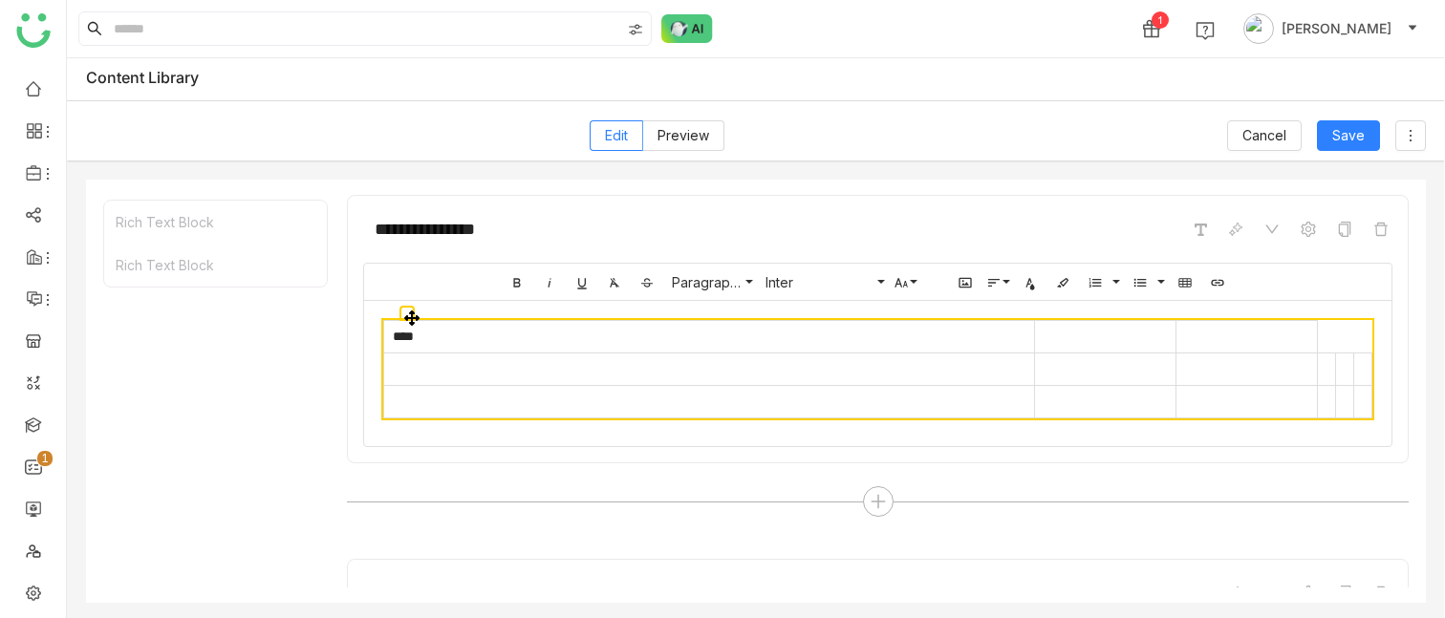
click at [762, 343] on td "****" at bounding box center [709, 337] width 651 height 32
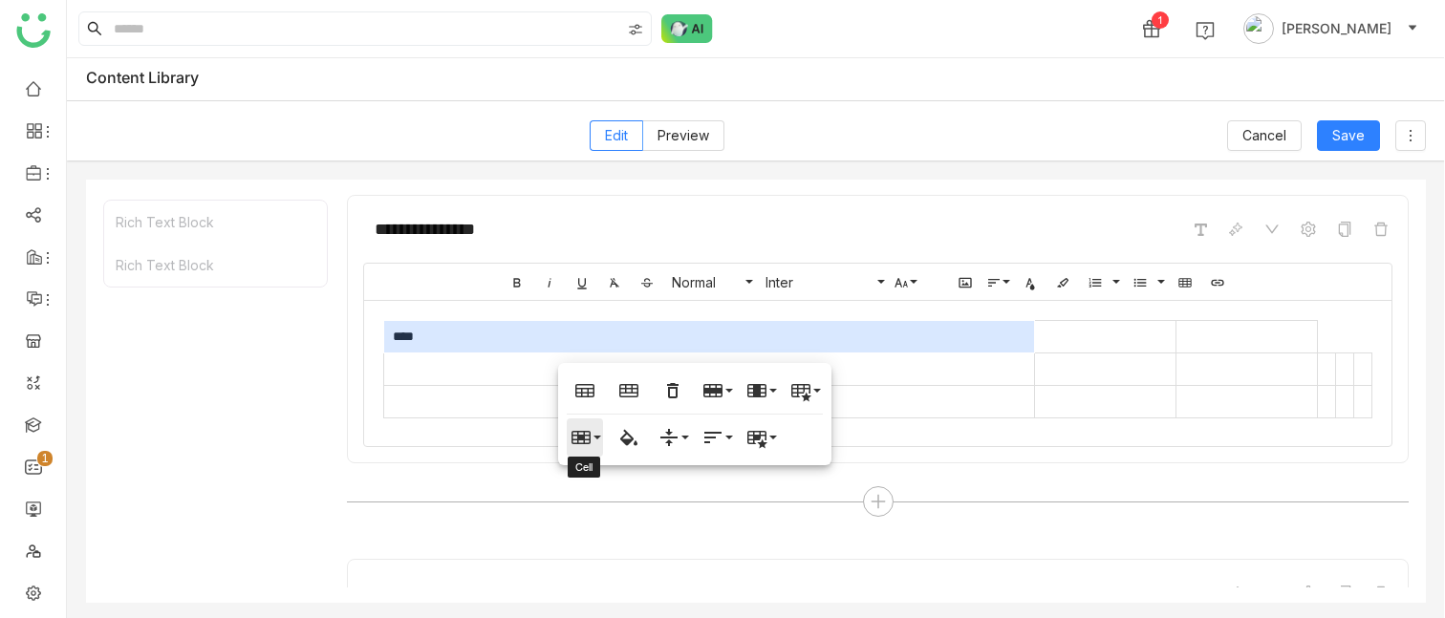
click at [598, 343] on button "Cell" at bounding box center [585, 438] width 36 height 38
click at [631, 343] on link "Horizontal split" at bounding box center [632, 532] width 130 height 29
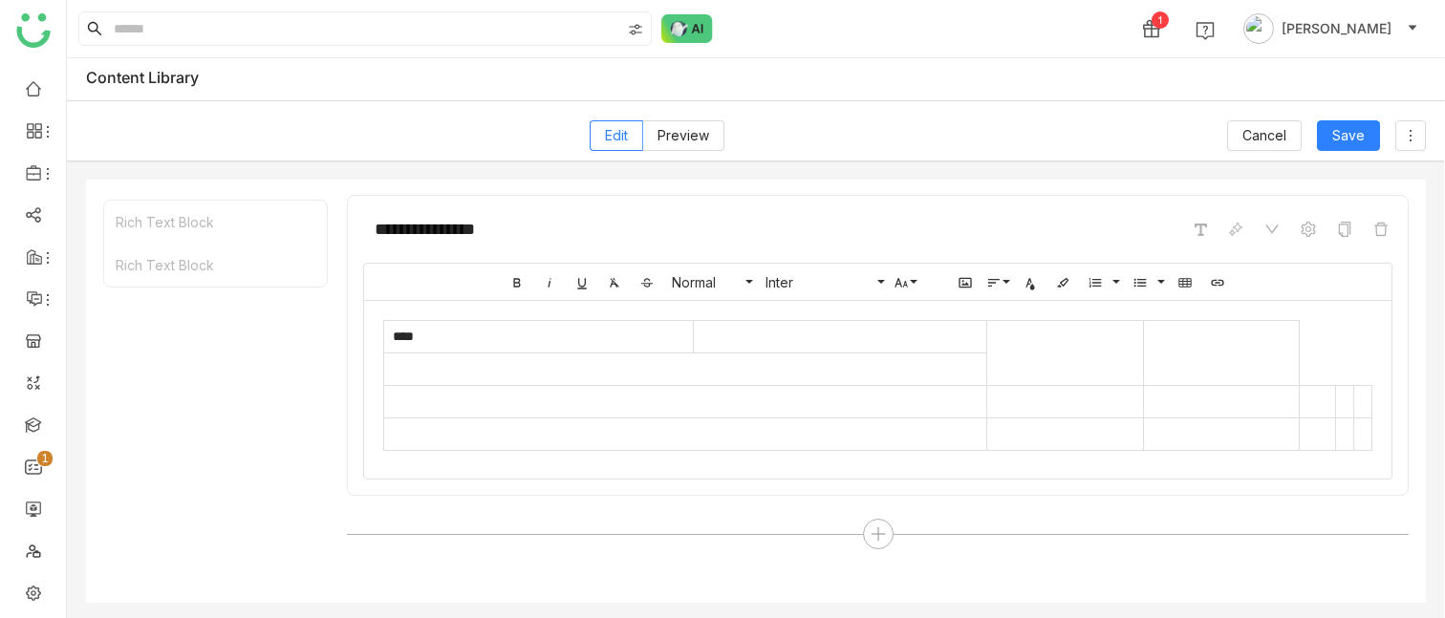
click at [1027, 343] on td at bounding box center [1065, 353] width 156 height 65
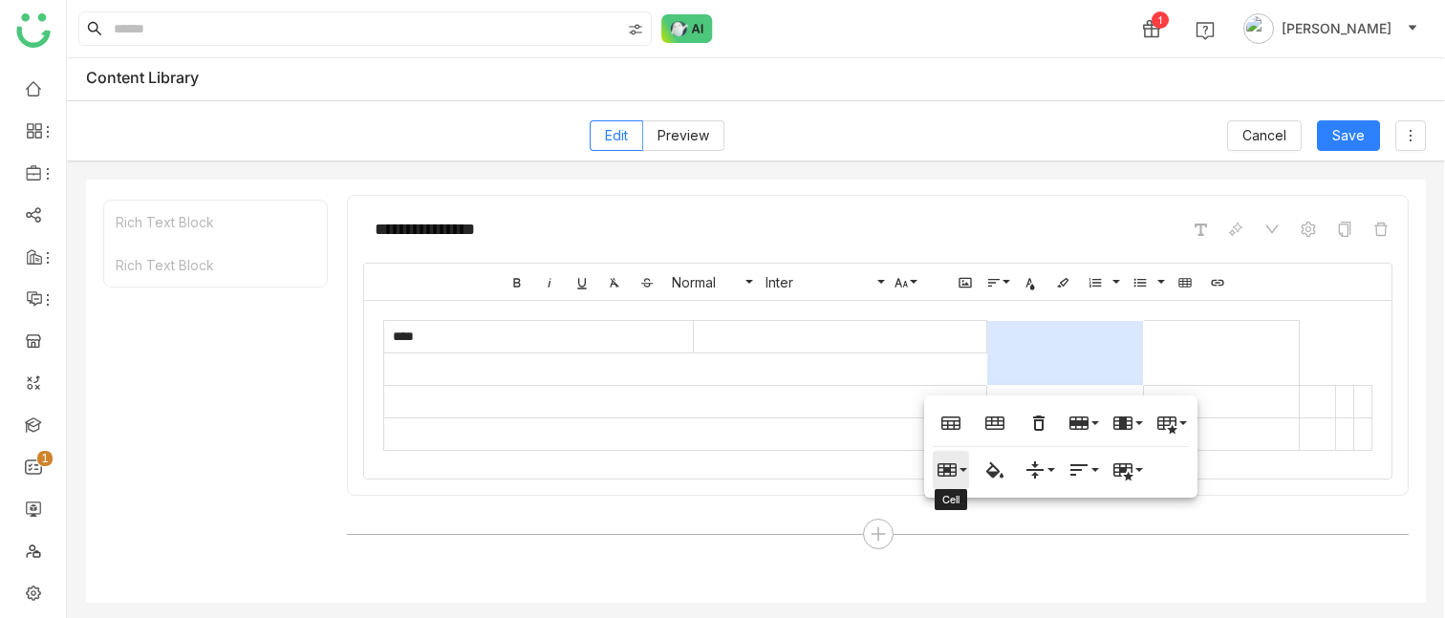
click at [963, 343] on button "Cell" at bounding box center [951, 470] width 36 height 38
click at [992, 343] on link "Horizontal split" at bounding box center [998, 564] width 130 height 29
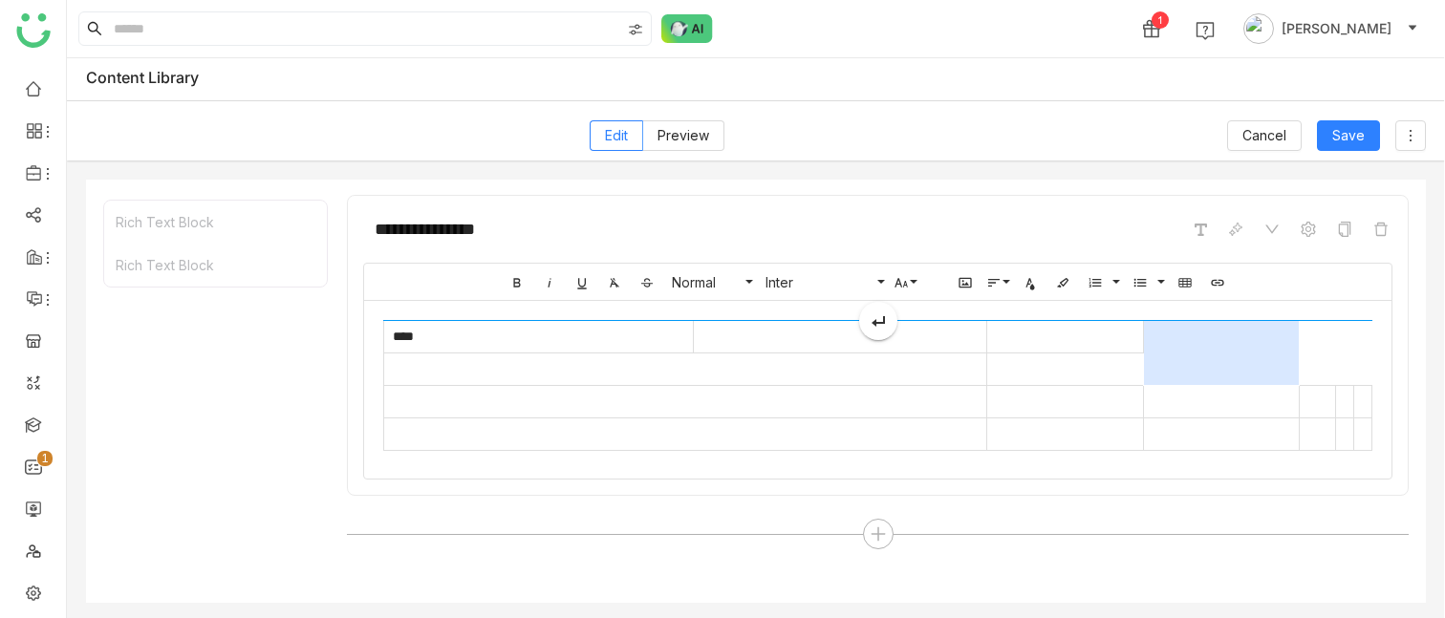
click at [1237, 334] on div "Bold Italic Underline Clear Formatting Strikethrough Normal Normal Heading 1 He…" at bounding box center [877, 371] width 1029 height 217
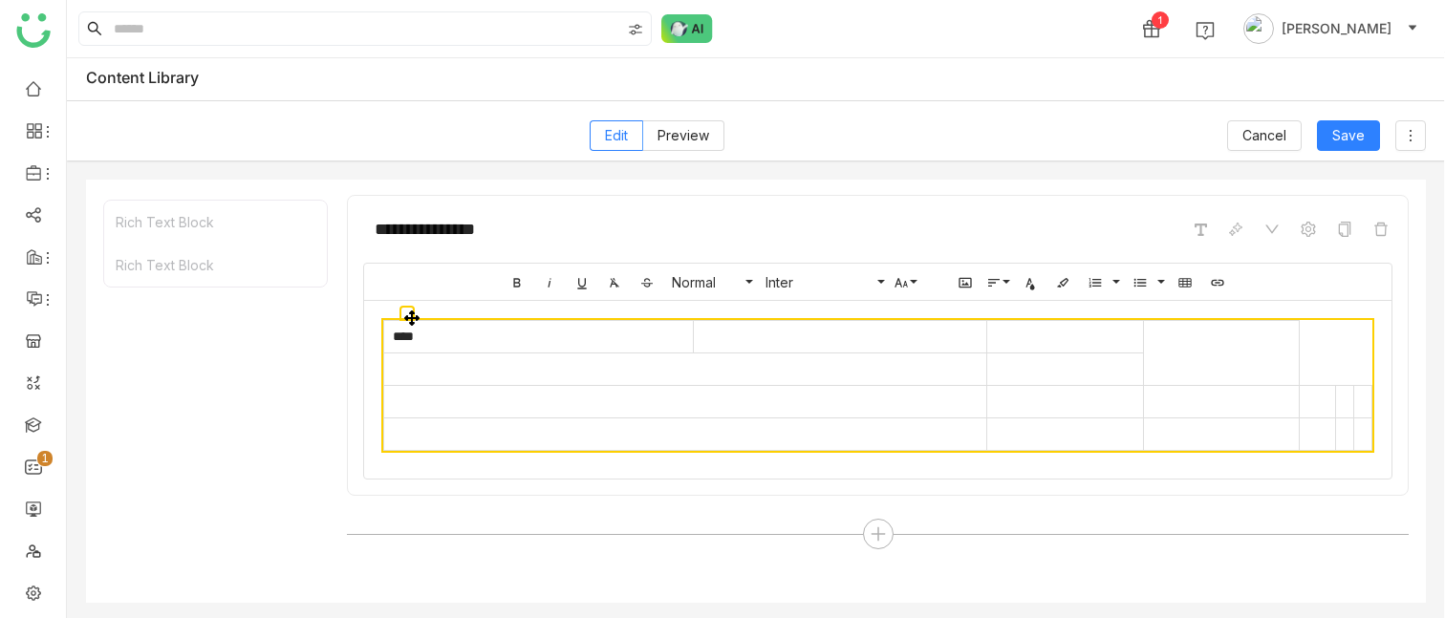
click at [1350, 338] on table "****" at bounding box center [877, 385] width 989 height 131
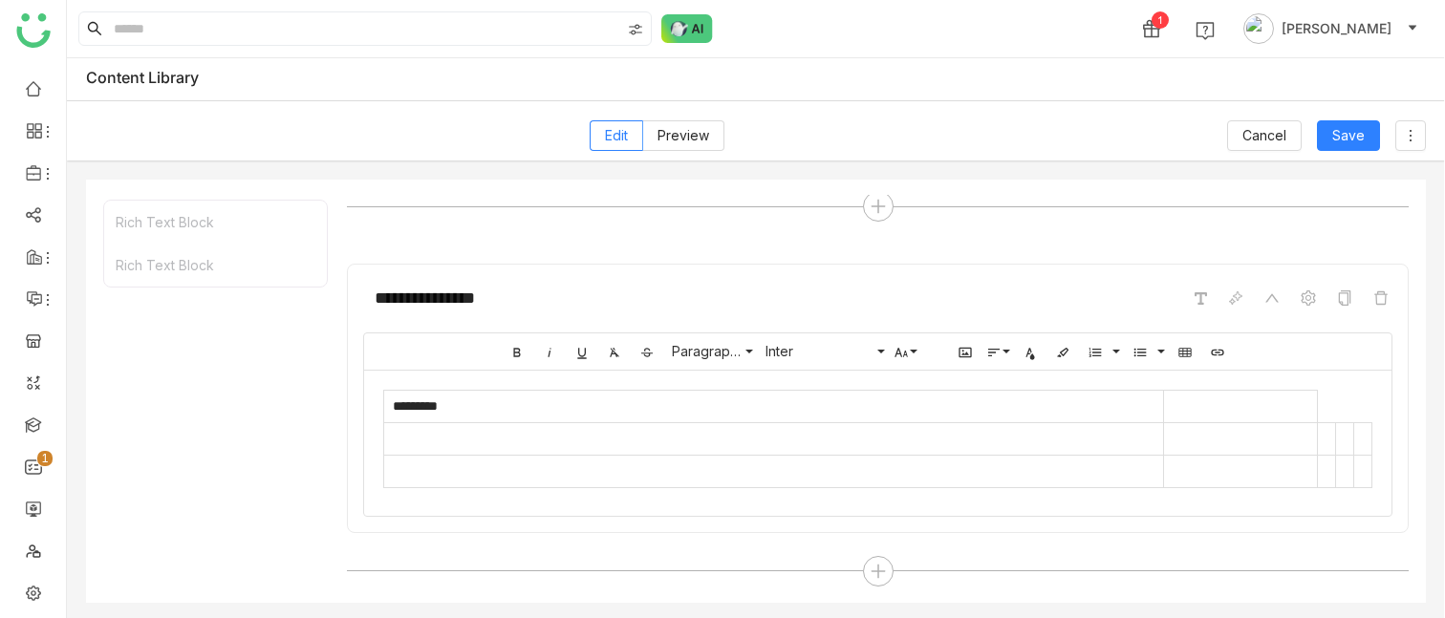
scroll to position [330, 0]
click at [1262, 141] on span "Cancel" at bounding box center [1264, 135] width 44 height 21
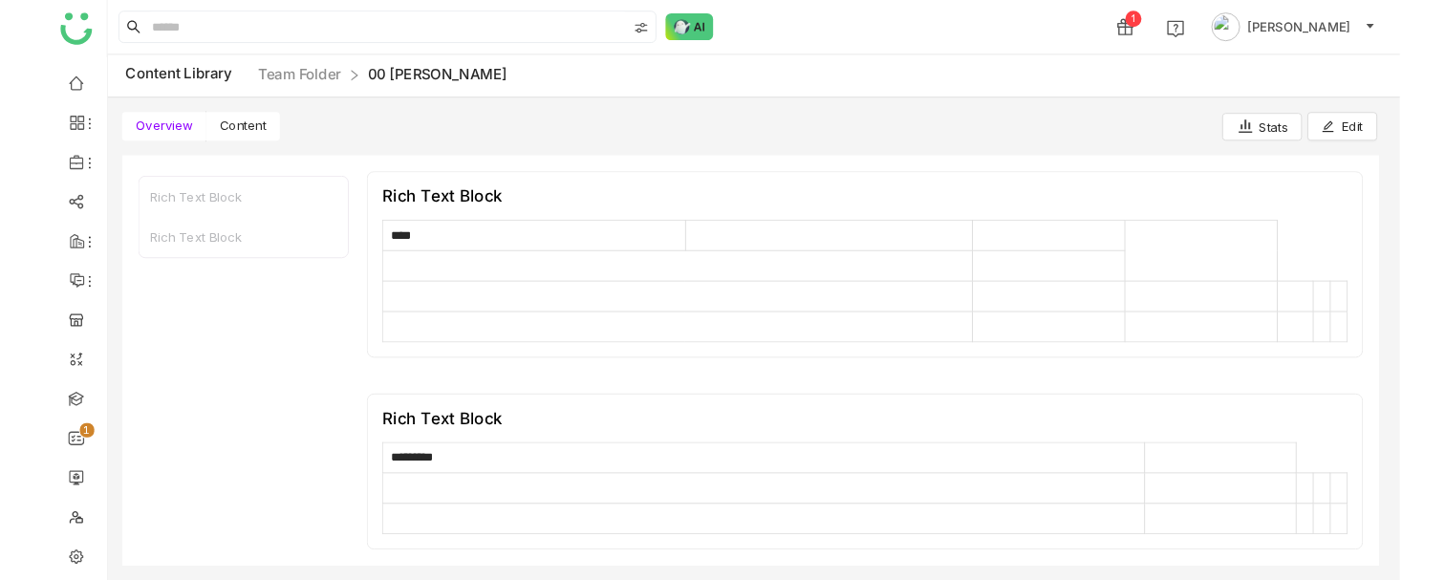
scroll to position [2, 0]
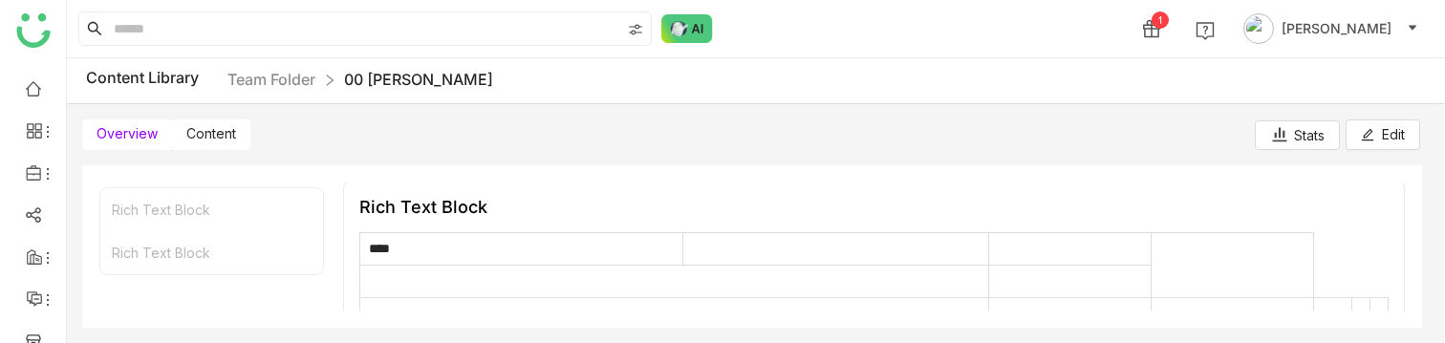
drag, startPoint x: 1045, startPoint y: 342, endPoint x: 1043, endPoint y: 363, distance: 21.2
click at [1043, 343] on html "0 1 2 3 4 5 6 7 8 9 1 [PERSON_NAME] Content Library Team Folder 00 [PERSON_NAME…" at bounding box center [722, 171] width 1445 height 343
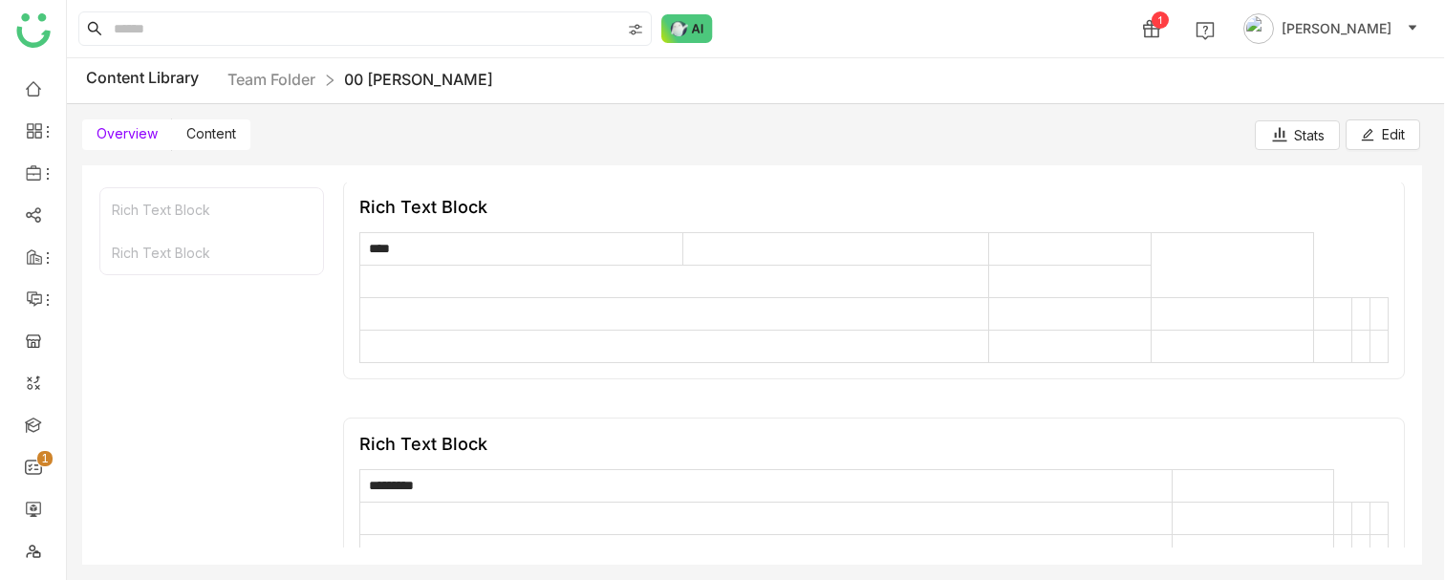
scroll to position [40, 0]
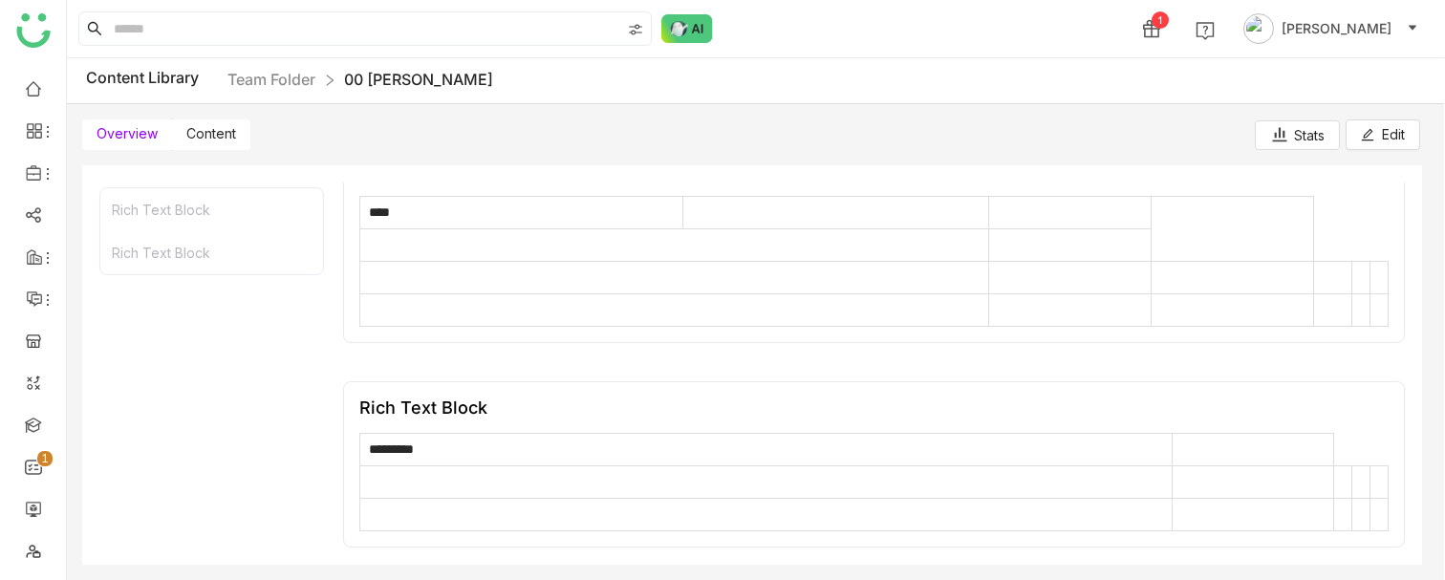
click at [723, 343] on td "*********" at bounding box center [766, 450] width 812 height 32
drag, startPoint x: 366, startPoint y: 448, endPoint x: 1143, endPoint y: 458, distance: 776.9
click at [1143, 343] on tr "*********" at bounding box center [874, 450] width 1028 height 32
click at [953, 266] on td at bounding box center [674, 278] width 629 height 32
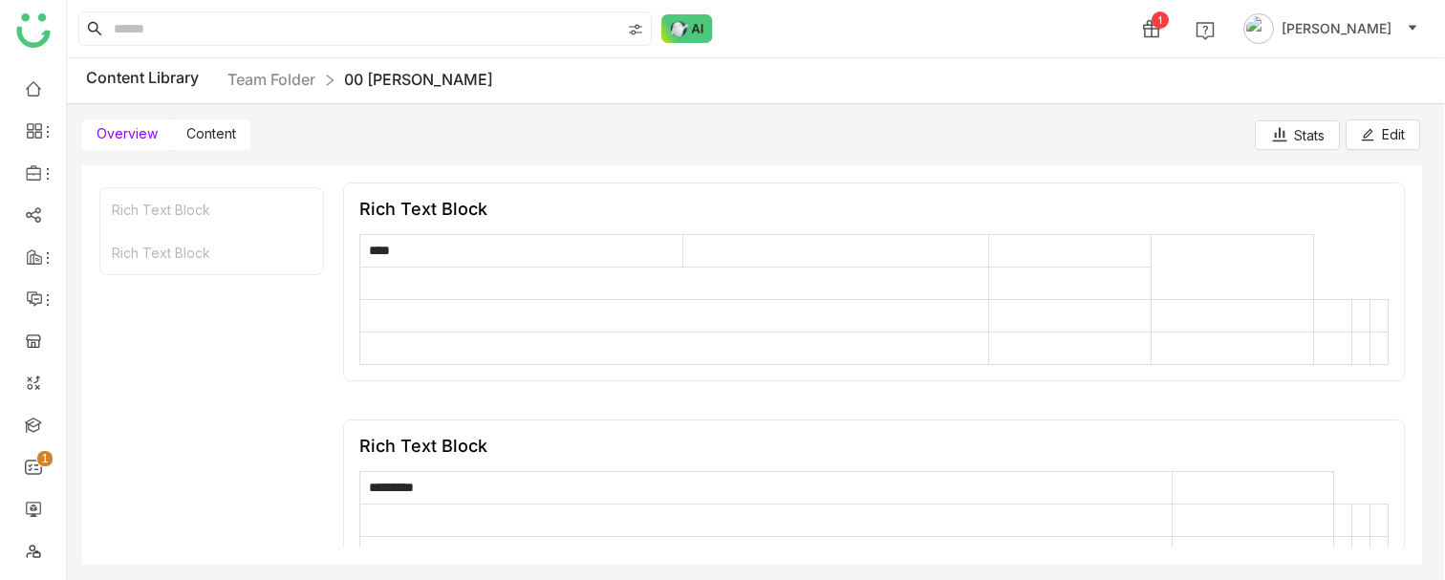
click at [953, 263] on td at bounding box center [835, 251] width 306 height 32
click at [693, 241] on td at bounding box center [835, 251] width 306 height 32
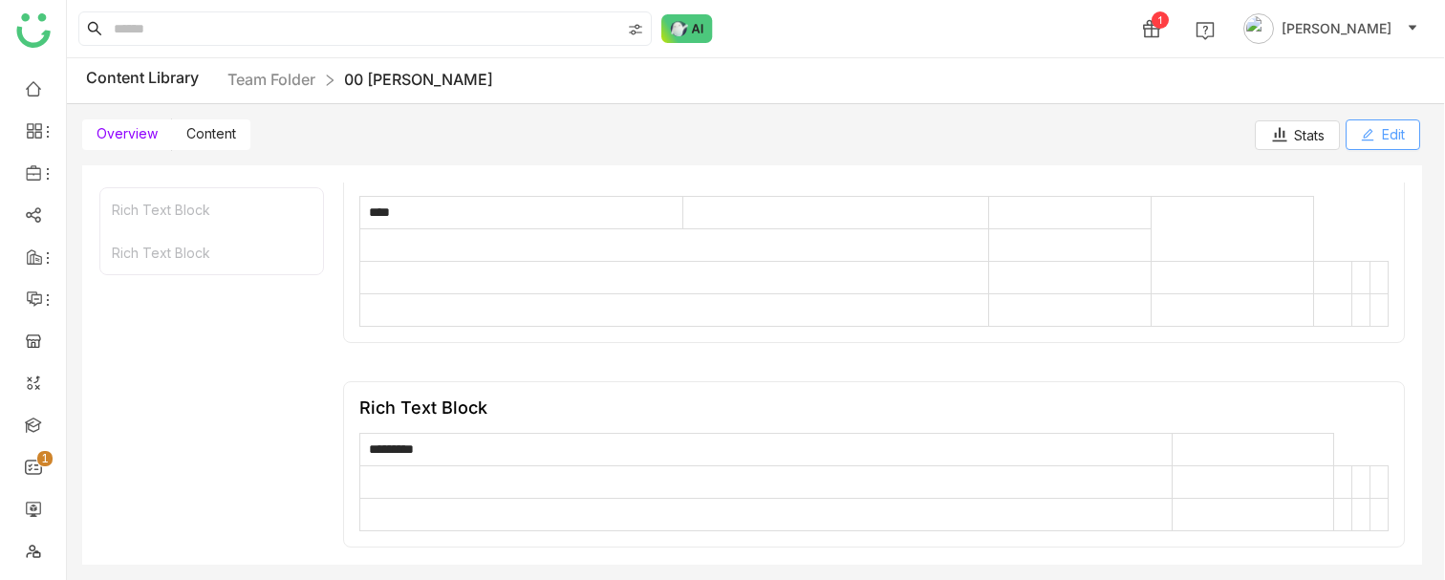
click at [1389, 140] on span "Edit" at bounding box center [1393, 134] width 23 height 21
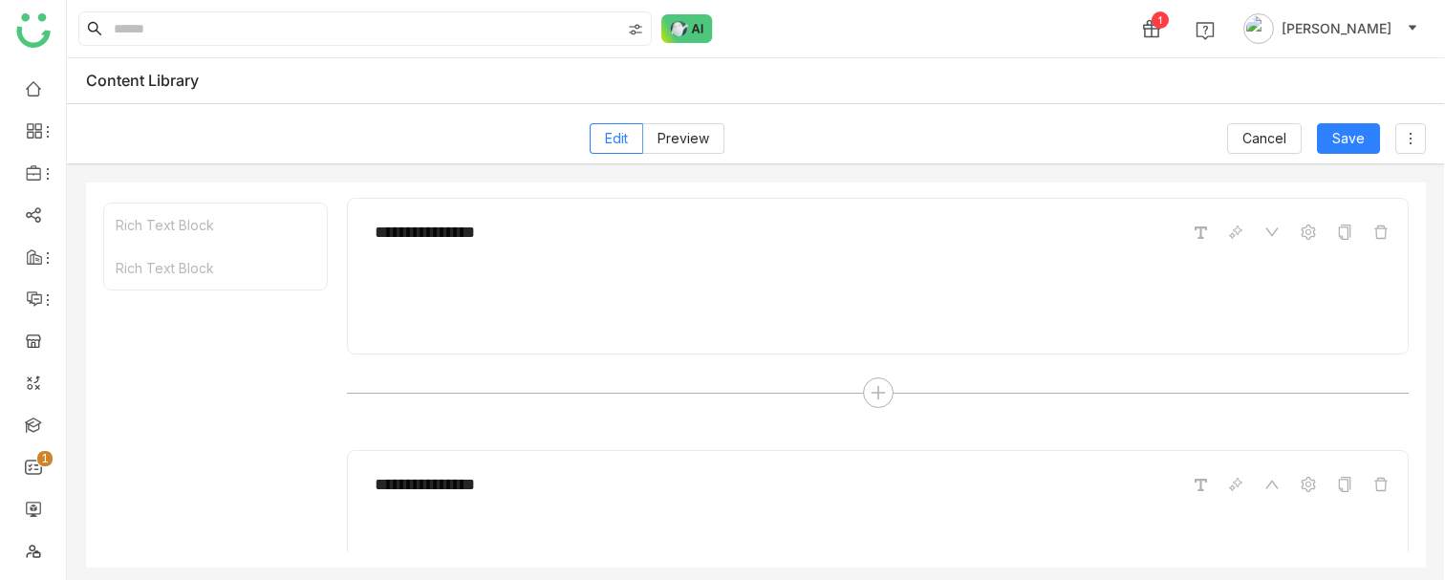
scroll to position [5, 0]
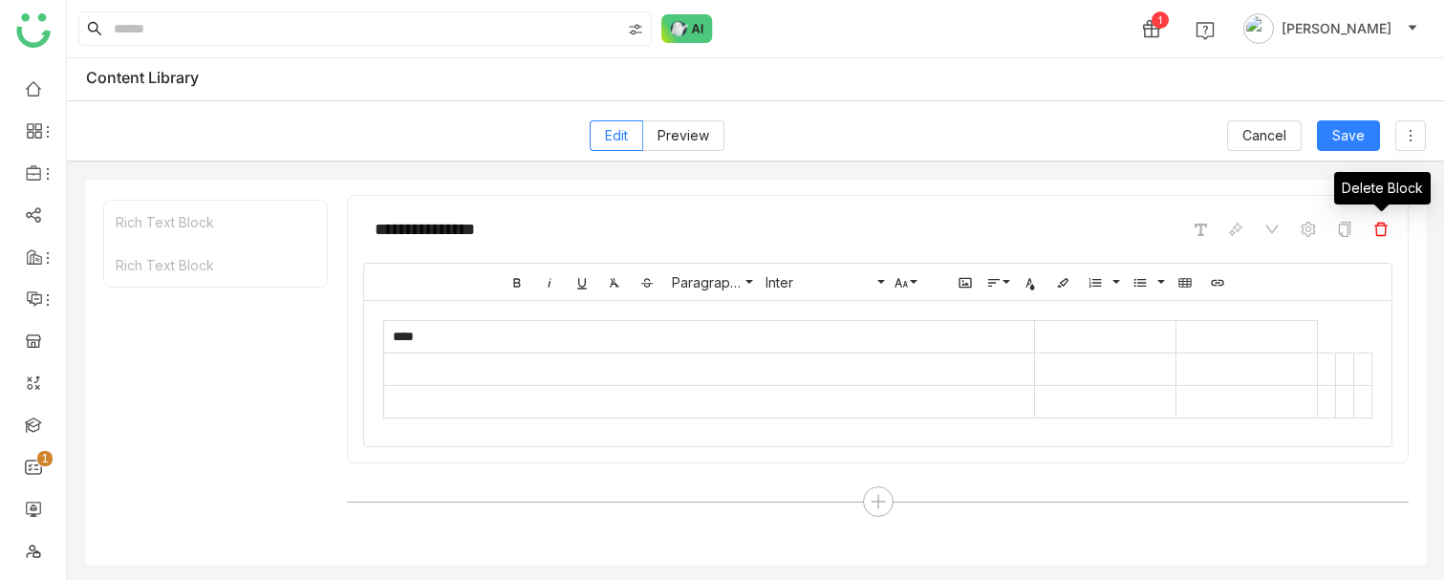
click at [1373, 233] on icon at bounding box center [1380, 229] width 15 height 15
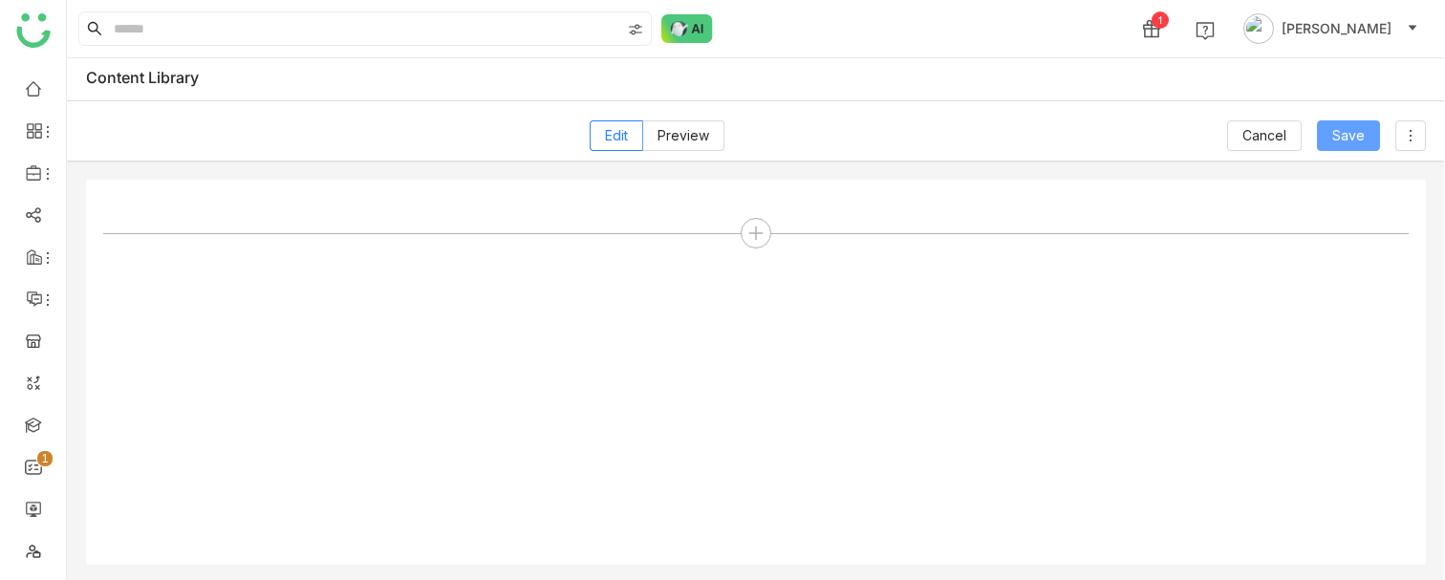
click at [1348, 131] on span "Save" at bounding box center [1348, 135] width 32 height 21
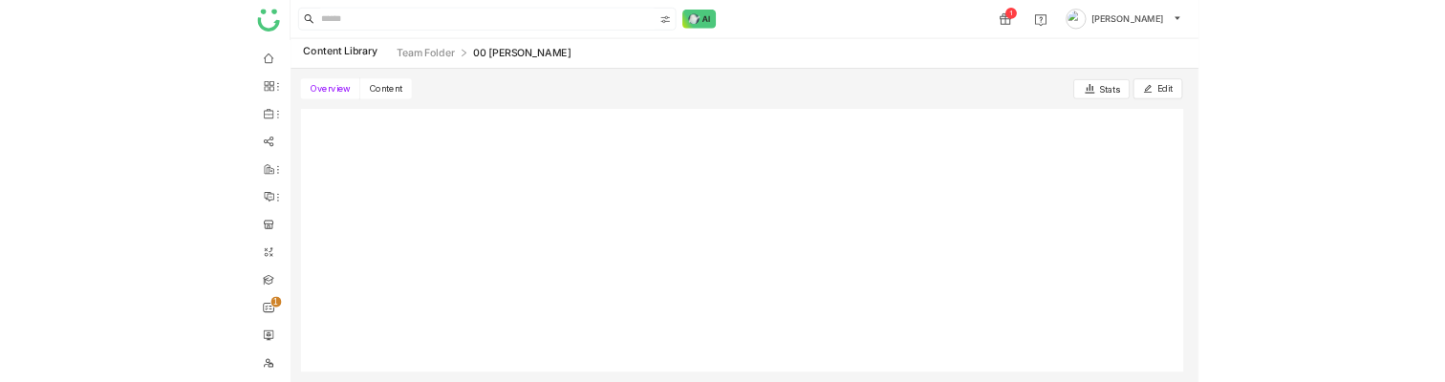
scroll to position [2, 0]
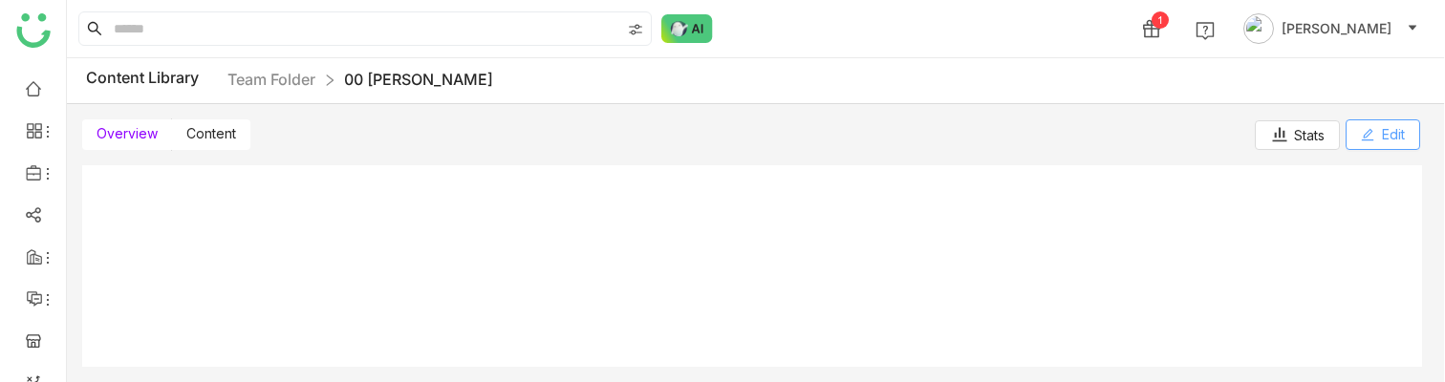
click at [1379, 140] on button "Edit" at bounding box center [1382, 134] width 75 height 31
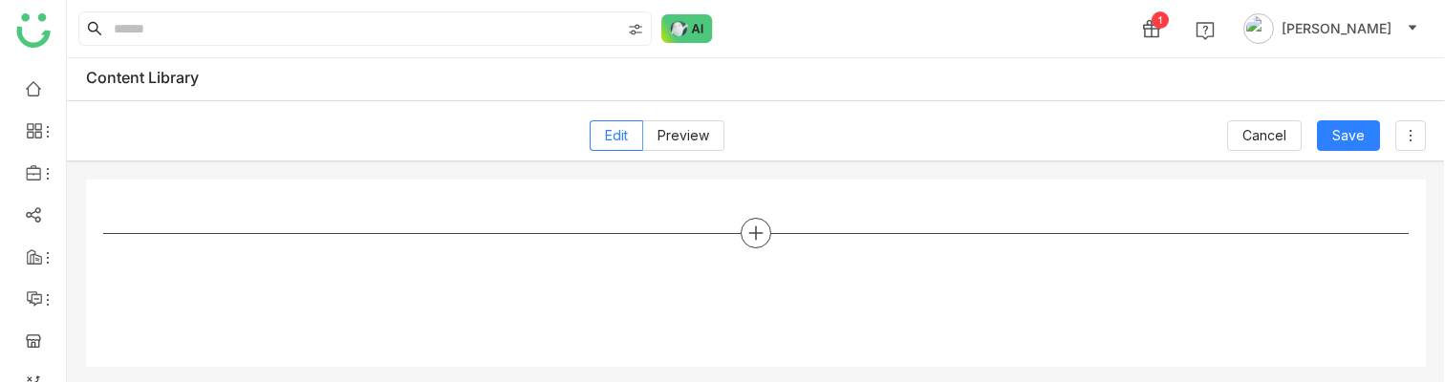
click at [762, 235] on icon at bounding box center [755, 233] width 17 height 17
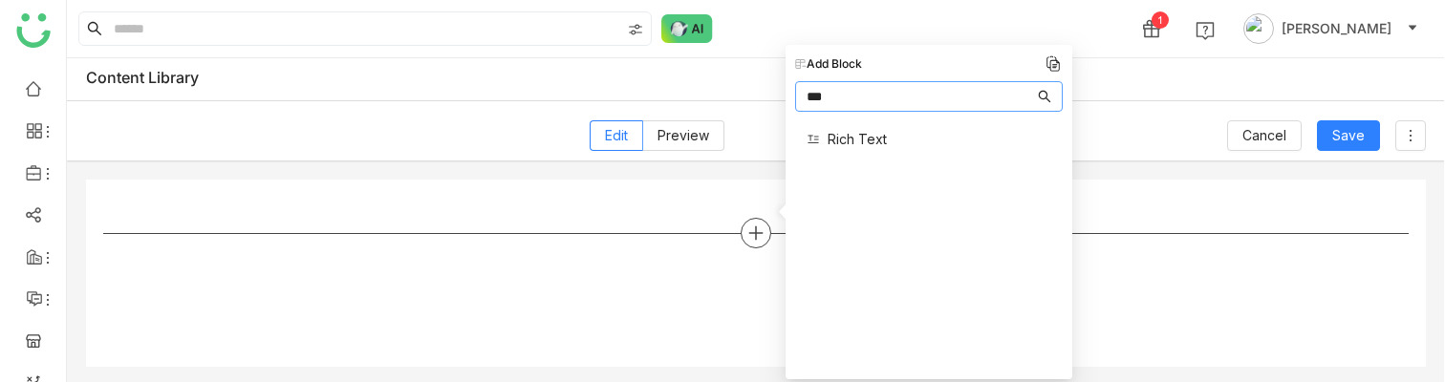
type input "****"
click at [861, 137] on span "Rich Text" at bounding box center [857, 139] width 59 height 20
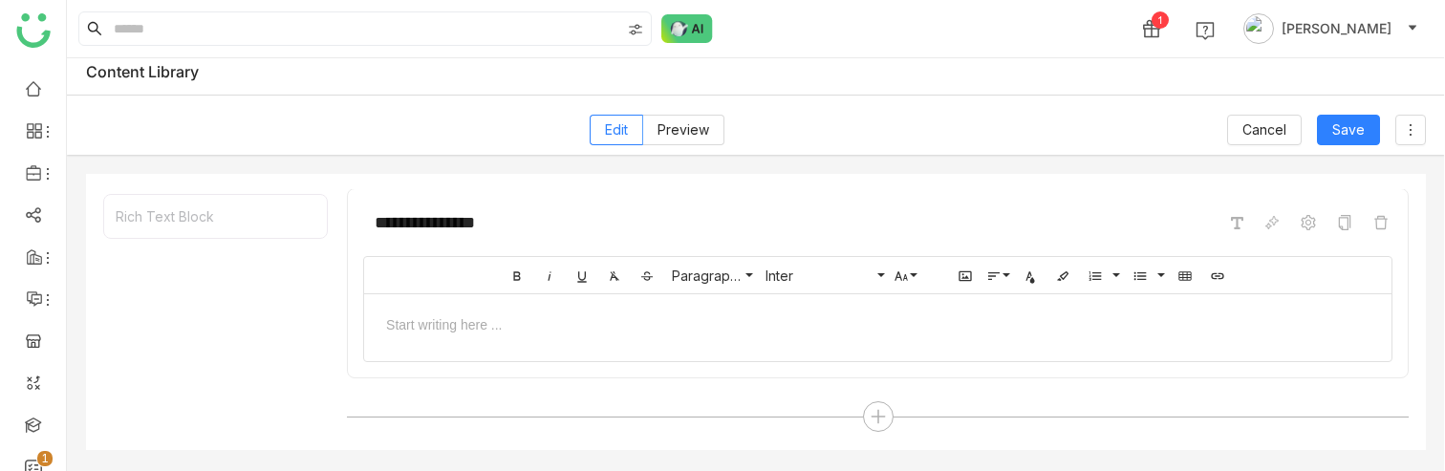
scroll to position [2, 0]
click at [1183, 272] on icon "button" at bounding box center [1184, 275] width 12 height 9
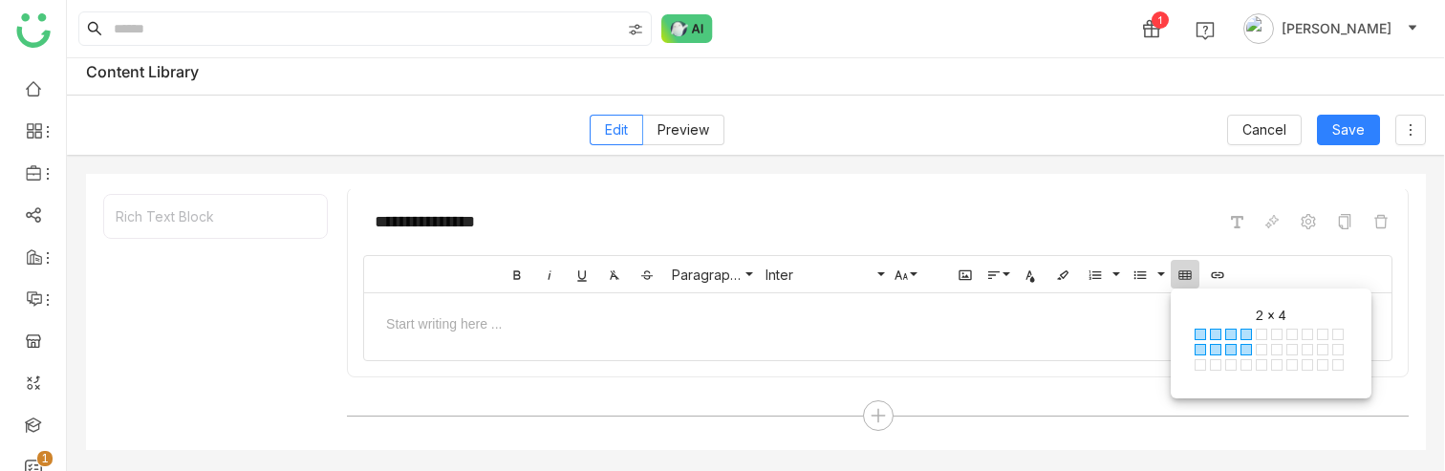
click at [1247, 343] on span at bounding box center [1245, 349] width 11 height 11
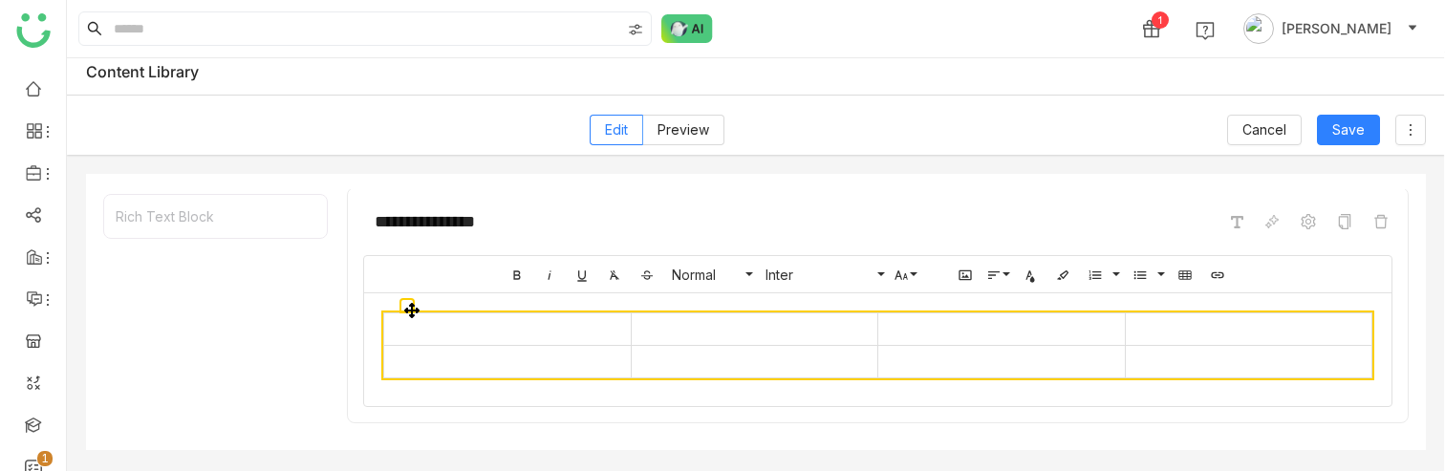
click at [562, 331] on td at bounding box center [507, 329] width 247 height 32
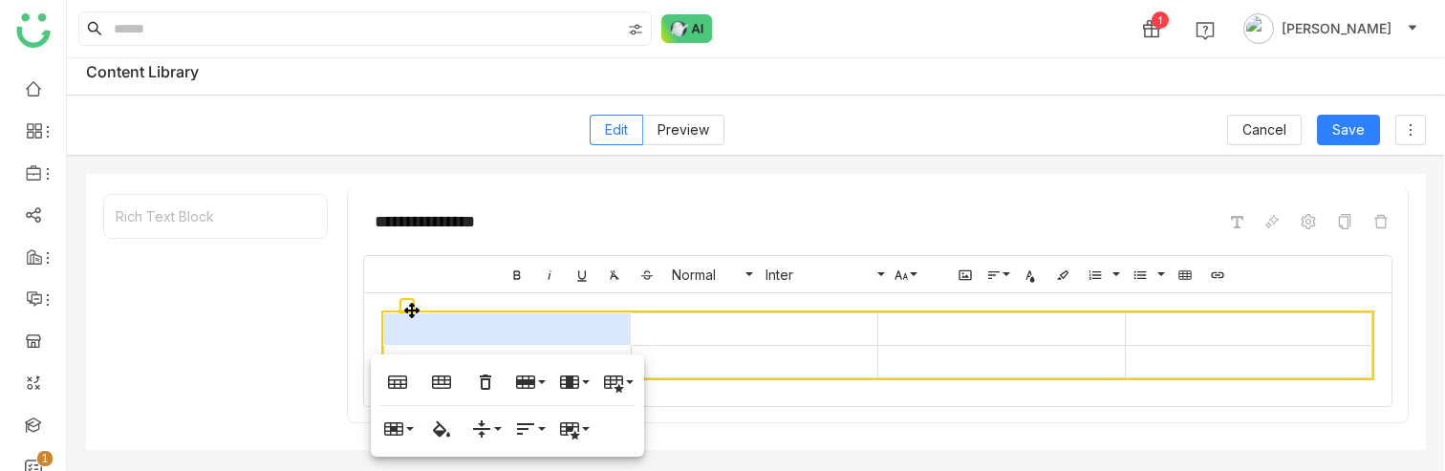
click at [716, 332] on td at bounding box center [754, 329] width 247 height 32
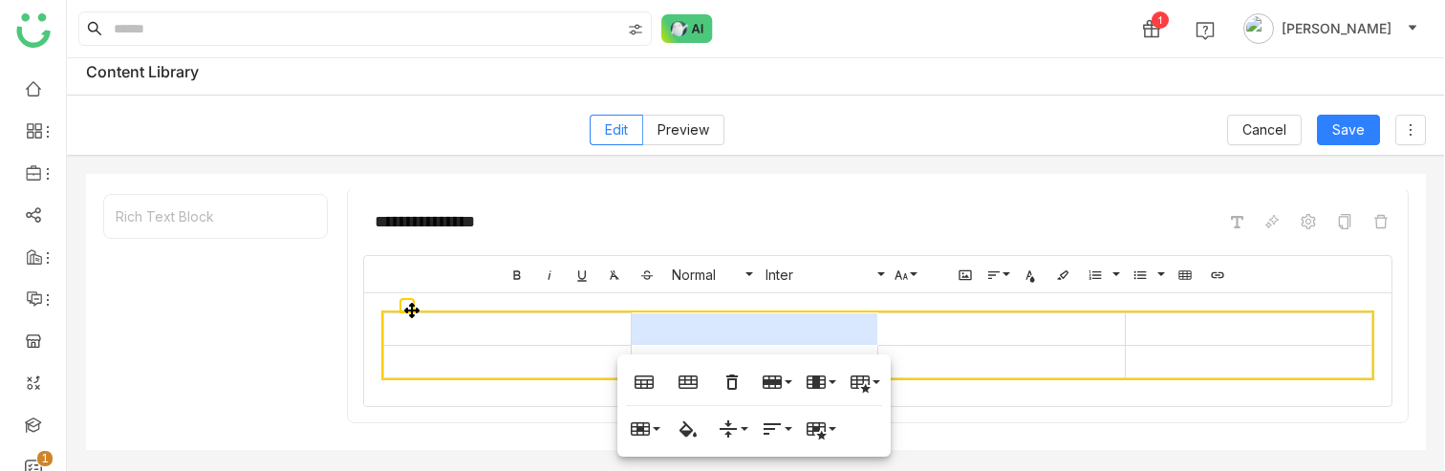
click at [567, 332] on td at bounding box center [507, 329] width 247 height 32
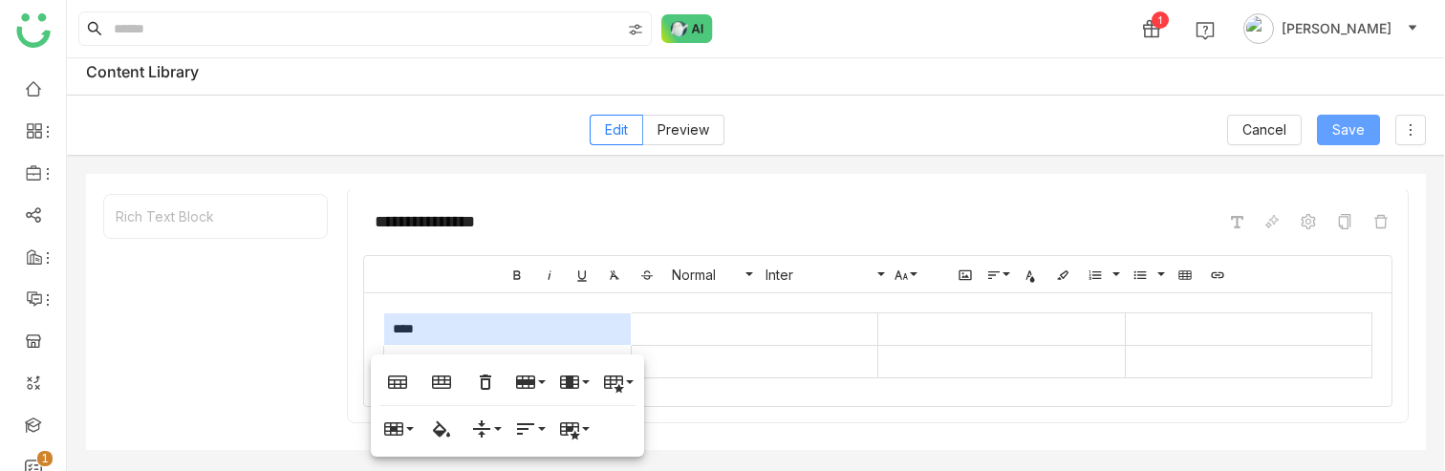
click at [1349, 137] on span "Save" at bounding box center [1348, 129] width 32 height 21
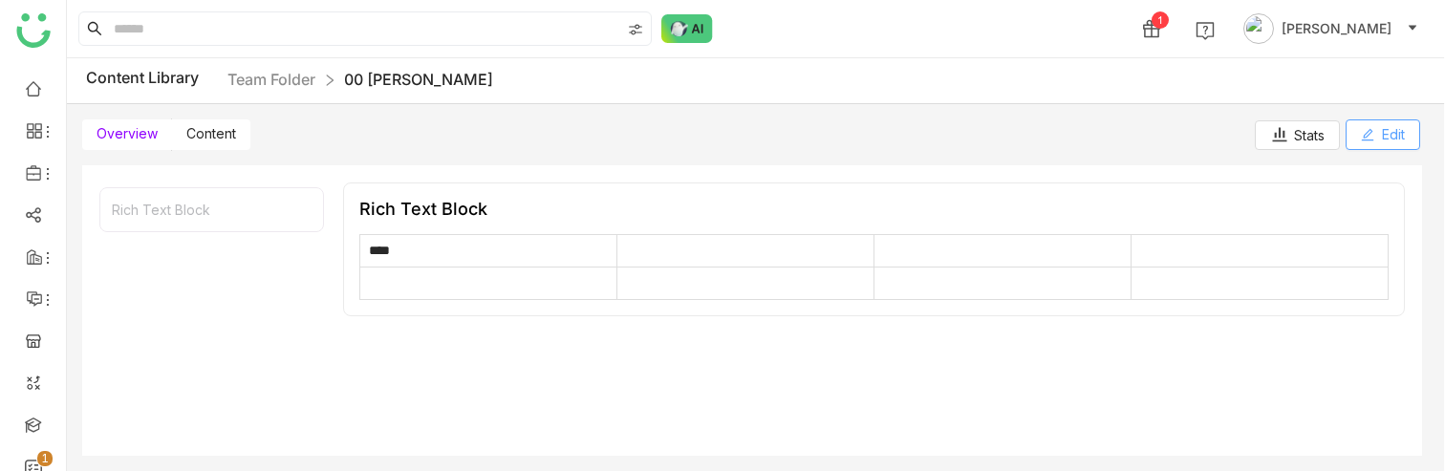
click at [1368, 129] on icon at bounding box center [1368, 135] width 12 height 12
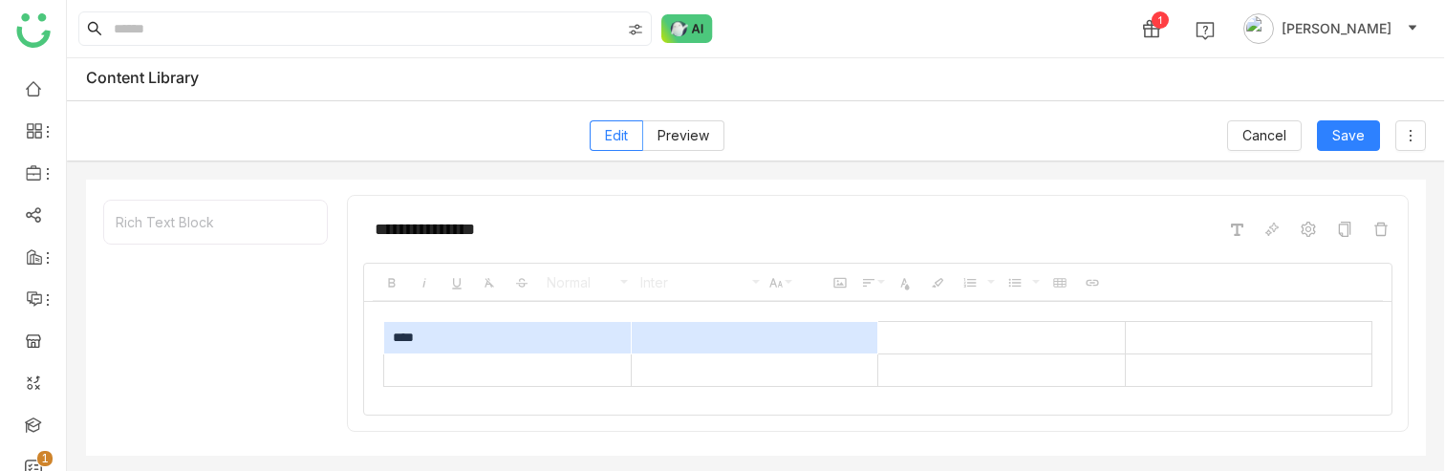
drag, startPoint x: 450, startPoint y: 339, endPoint x: 749, endPoint y: 341, distance: 299.1
click at [749, 341] on tr "****" at bounding box center [878, 338] width 988 height 32
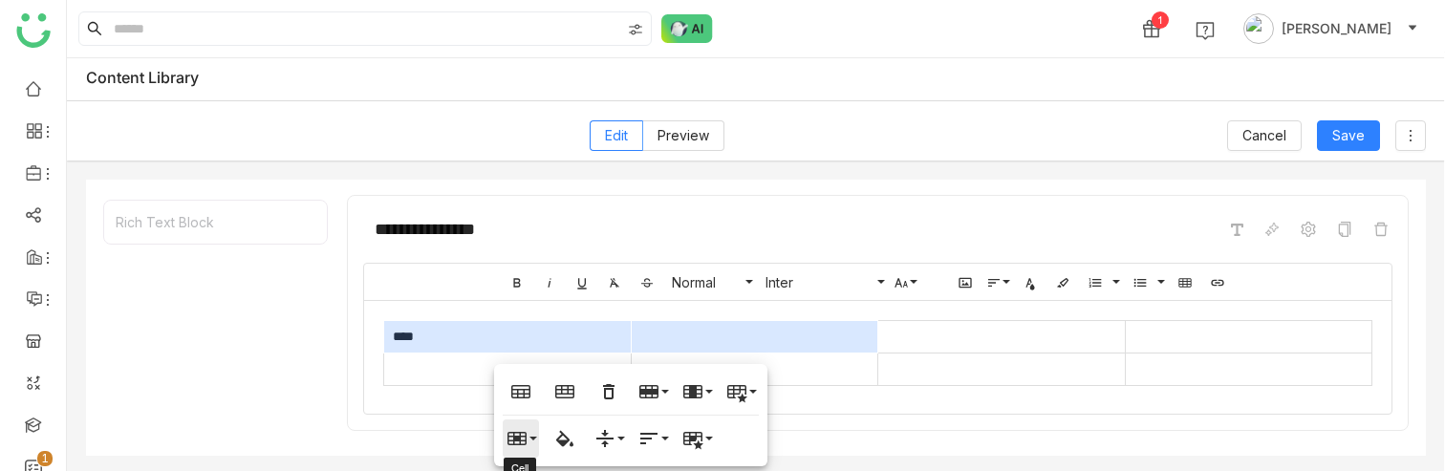
click at [535, 343] on button "Cell" at bounding box center [521, 438] width 36 height 38
click at [545, 343] on link "Merge cells" at bounding box center [568, 340] width 130 height 29
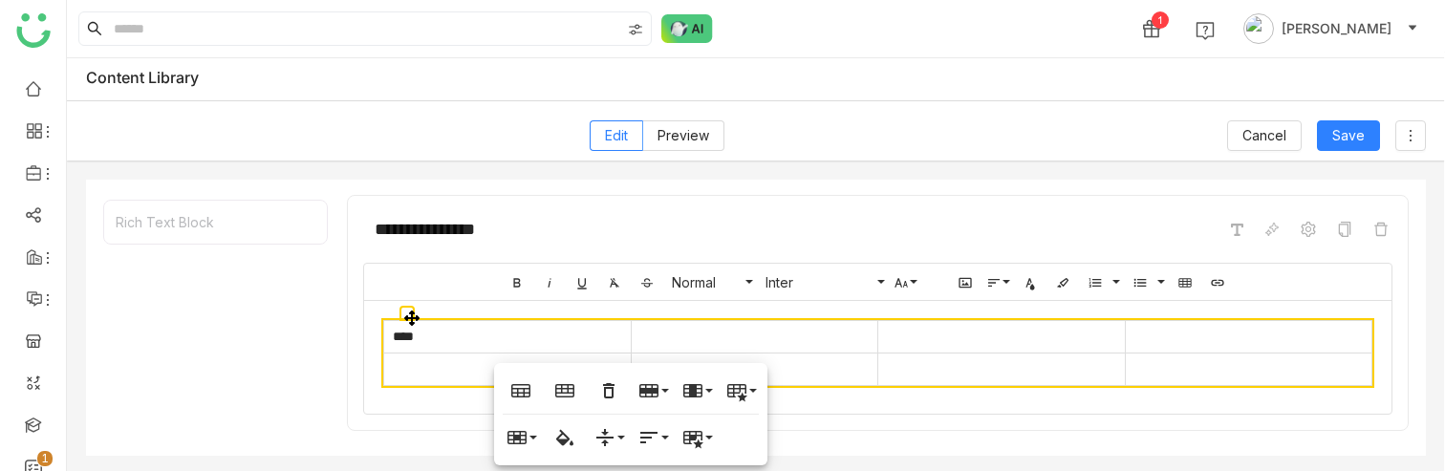
scroll to position [48, 0]
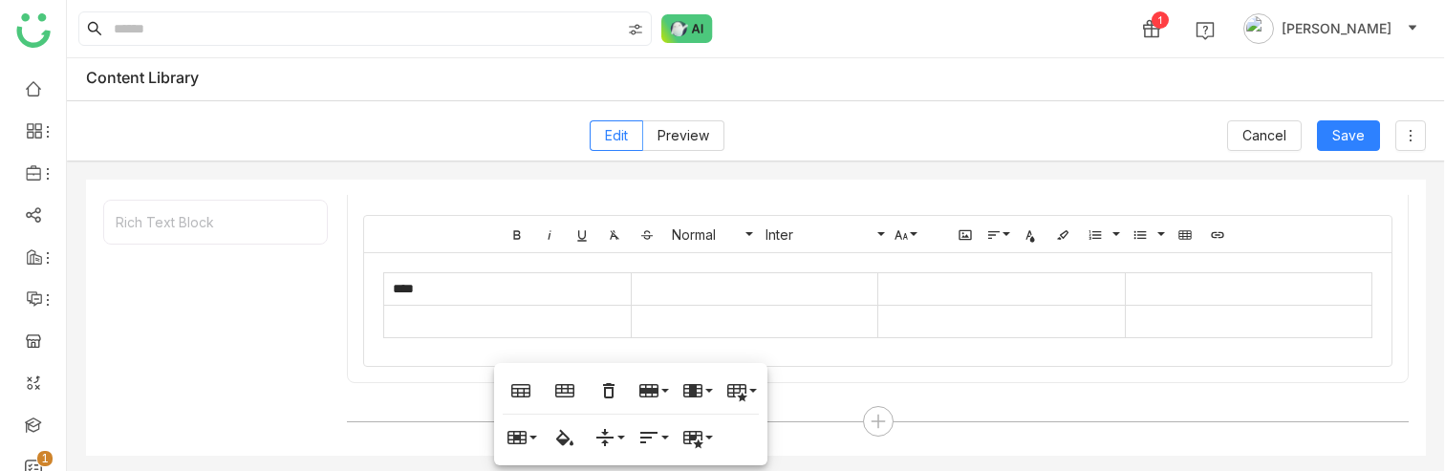
click at [818, 343] on div "****" at bounding box center [877, 305] width 1027 height 104
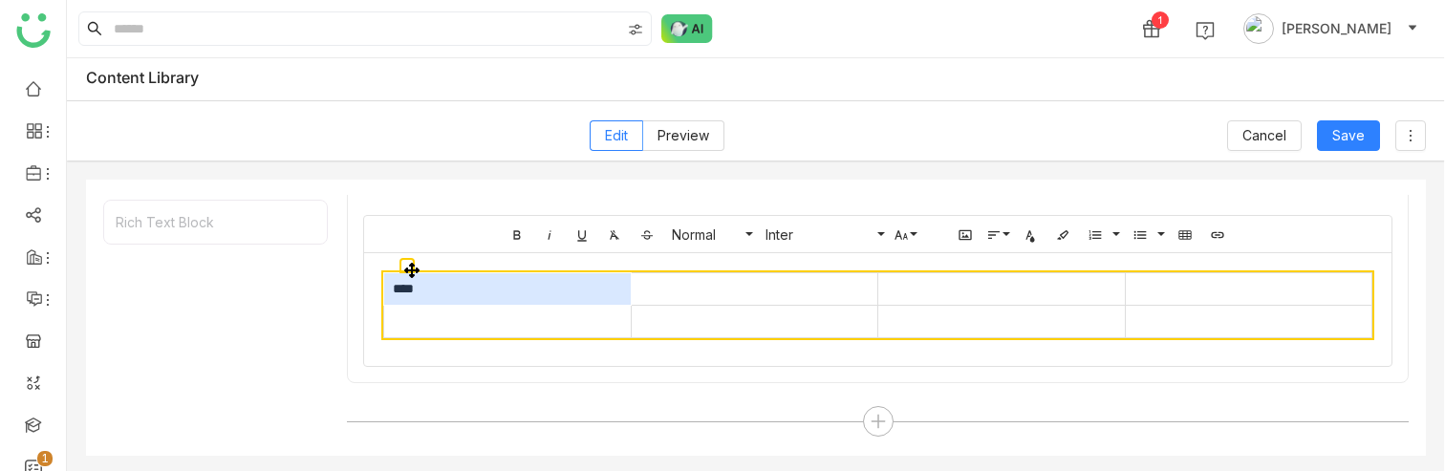
click at [498, 293] on td "****" at bounding box center [507, 289] width 247 height 32
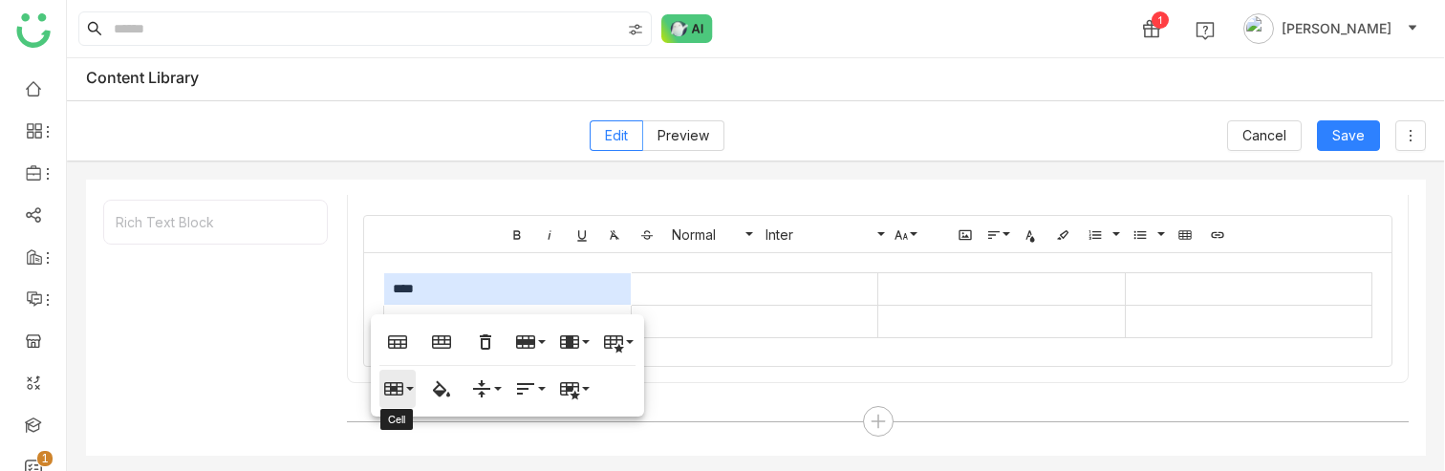
click at [405, 343] on button "Cell" at bounding box center [397, 389] width 36 height 38
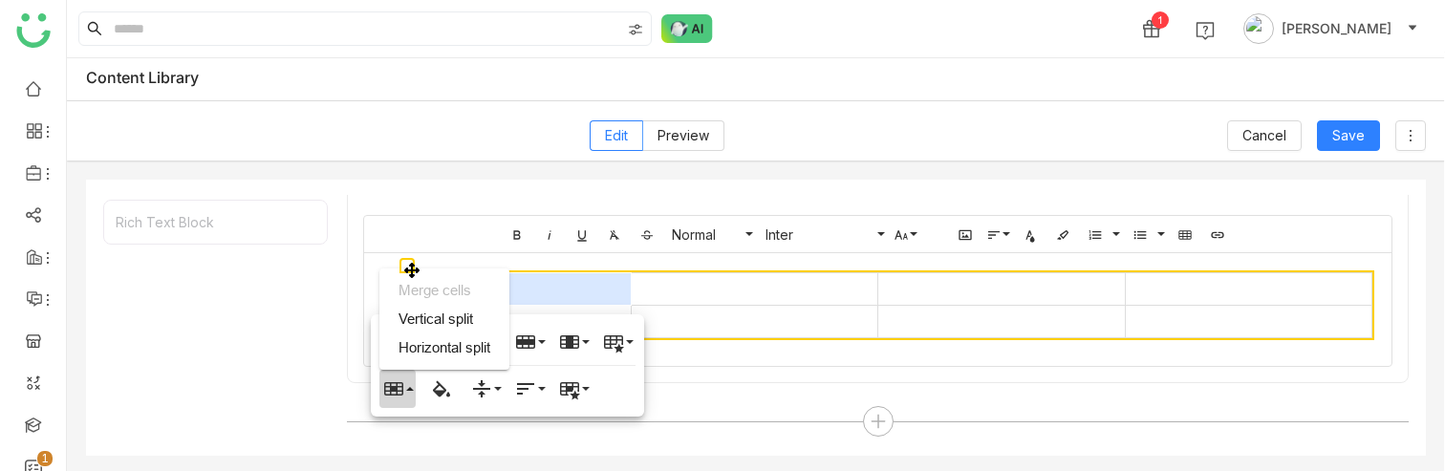
click at [731, 281] on td at bounding box center [754, 289] width 247 height 32
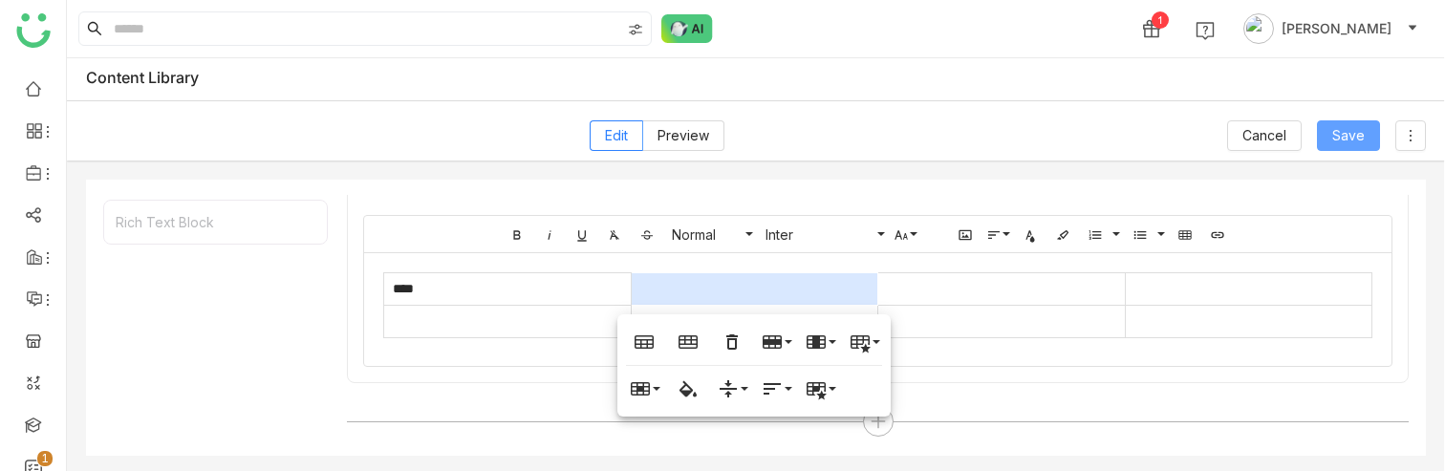
click at [1333, 140] on span "Save" at bounding box center [1348, 135] width 32 height 21
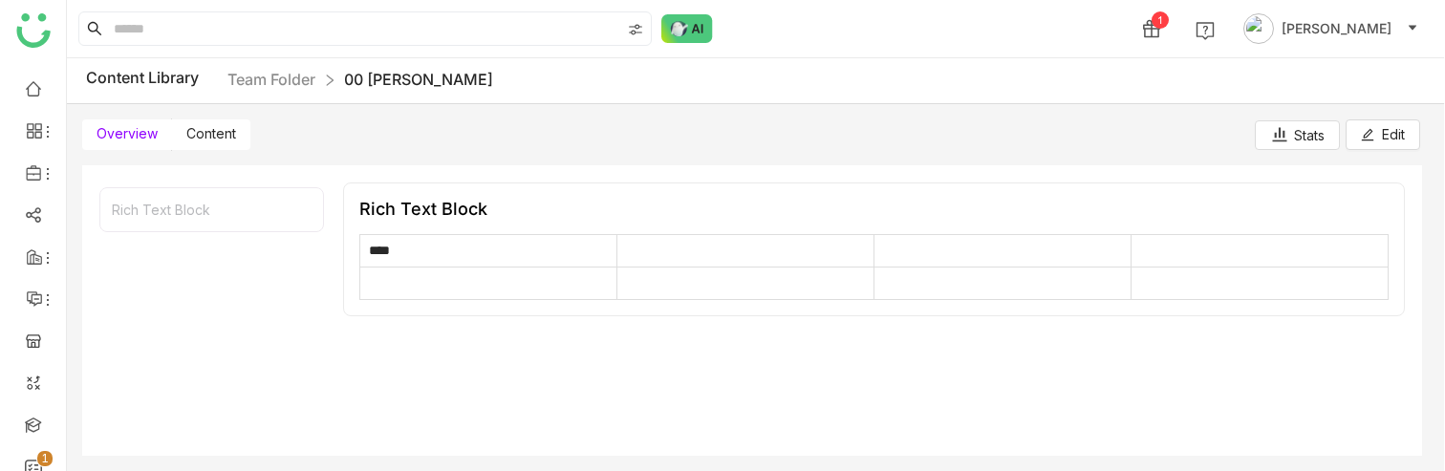
scroll to position [2, 0]
click at [1382, 145] on button "Edit" at bounding box center [1382, 134] width 75 height 31
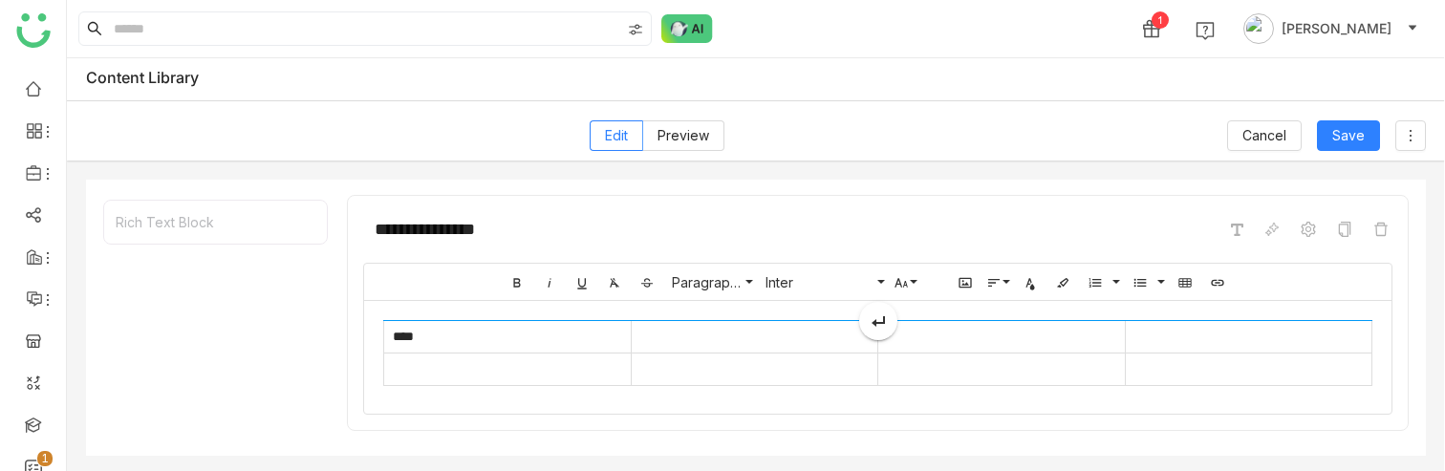
click at [436, 336] on div at bounding box center [877, 332] width 989 height 24
drag, startPoint x: 390, startPoint y: 338, endPoint x: 766, endPoint y: 331, distance: 376.6
click at [766, 331] on div at bounding box center [877, 332] width 989 height 24
click at [822, 338] on div at bounding box center [877, 332] width 989 height 24
click at [851, 339] on div at bounding box center [877, 332] width 989 height 24
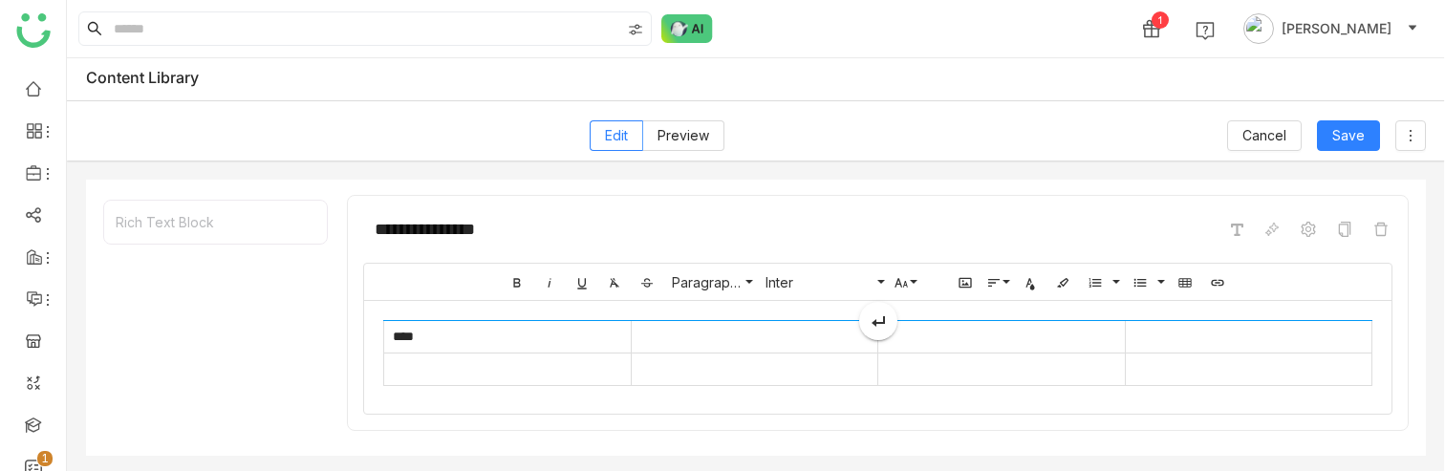
click at [796, 342] on div at bounding box center [877, 332] width 989 height 24
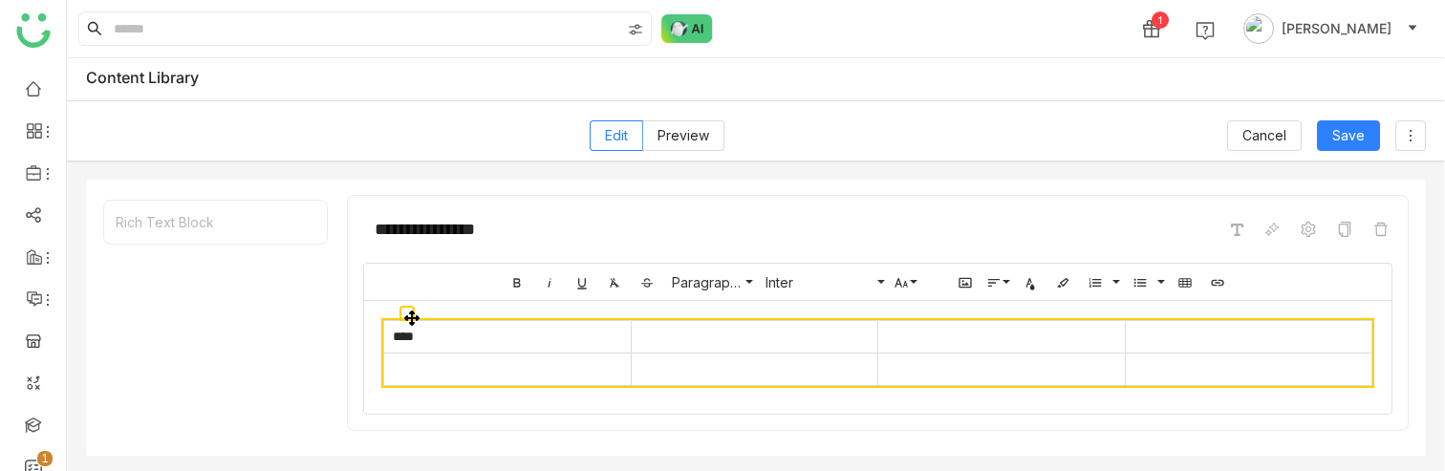
click at [568, 343] on td "****" at bounding box center [507, 337] width 247 height 32
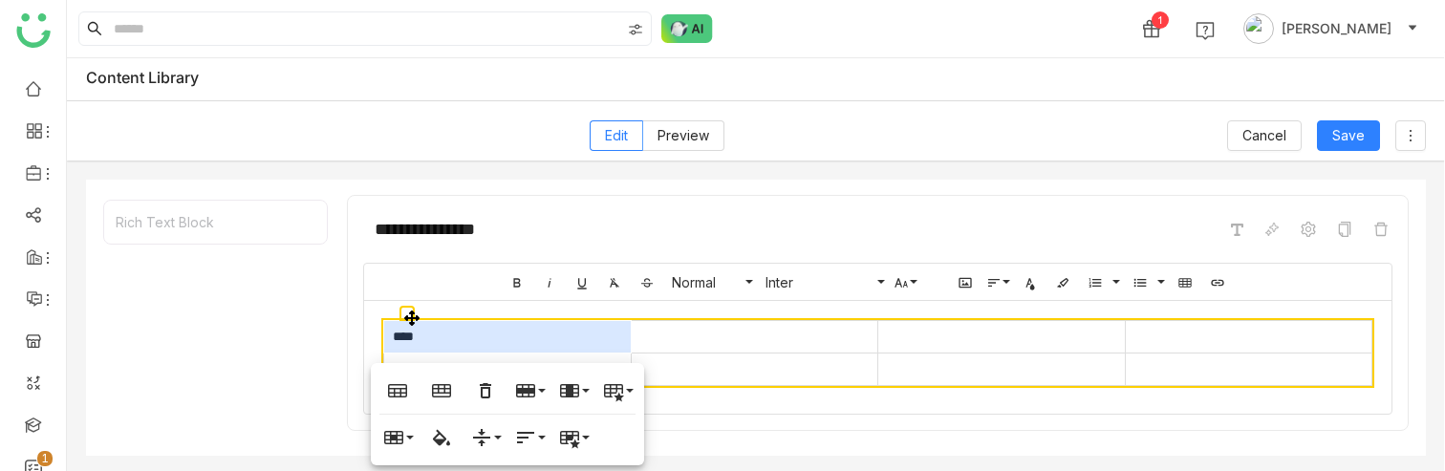
click at [803, 342] on td at bounding box center [754, 337] width 247 height 32
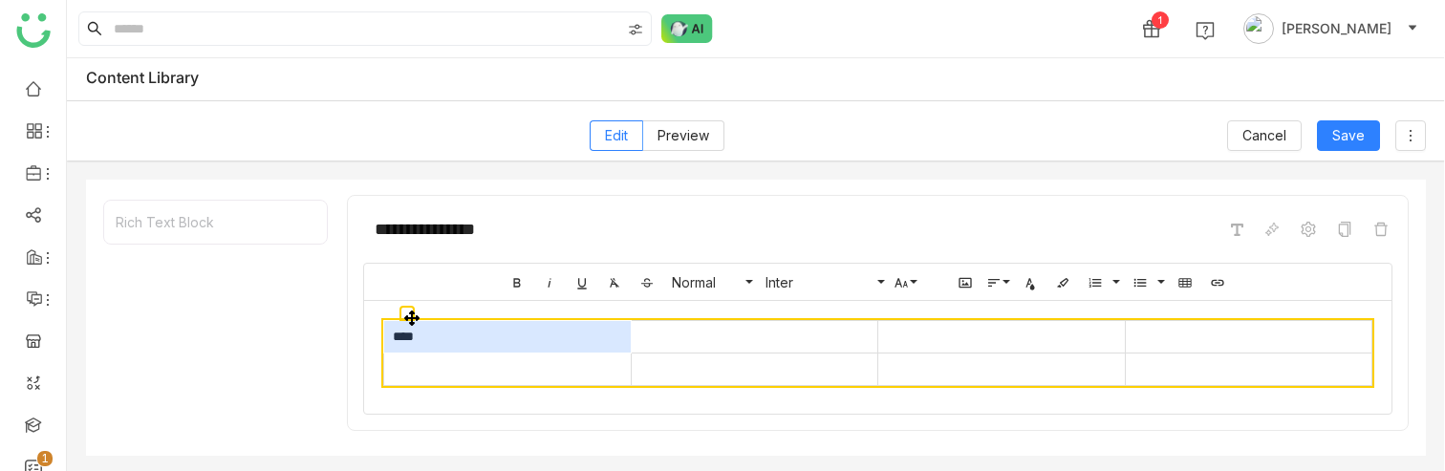
click at [505, 343] on td "****" at bounding box center [507, 337] width 247 height 32
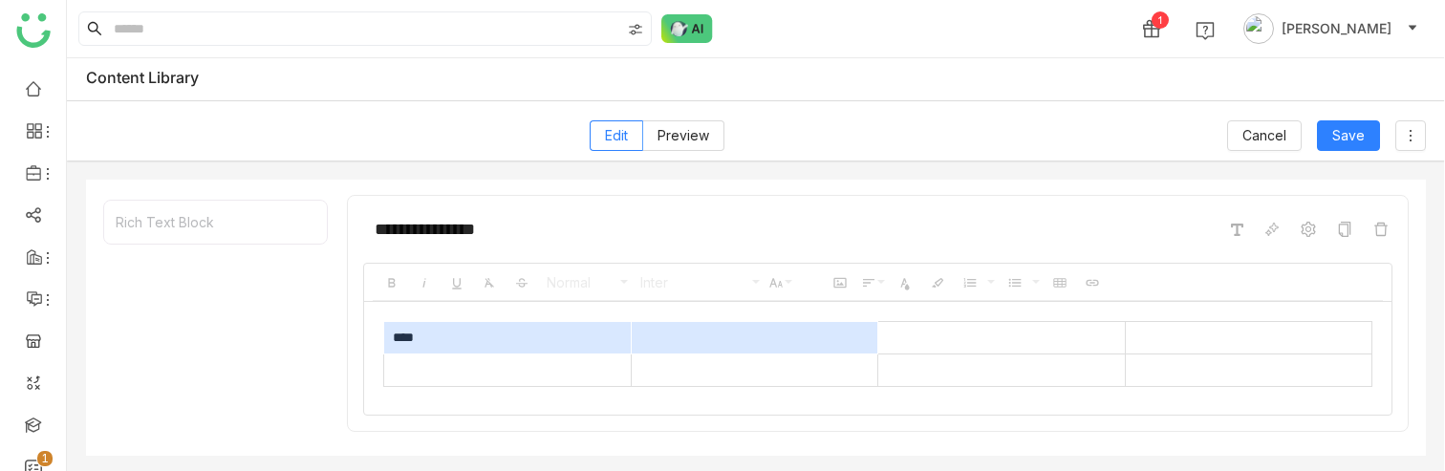
drag, startPoint x: 518, startPoint y: 339, endPoint x: 764, endPoint y: 336, distance: 246.6
click at [764, 336] on tr "****" at bounding box center [878, 338] width 988 height 32
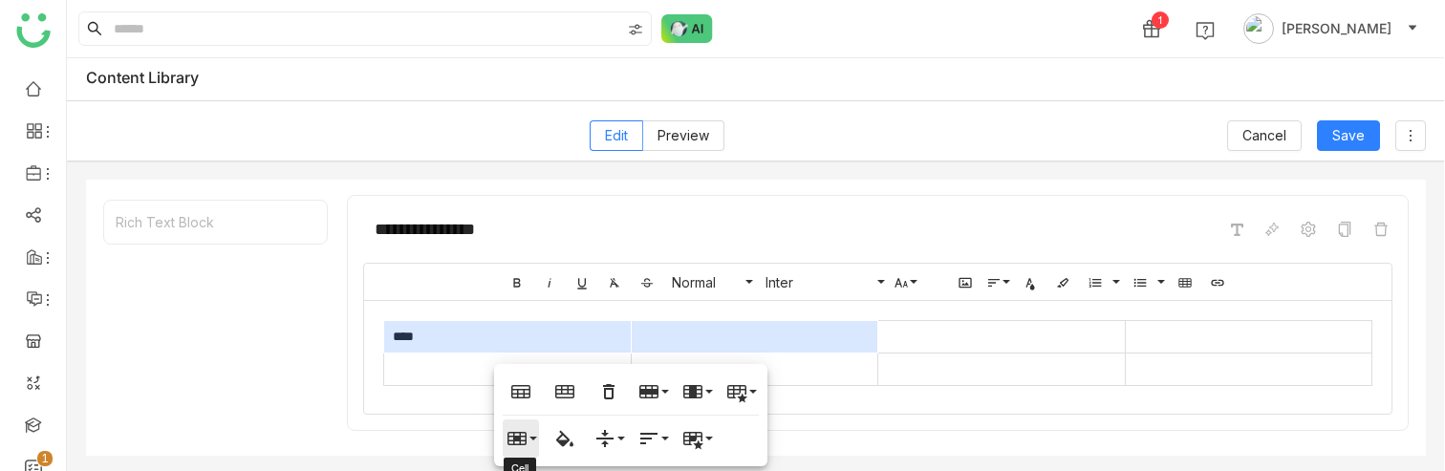
click at [532, 343] on button "Cell" at bounding box center [521, 438] width 36 height 38
click at [547, 337] on link "Merge cells" at bounding box center [568, 340] width 130 height 29
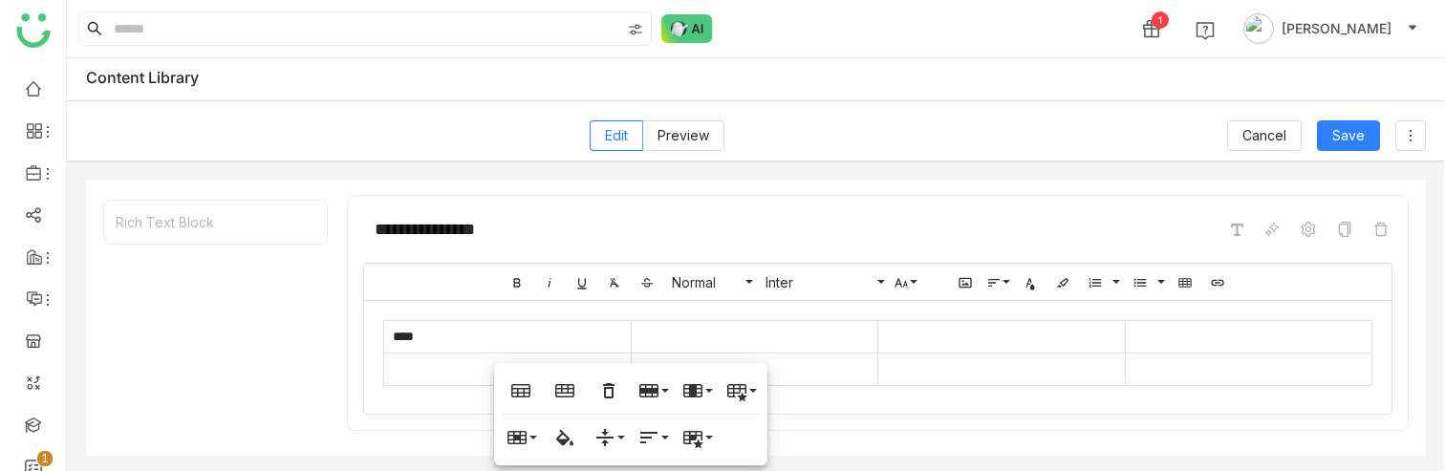
click at [1129, 226] on div "**********" at bounding box center [877, 229] width 1029 height 36
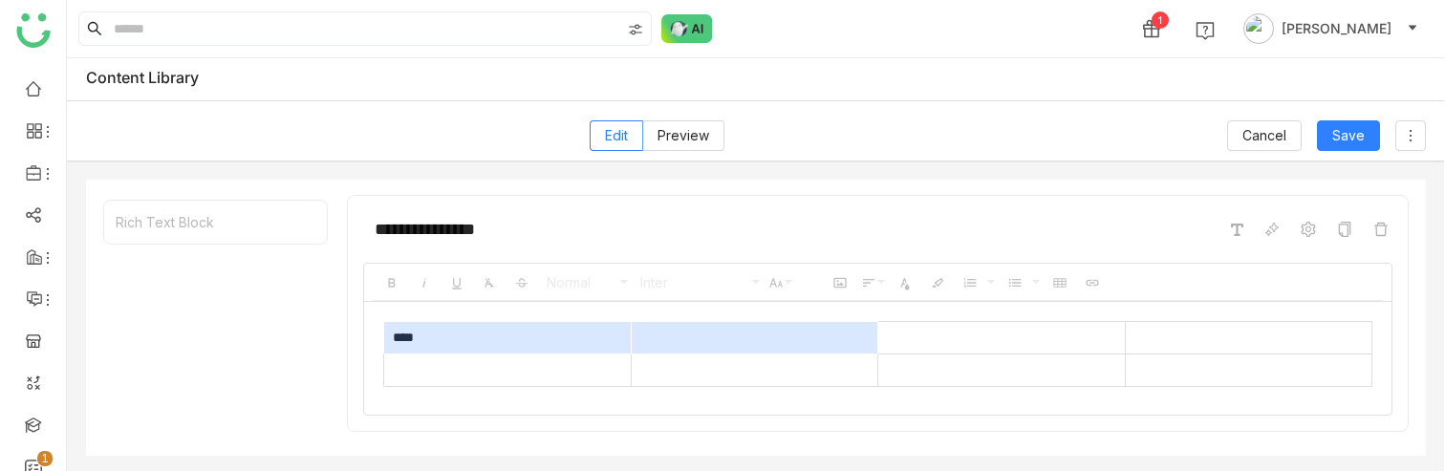
drag, startPoint x: 426, startPoint y: 340, endPoint x: 819, endPoint y: 340, distance: 392.7
click at [820, 340] on tr "****" at bounding box center [878, 338] width 988 height 32
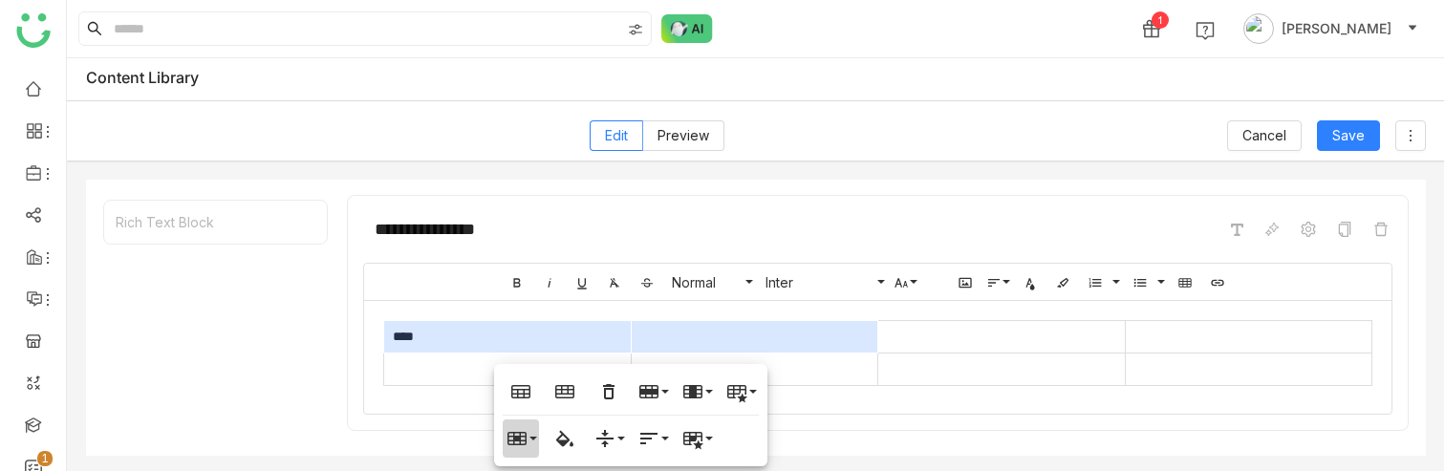
click at [520, 343] on icon "button" at bounding box center [516, 438] width 19 height 13
click at [543, 343] on link "Merge cells" at bounding box center [568, 340] width 130 height 29
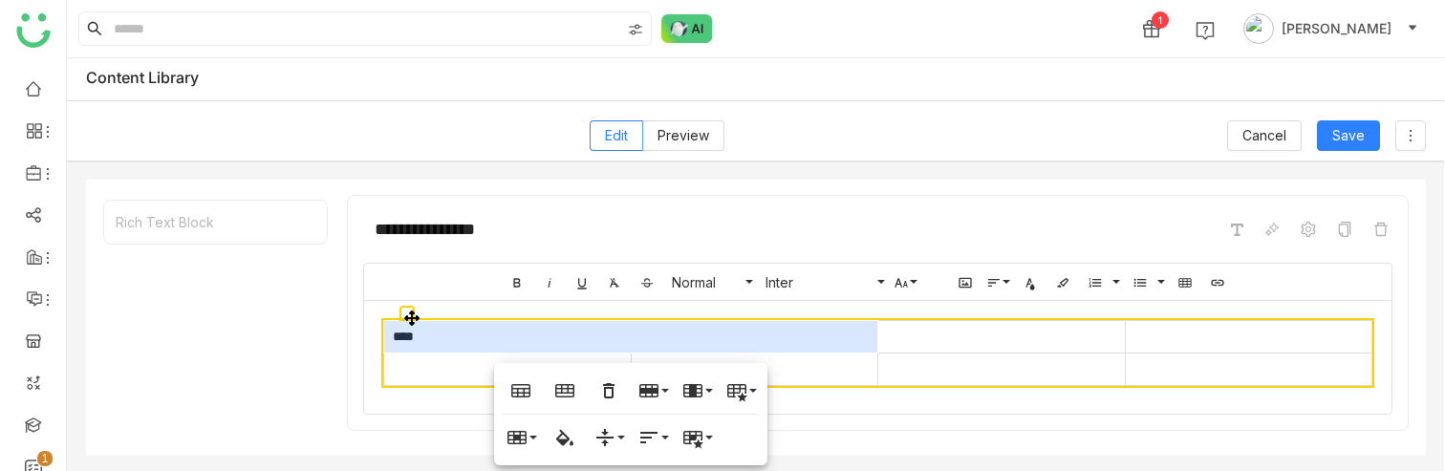
click at [1121, 341] on div at bounding box center [1124, 352] width 11 height 65
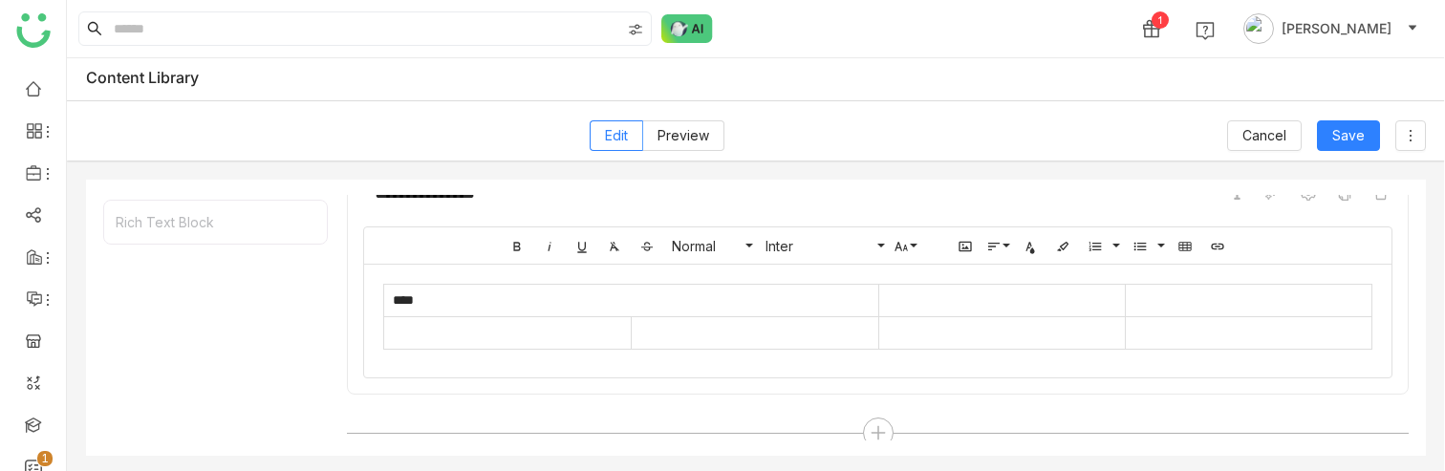
scroll to position [48, 0]
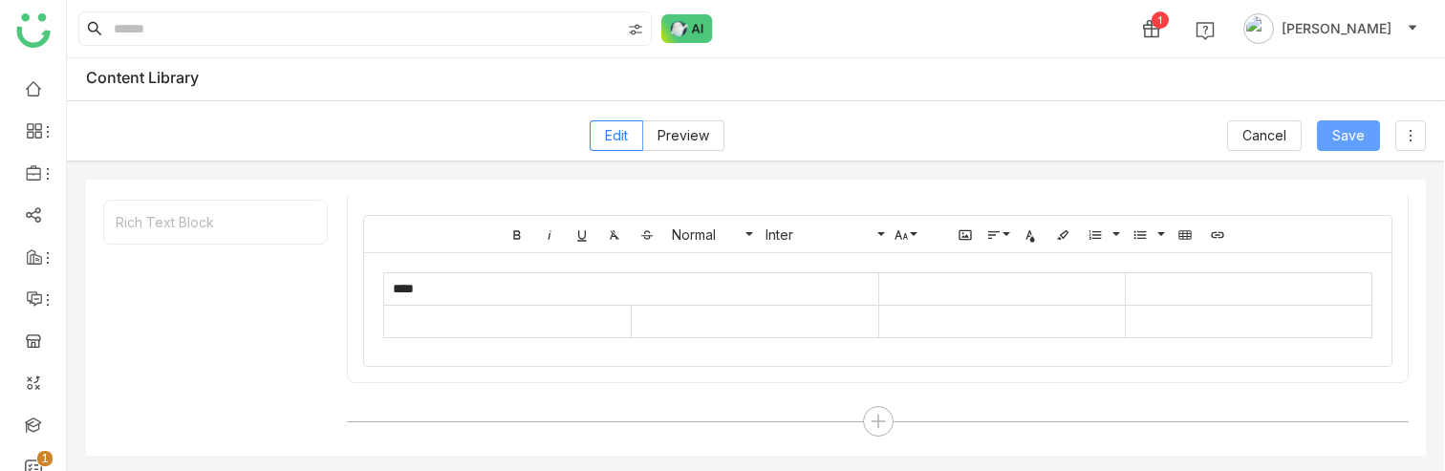
click at [1342, 140] on span "Save" at bounding box center [1348, 135] width 32 height 21
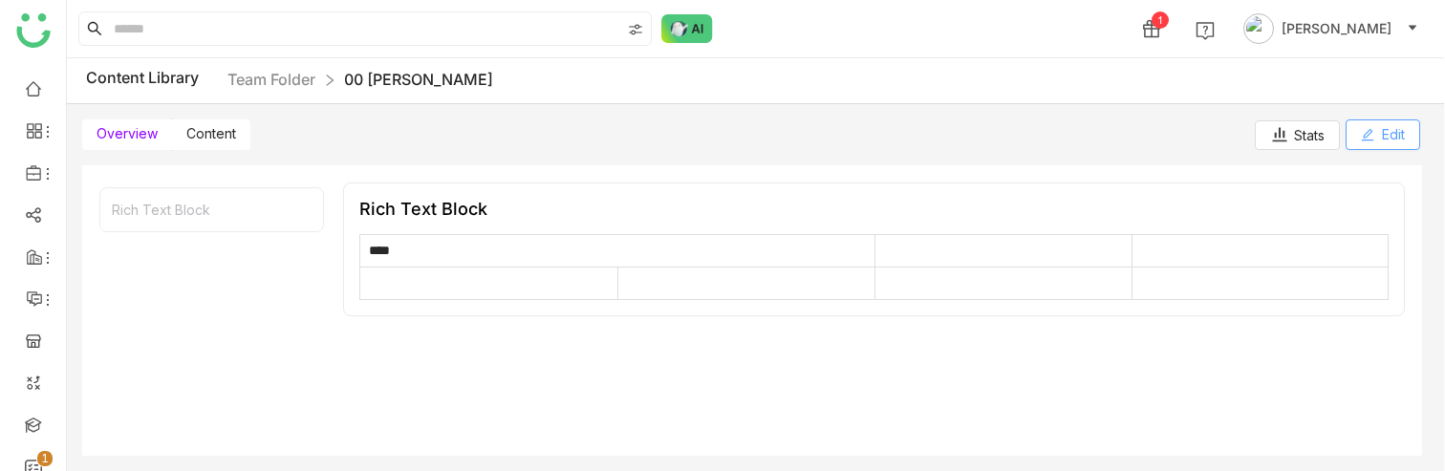
click at [1396, 130] on span "Edit" at bounding box center [1393, 134] width 23 height 21
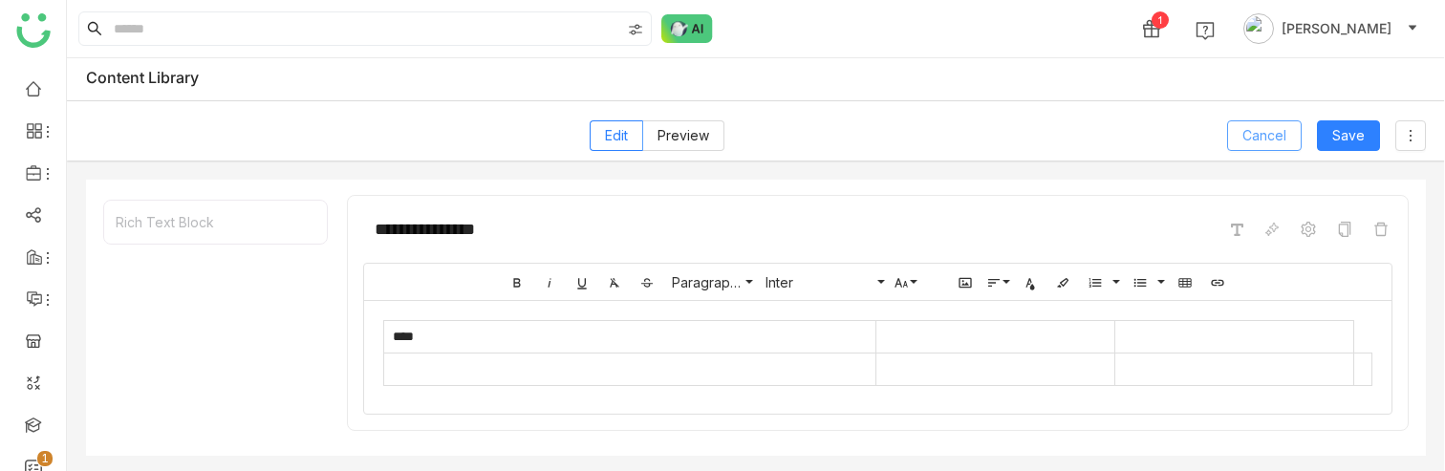
click at [1271, 140] on span "Cancel" at bounding box center [1264, 135] width 44 height 21
